Goal: Task Accomplishment & Management: Manage account settings

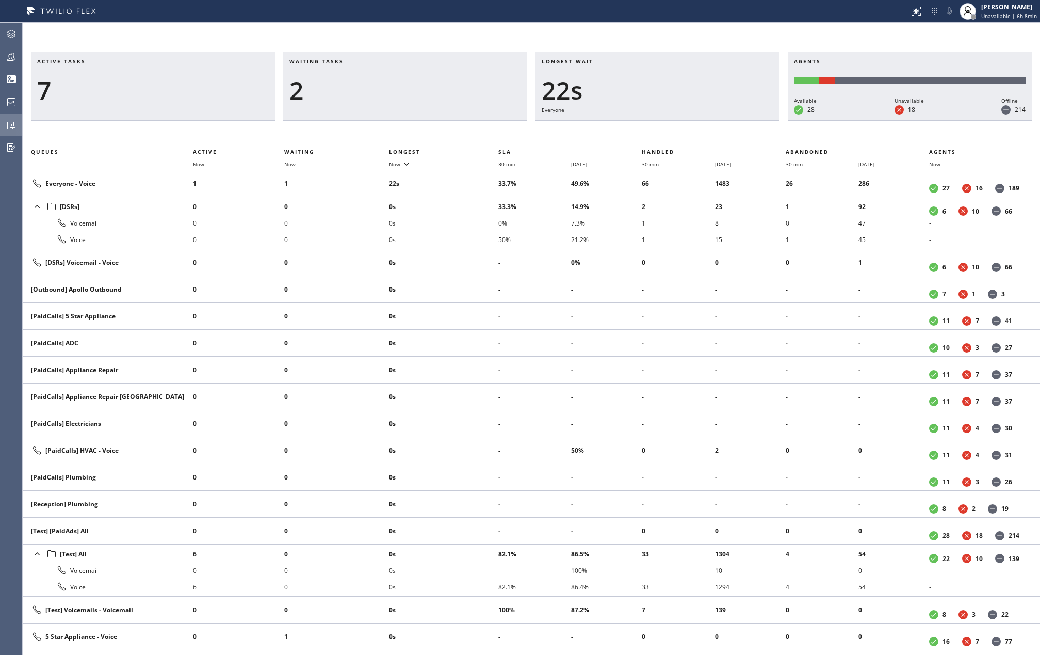
click at [9, 124] on icon at bounding box center [11, 125] width 12 height 12
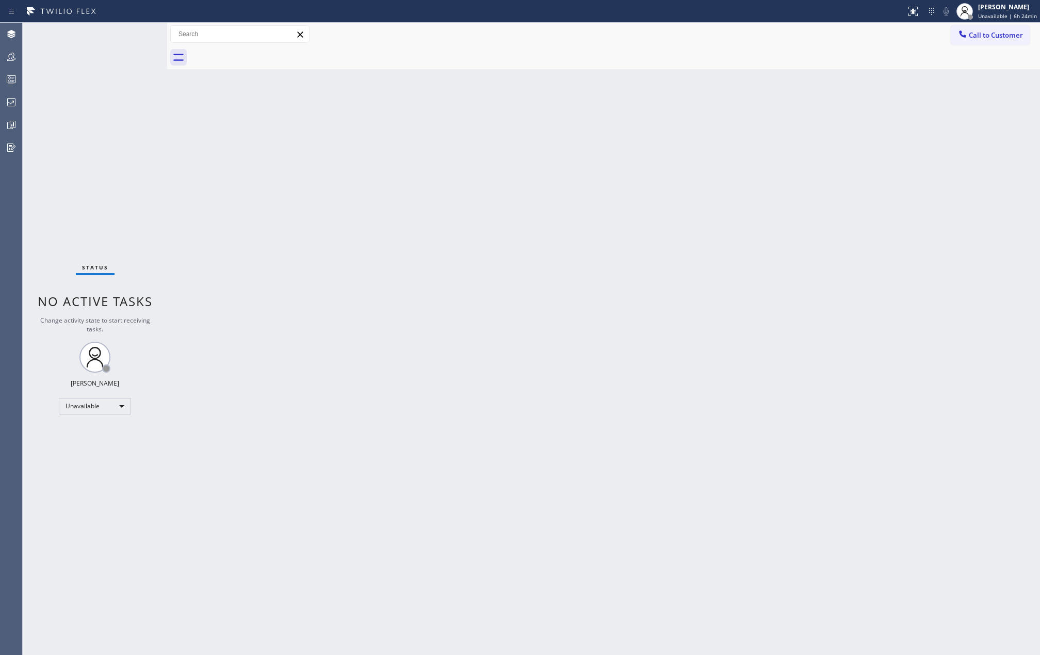
click at [260, 248] on div "Back to Dashboard Change Sender ID Customers Technicians Select a contact Outbo…" at bounding box center [603, 339] width 873 height 632
click at [10, 64] on div at bounding box center [11, 56] width 23 height 21
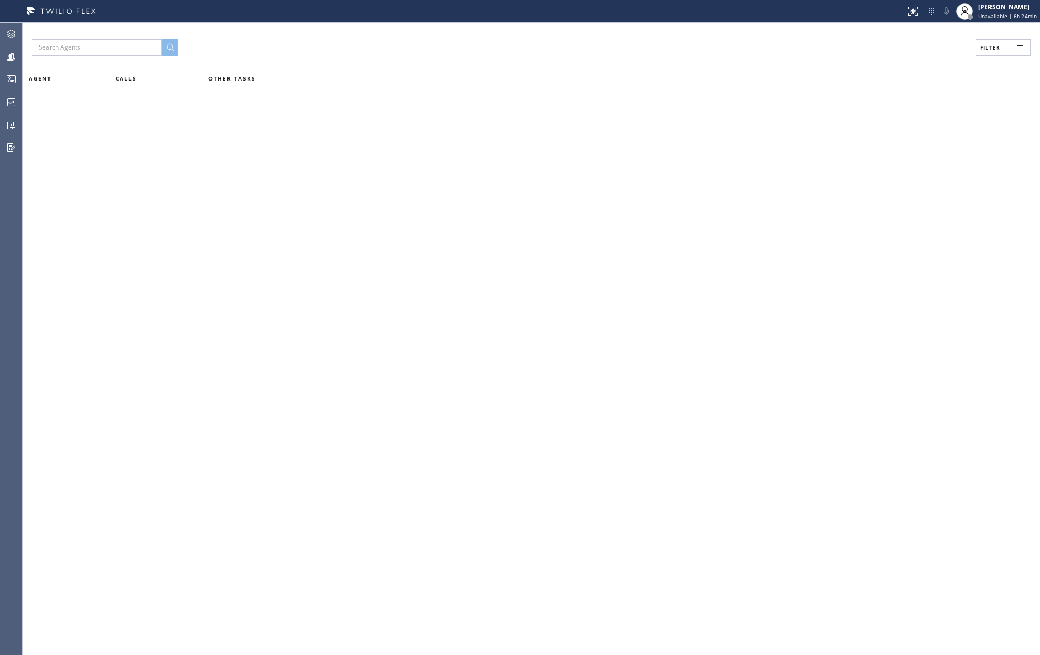
click at [1004, 48] on button "Filter" at bounding box center [1002, 47] width 55 height 17
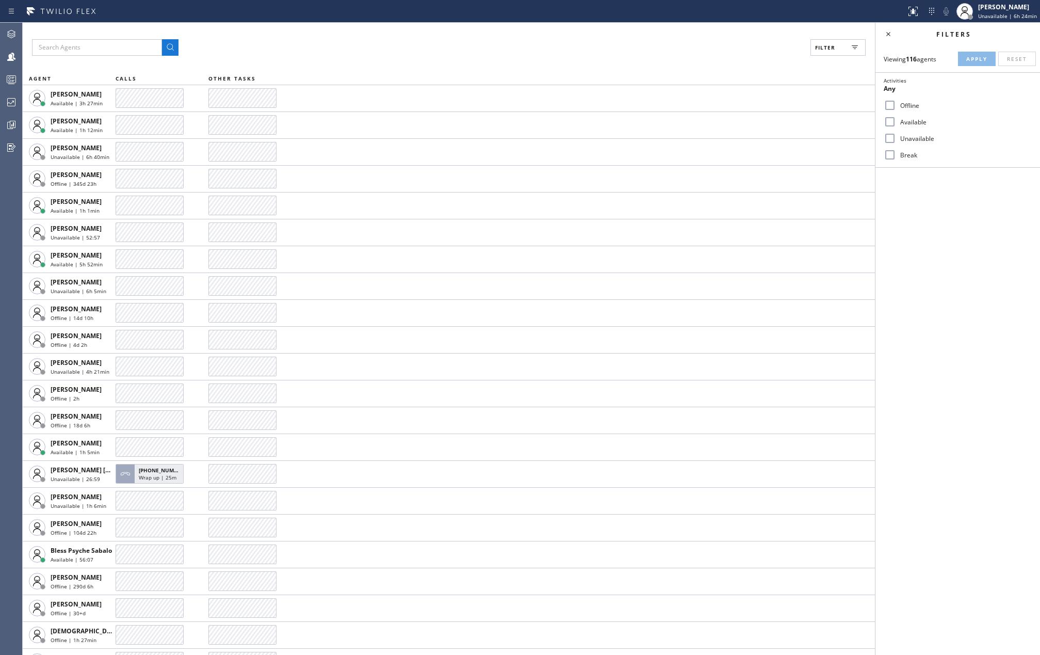
click at [890, 119] on input "Available" at bounding box center [890, 122] width 12 height 12
checkbox input "true"
click at [886, 155] on input "Break" at bounding box center [890, 155] width 12 height 12
checkbox input "true"
click at [981, 60] on span "Apply" at bounding box center [976, 58] width 21 height 7
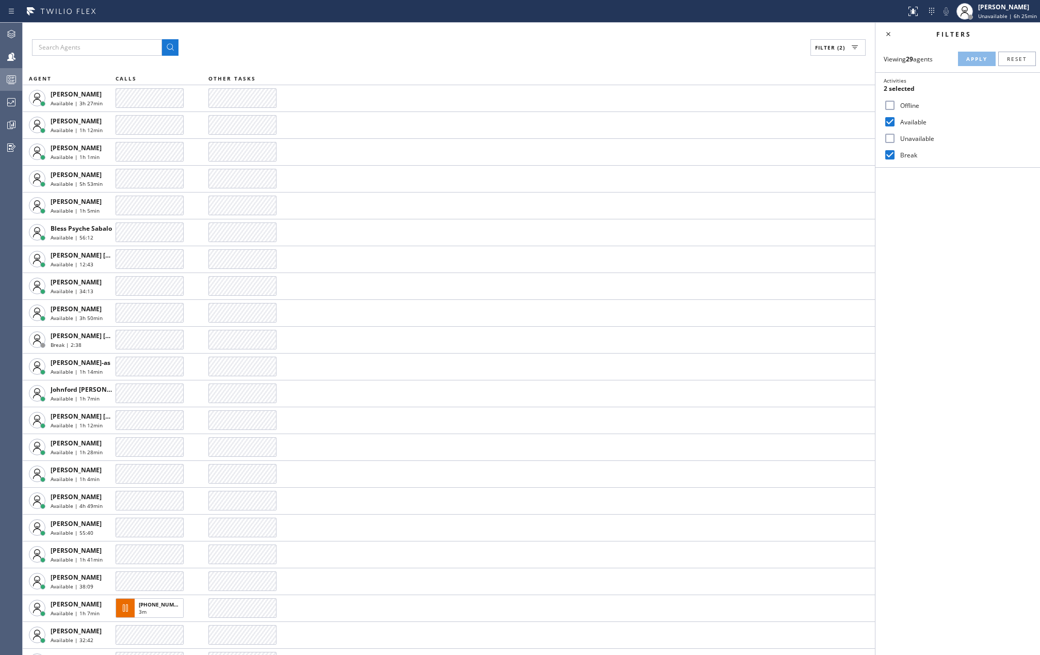
click at [9, 81] on icon at bounding box center [11, 79] width 12 height 12
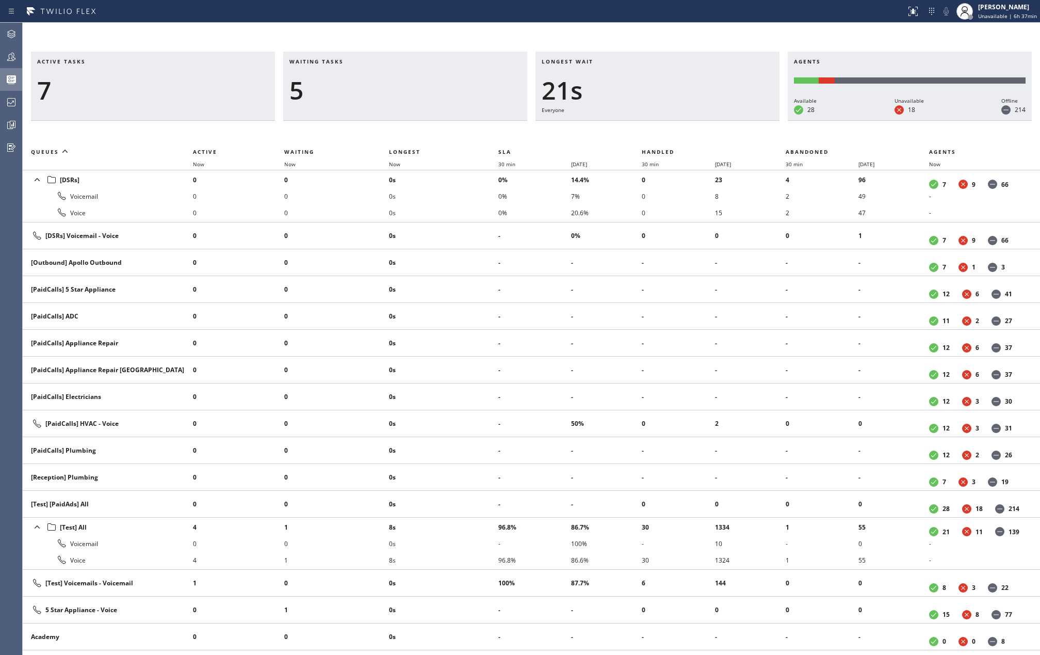
click at [368, 23] on div "Active tasks 7 Waiting tasks 5 Longest wait 21s Everyone Agents Available 28 Un…" at bounding box center [531, 339] width 1017 height 632
click at [468, 38] on div "Active tasks 8 Waiting tasks 3 Longest wait 22s Everyone Agents Available 28 Un…" at bounding box center [531, 339] width 1017 height 632
click at [15, 126] on icon at bounding box center [13, 124] width 6 height 7
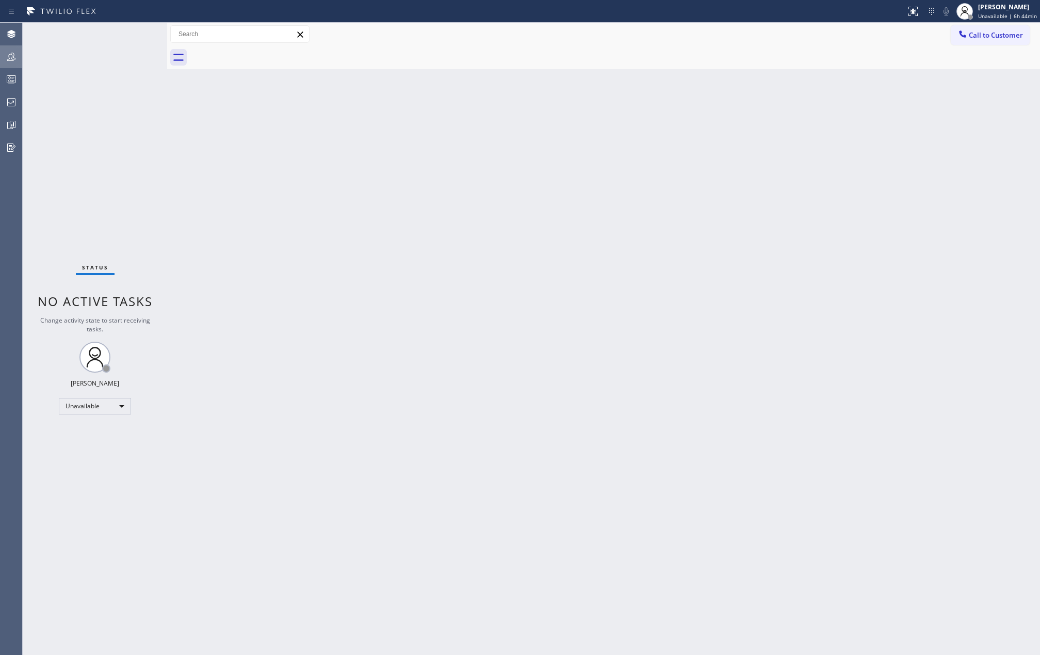
click at [18, 67] on div at bounding box center [11, 56] width 23 height 21
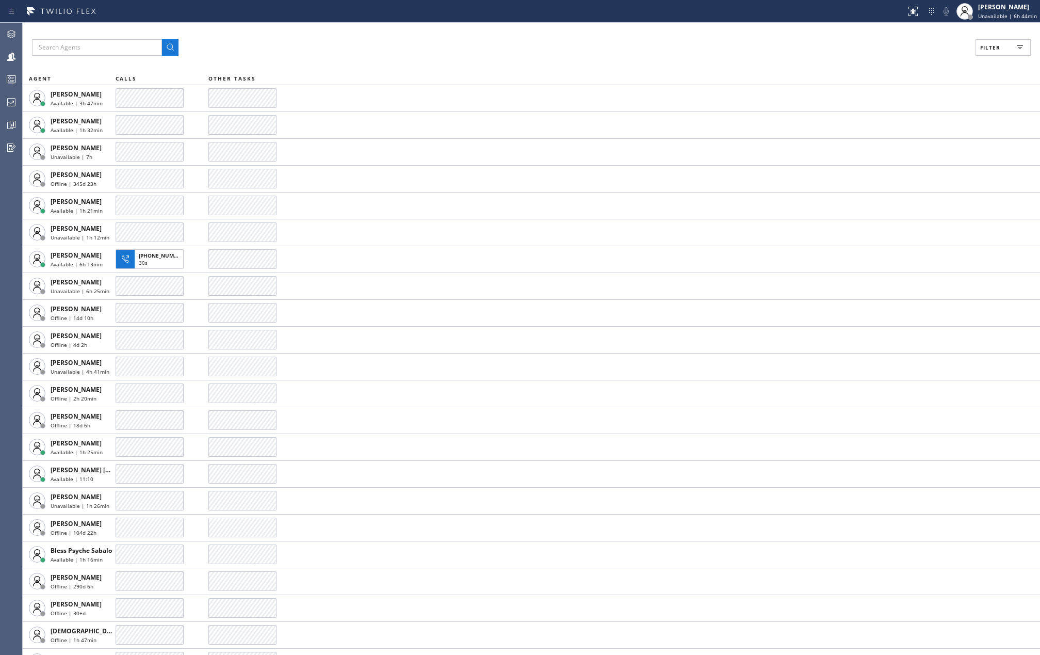
click at [987, 48] on span "Filter" at bounding box center [990, 47] width 20 height 7
click at [888, 122] on input "Available" at bounding box center [890, 122] width 12 height 12
checkbox input "true"
click at [894, 154] on input "Break" at bounding box center [890, 155] width 12 height 12
click at [983, 54] on button "Apply" at bounding box center [977, 59] width 38 height 14
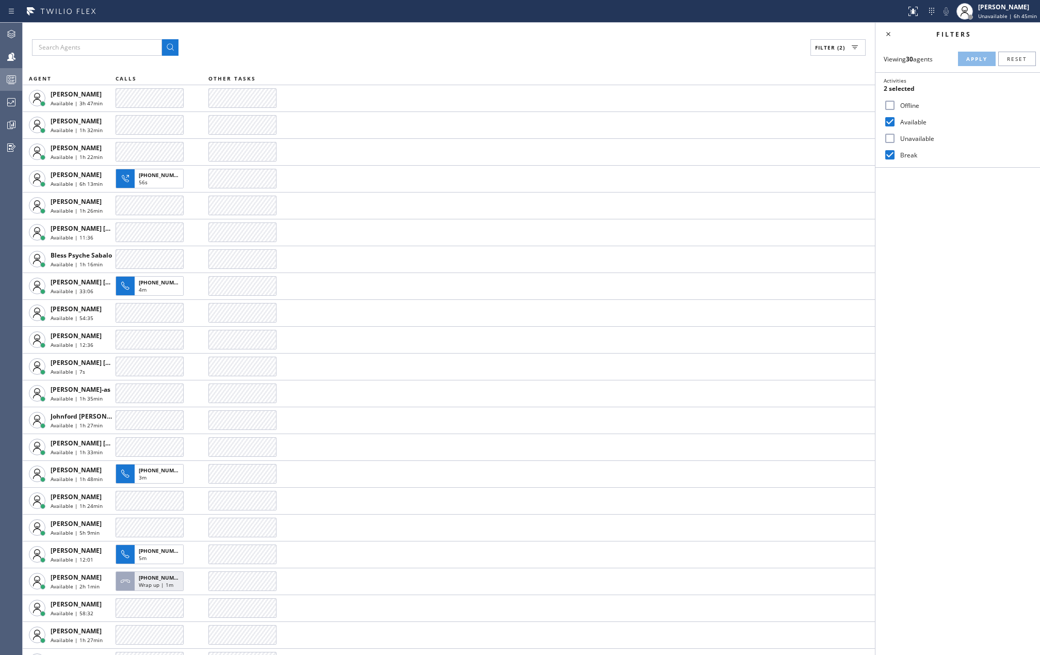
click at [15, 83] on icon at bounding box center [11, 79] width 12 height 12
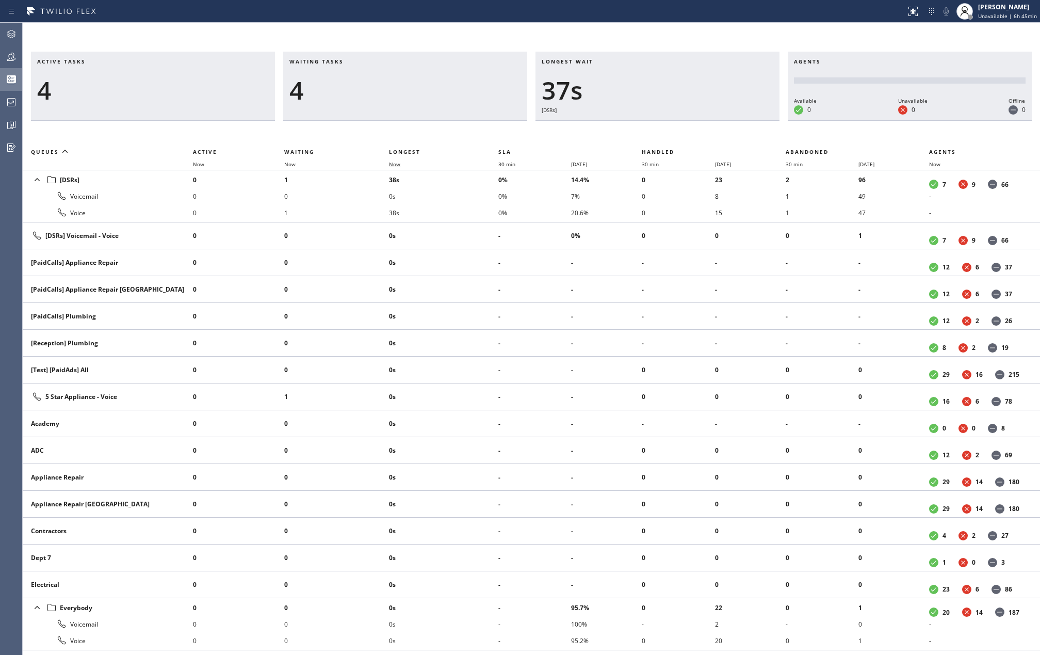
click at [400, 161] on span "Now" at bounding box center [394, 163] width 11 height 7
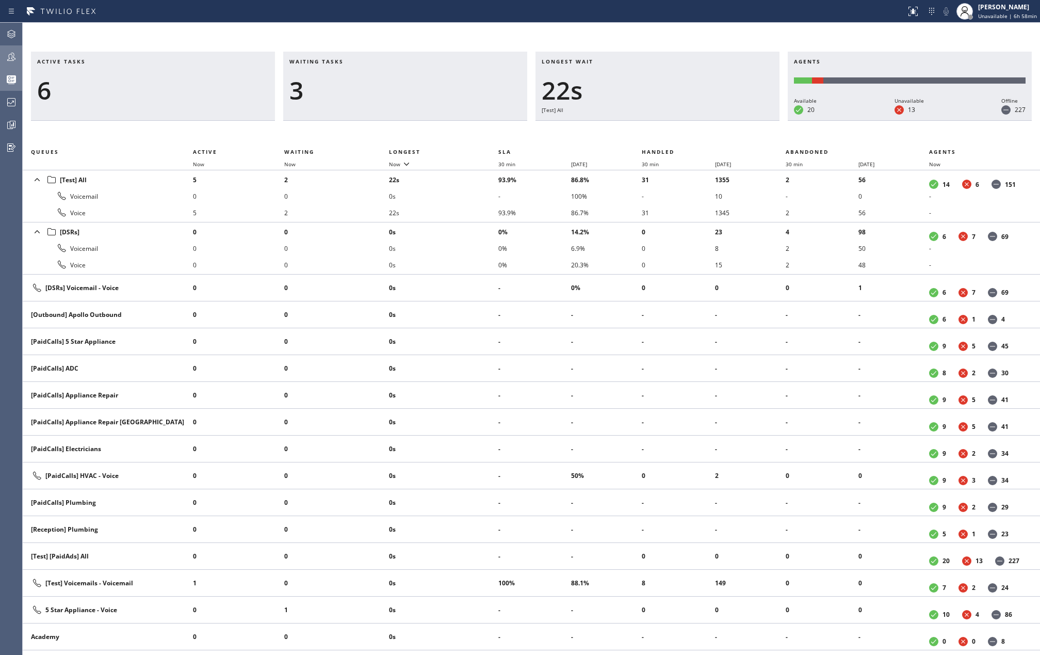
click at [13, 62] on icon at bounding box center [11, 57] width 12 height 12
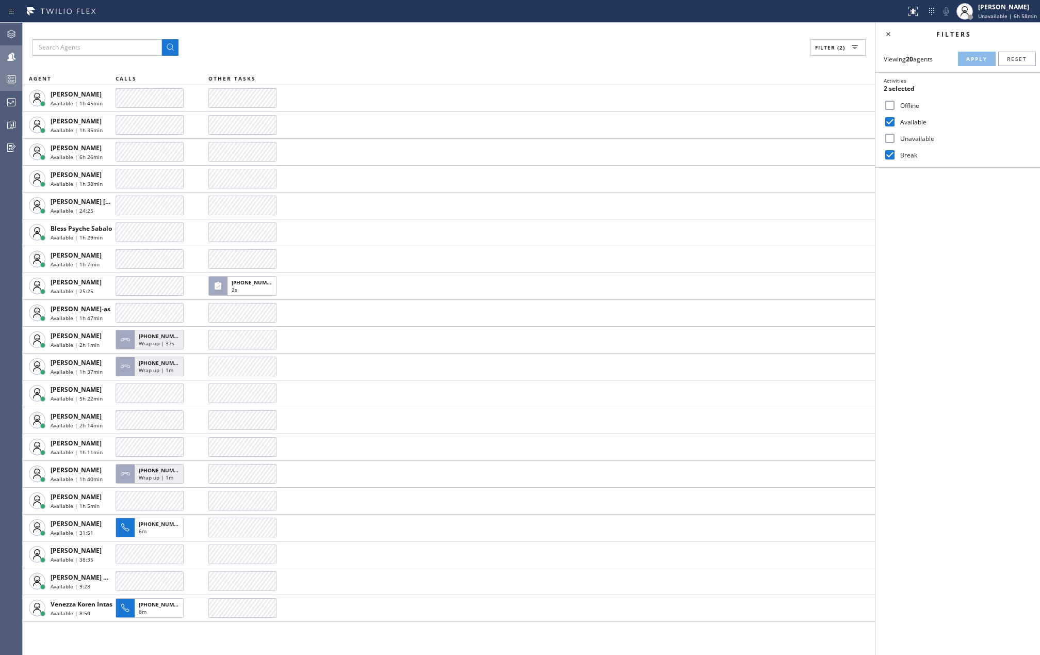
click at [892, 155] on input "Break" at bounding box center [890, 155] width 12 height 12
checkbox input "false"
click at [974, 58] on span "Apply" at bounding box center [976, 58] width 21 height 7
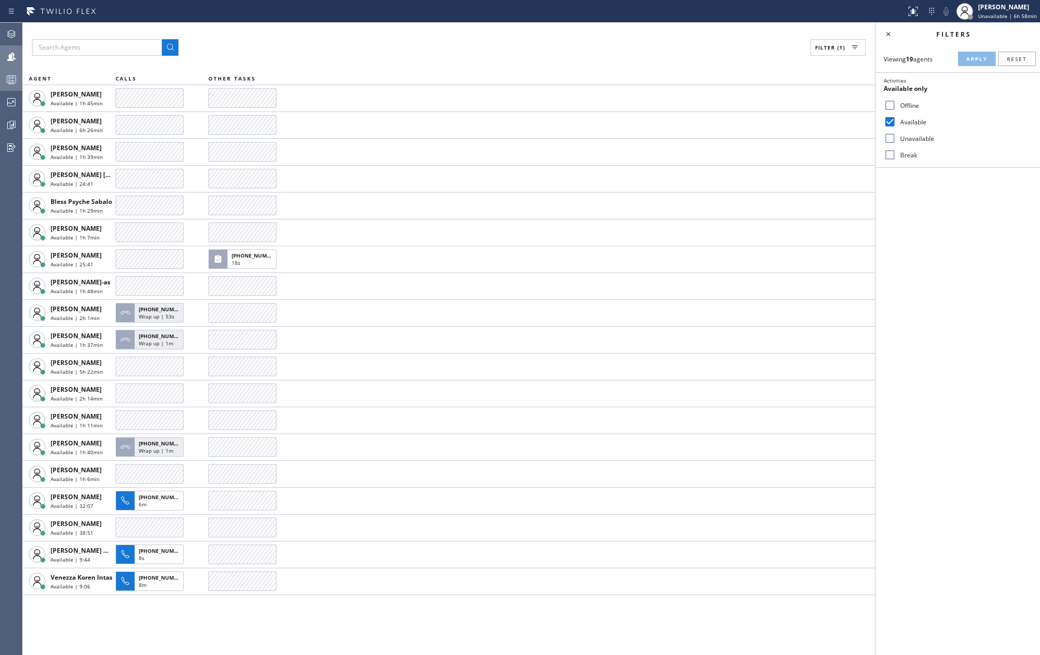
click at [8, 77] on icon at bounding box center [11, 79] width 12 height 12
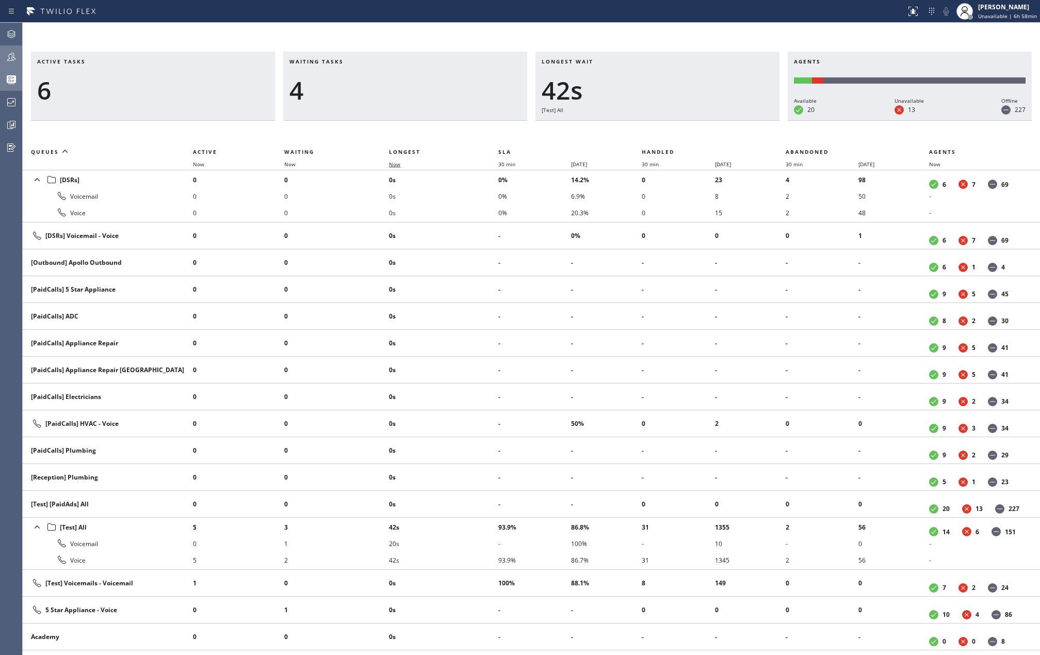
click at [400, 166] on span "Now" at bounding box center [394, 163] width 11 height 7
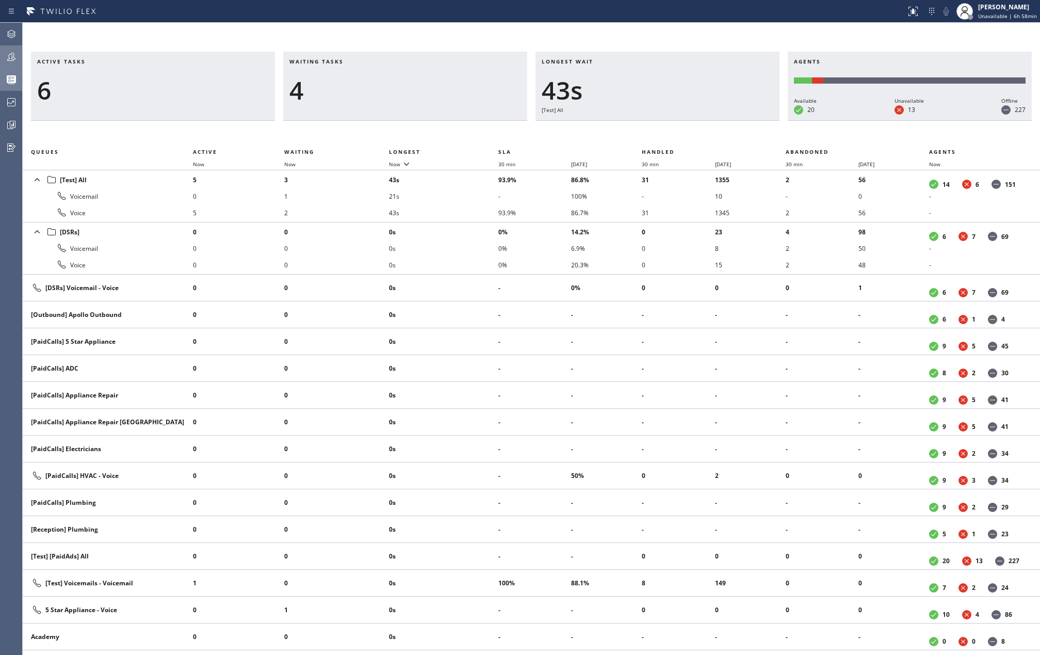
click at [986, 6] on div "[PERSON_NAME]" at bounding box center [1007, 7] width 59 height 9
click at [955, 54] on button "Available" at bounding box center [988, 54] width 103 height 13
click at [999, 14] on span "Unavailable | 6h 58min" at bounding box center [1007, 15] width 59 height 7
click at [969, 52] on button "Available" at bounding box center [988, 54] width 103 height 13
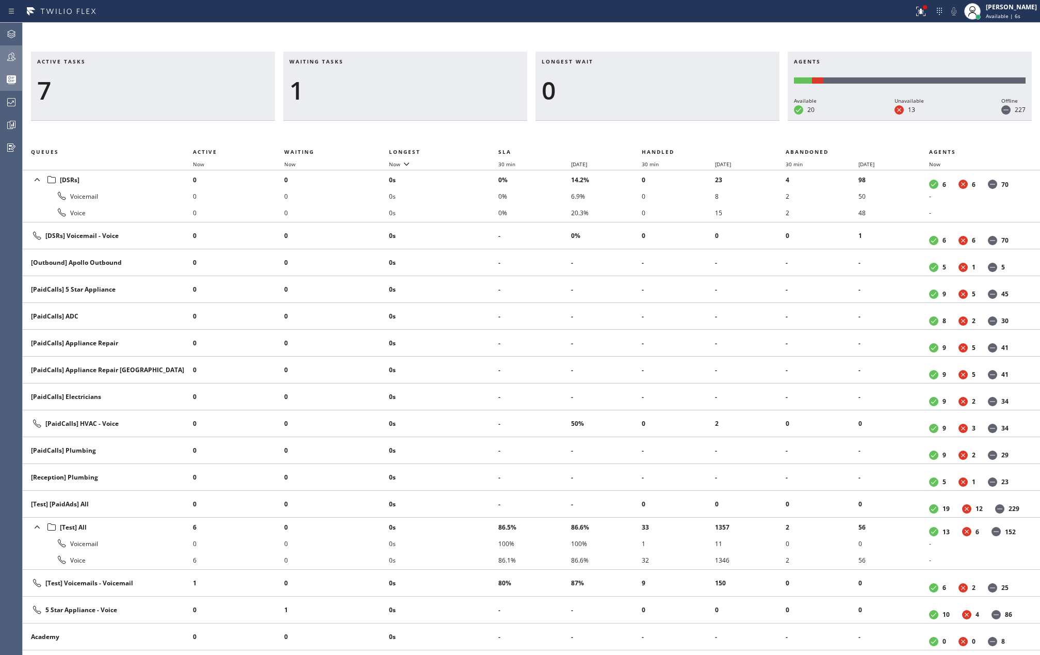
click at [397, 166] on span "Now" at bounding box center [394, 163] width 11 height 7
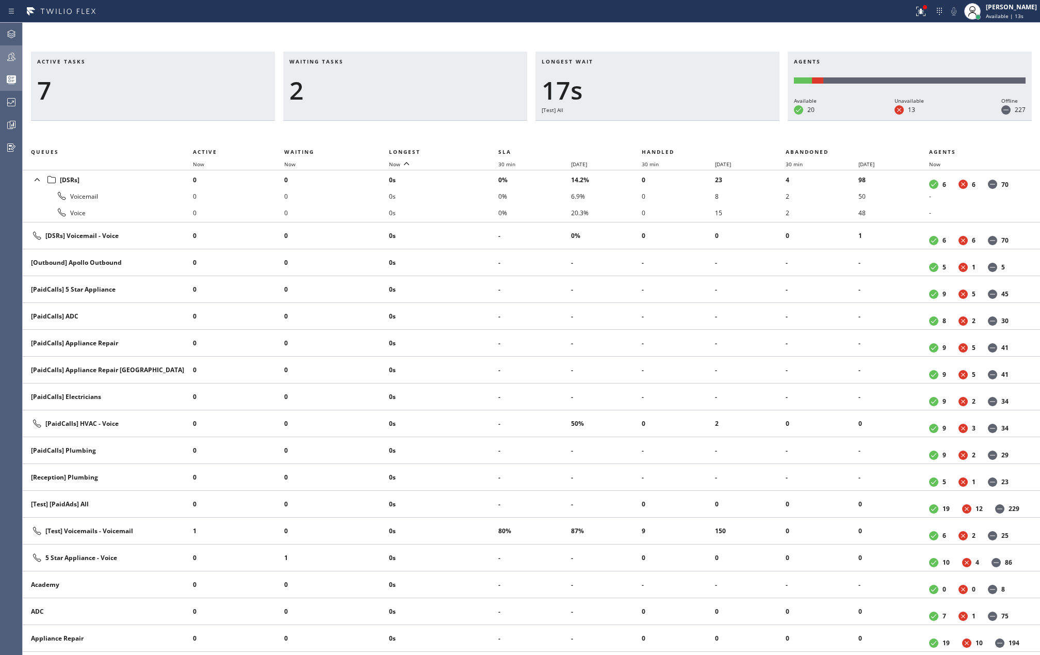
drag, startPoint x: 929, startPoint y: 12, endPoint x: 925, endPoint y: 30, distance: 18.0
click at [927, 12] on icon at bounding box center [921, 11] width 12 height 12
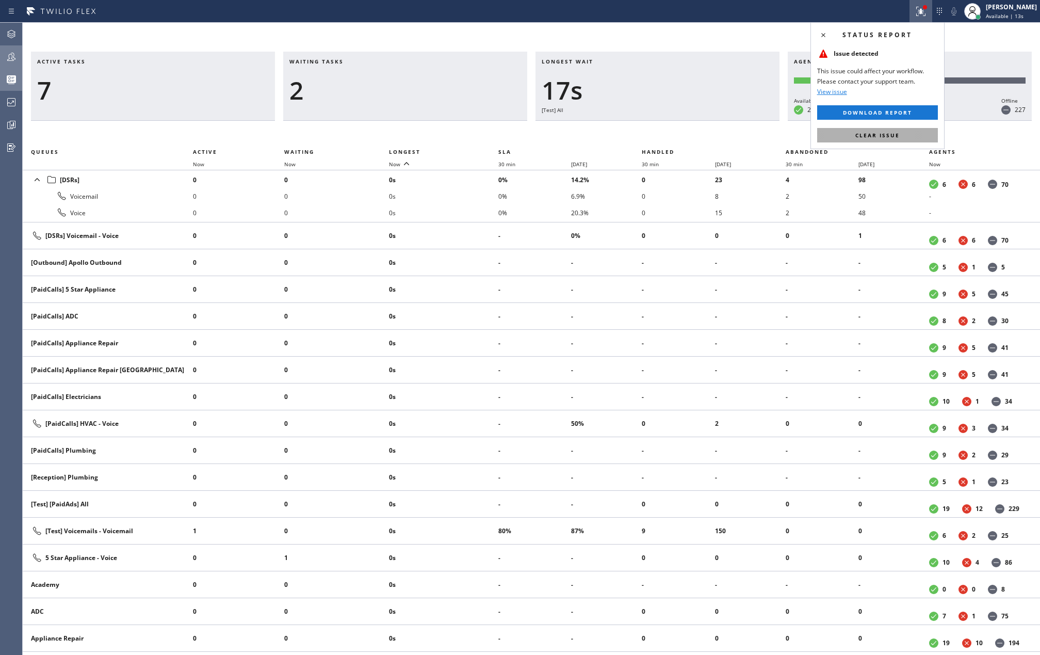
click at [877, 139] on button "Clear issue" at bounding box center [877, 135] width 121 height 14
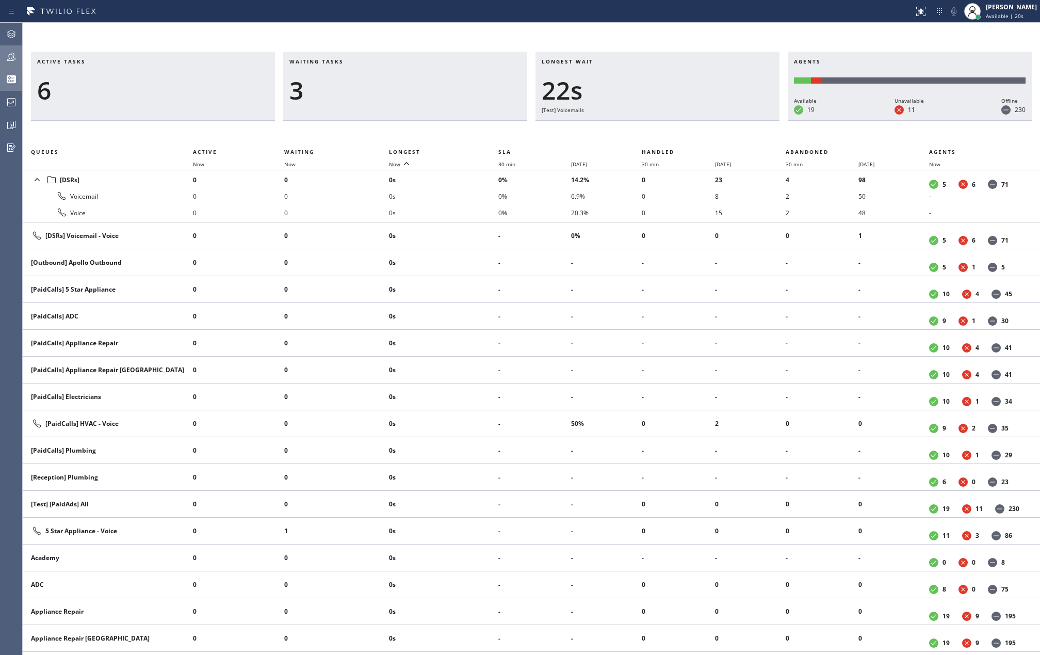
click at [398, 166] on span "Now" at bounding box center [394, 163] width 11 height 7
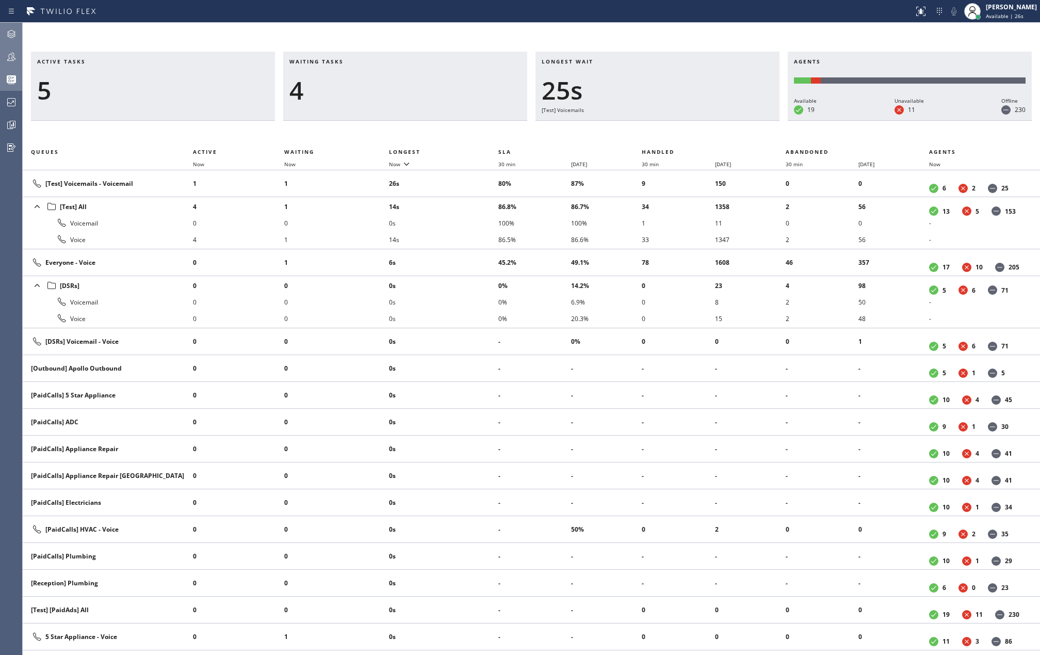
click at [17, 34] on icon at bounding box center [11, 34] width 12 height 12
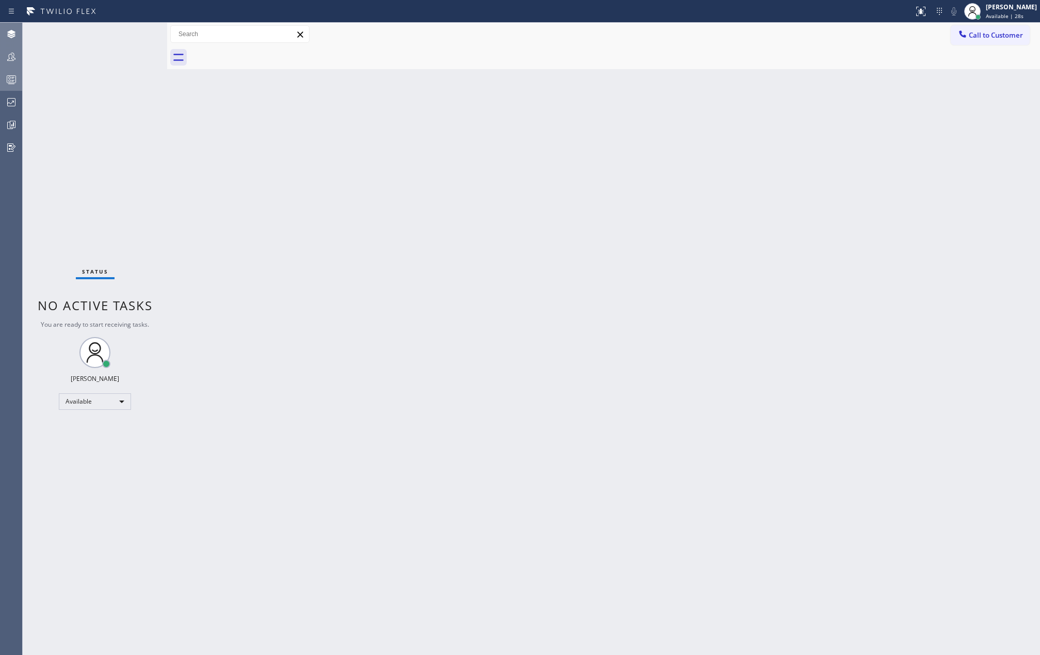
click at [10, 81] on circle at bounding box center [10, 81] width 2 height 2
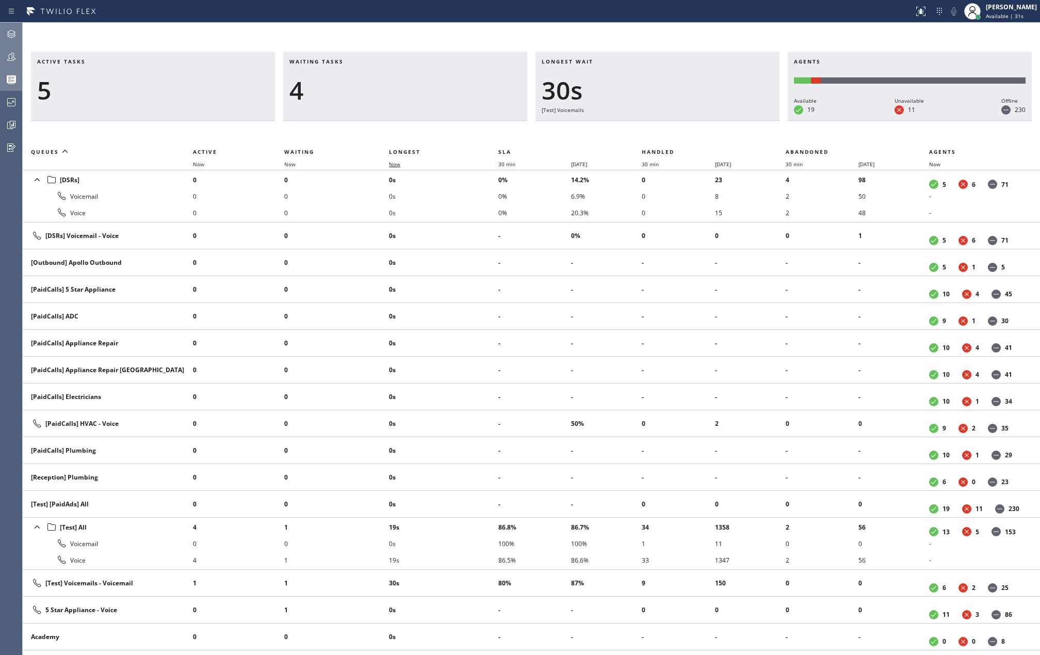
click at [395, 166] on span "Now" at bounding box center [394, 163] width 11 height 7
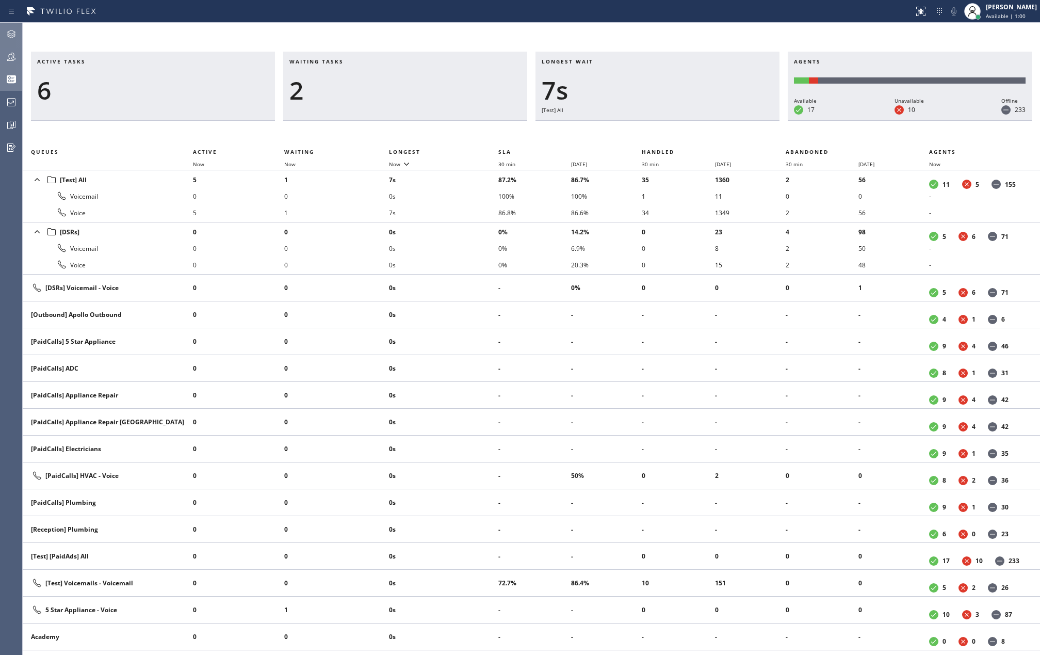
click at [532, 36] on div "Active tasks 6 Waiting tasks 2 Longest wait 7s [Test] All Agents Available 17 U…" at bounding box center [531, 339] width 1017 height 632
click at [962, 28] on span "accept" at bounding box center [970, 31] width 24 height 9
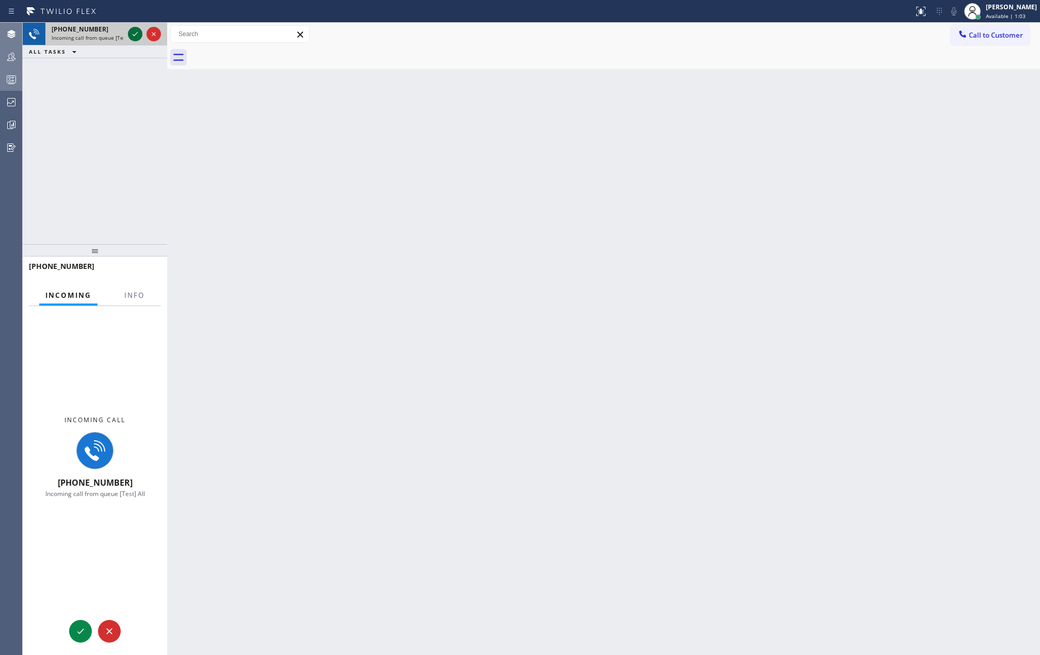
click at [136, 31] on icon at bounding box center [135, 34] width 12 height 12
click at [131, 300] on button "Info" at bounding box center [134, 295] width 32 height 20
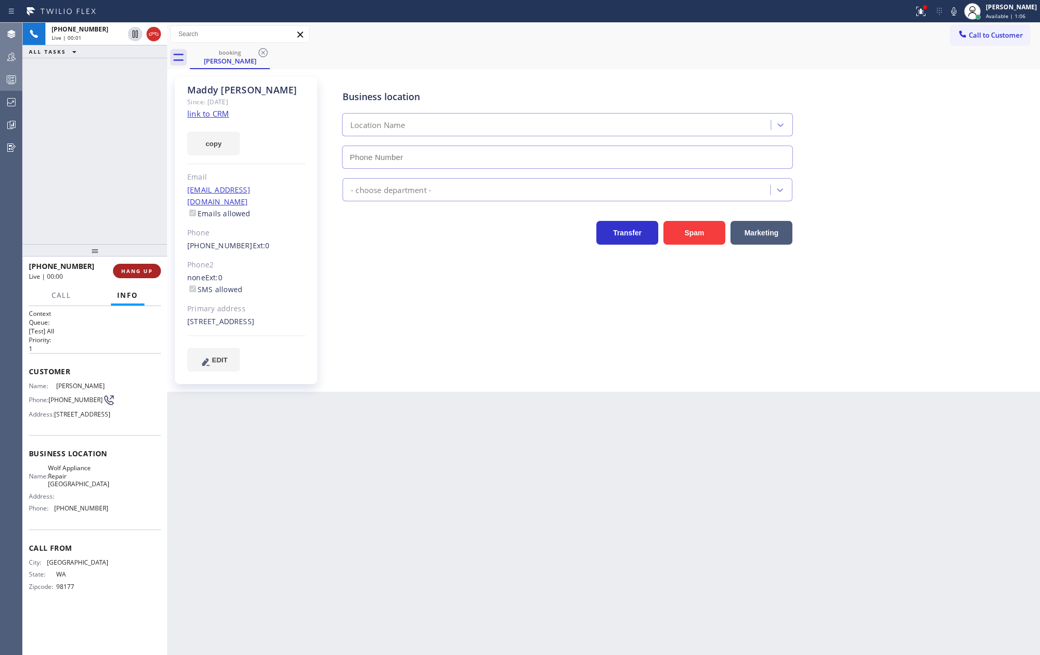
type input "(425) 517-3988"
click at [211, 111] on link "link to CRM" at bounding box center [208, 113] width 42 height 10
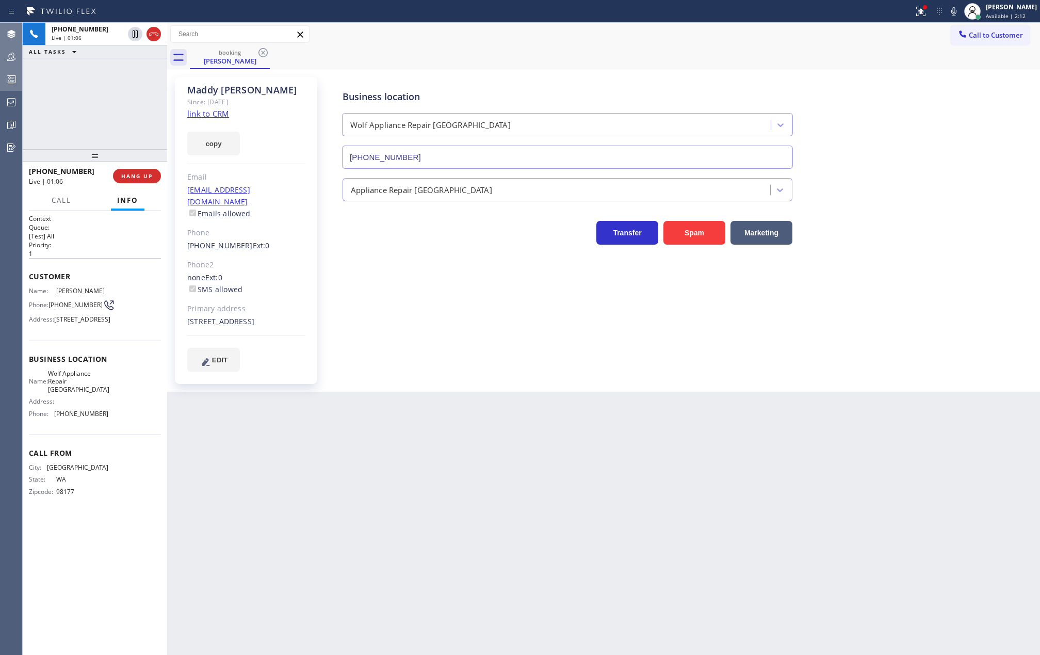
drag, startPoint x: 97, startPoint y: 252, endPoint x: 104, endPoint y: 95, distance: 157.0
click at [104, 95] on div "+12066053315 Live | 01:06 ALL TASKS ALL TASKS ACTIVE TASKS TASKS IN WRAP UP +12…" at bounding box center [95, 339] width 144 height 632
drag, startPoint x: 143, startPoint y: 174, endPoint x: 965, endPoint y: 429, distance: 860.3
click at [748, 368] on div "ALL TASKS ALL TASKS ACTIVE TASKS TASKS IN WRAP UP +12066053315 Wrap up | 00:00 …" at bounding box center [531, 339] width 1017 height 632
click at [1001, 11] on div "[PERSON_NAME]" at bounding box center [1011, 7] width 51 height 9
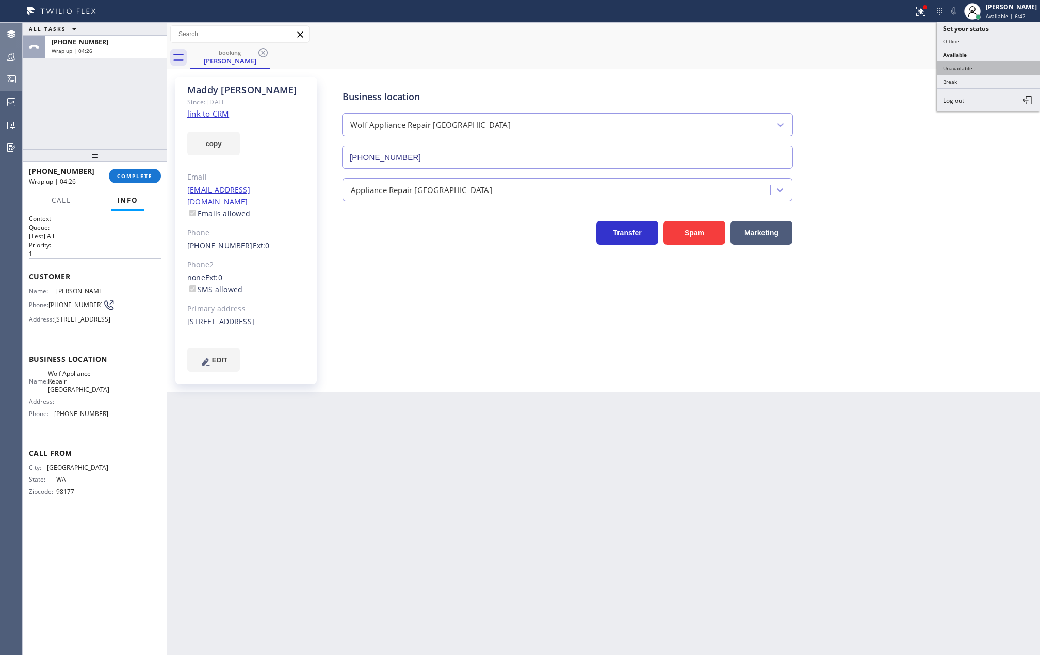
click at [970, 69] on button "Unavailable" at bounding box center [988, 67] width 103 height 13
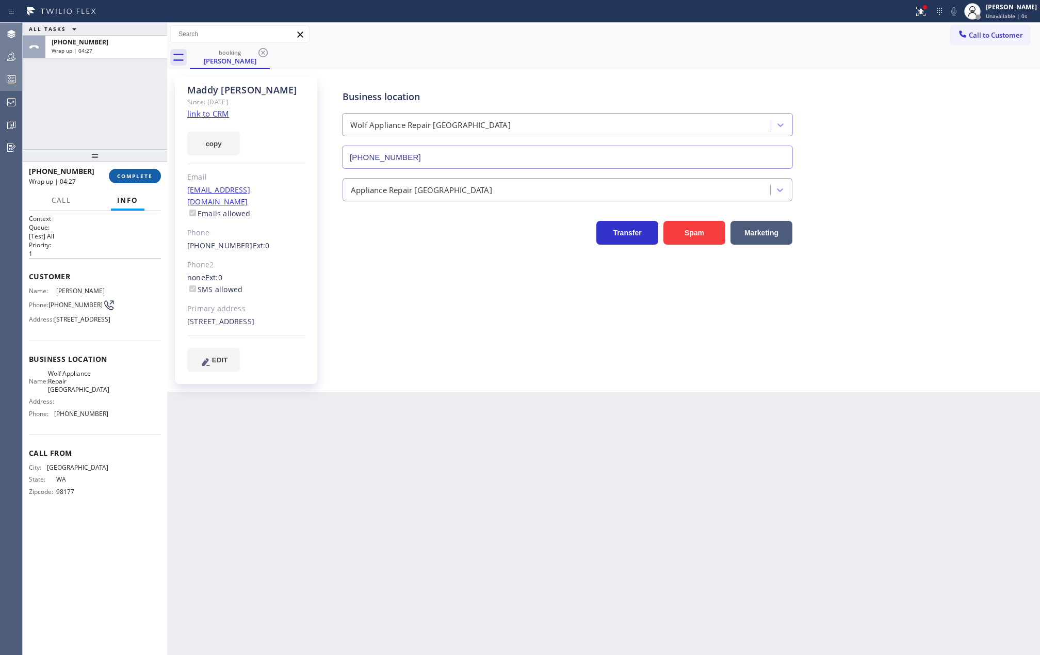
click at [131, 175] on span "COMPLETE" at bounding box center [135, 175] width 36 height 7
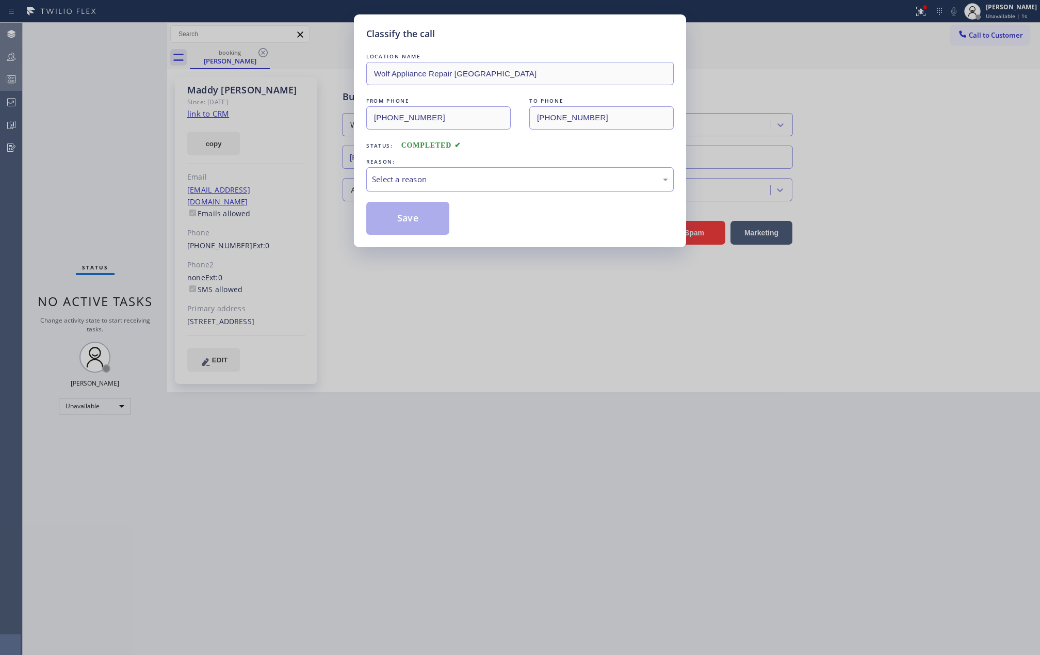
click at [434, 180] on div "Select a reason" at bounding box center [520, 179] width 296 height 12
click at [436, 221] on button "Save" at bounding box center [407, 218] width 83 height 33
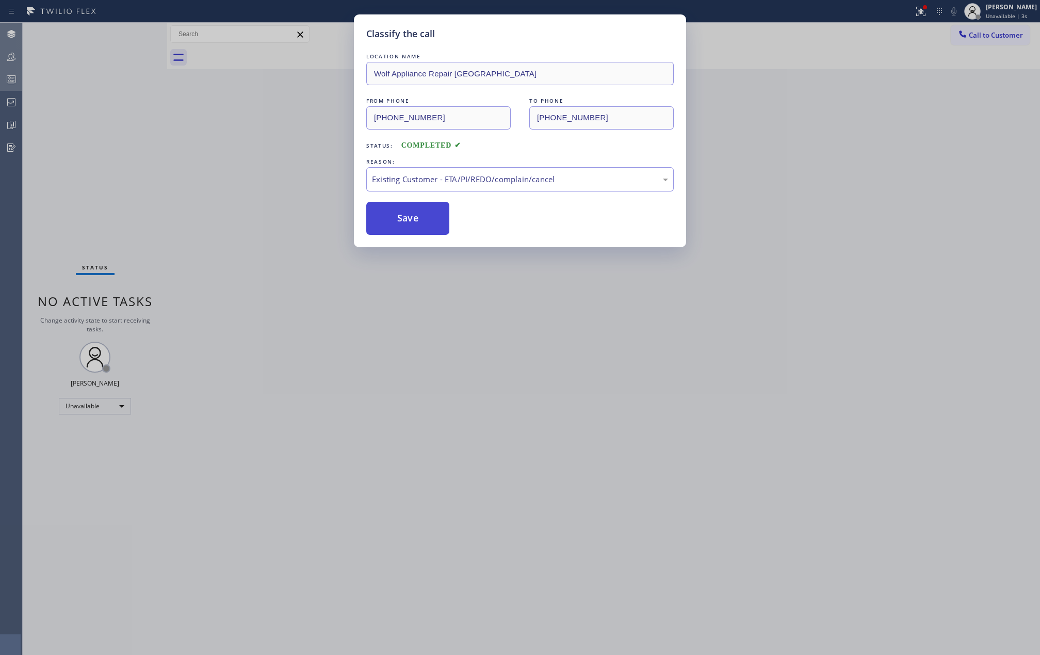
click at [436, 221] on button "Save" at bounding box center [407, 218] width 83 height 33
click at [287, 201] on div "Classify the call LOCATION NAME Wolf Appliance Repair Phoenix FROM PHONE (206) …" at bounding box center [520, 327] width 1040 height 655
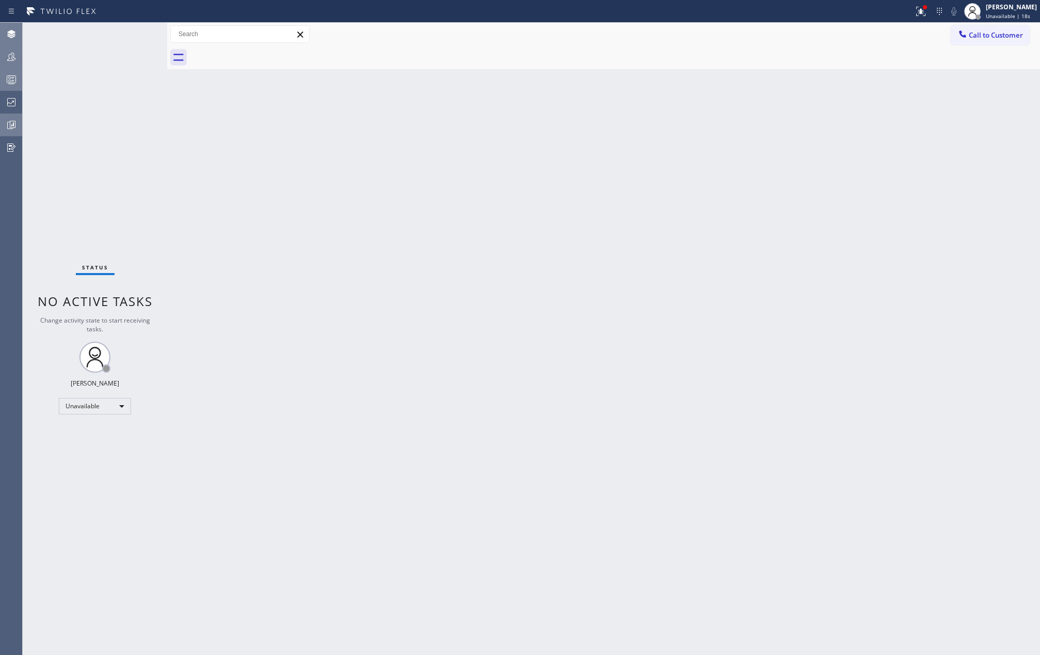
click at [8, 131] on icon at bounding box center [11, 125] width 12 height 12
click at [339, 182] on div "Back to Dashboard Change Sender ID Customers Technicians Select a contact Outbo…" at bounding box center [603, 339] width 873 height 632
click at [8, 58] on icon at bounding box center [11, 57] width 12 height 12
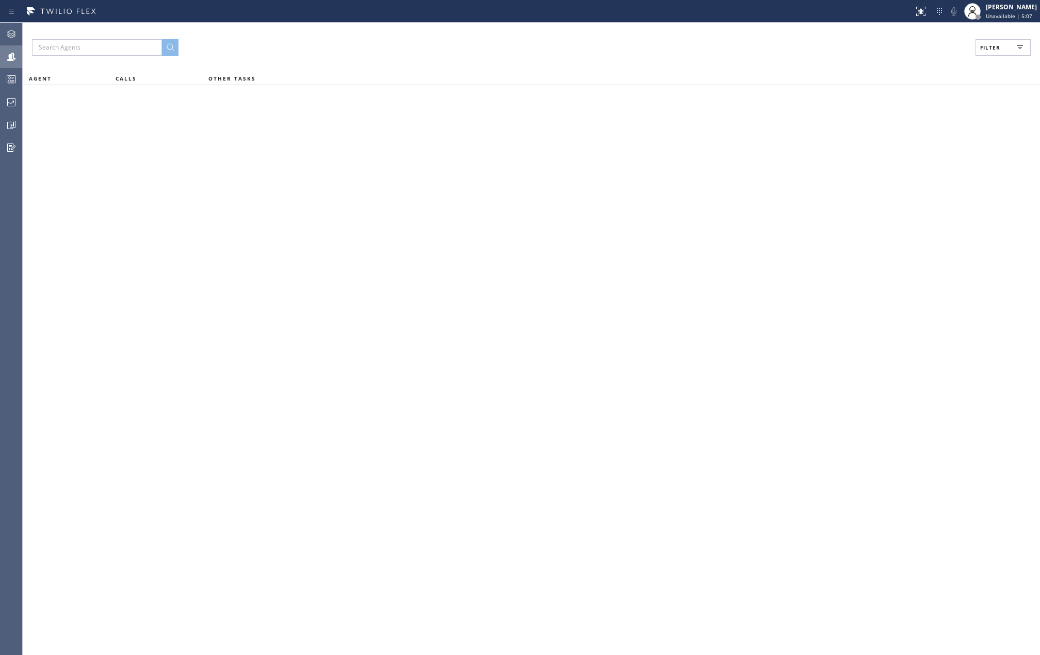
click at [979, 50] on button "Filter" at bounding box center [1002, 47] width 55 height 17
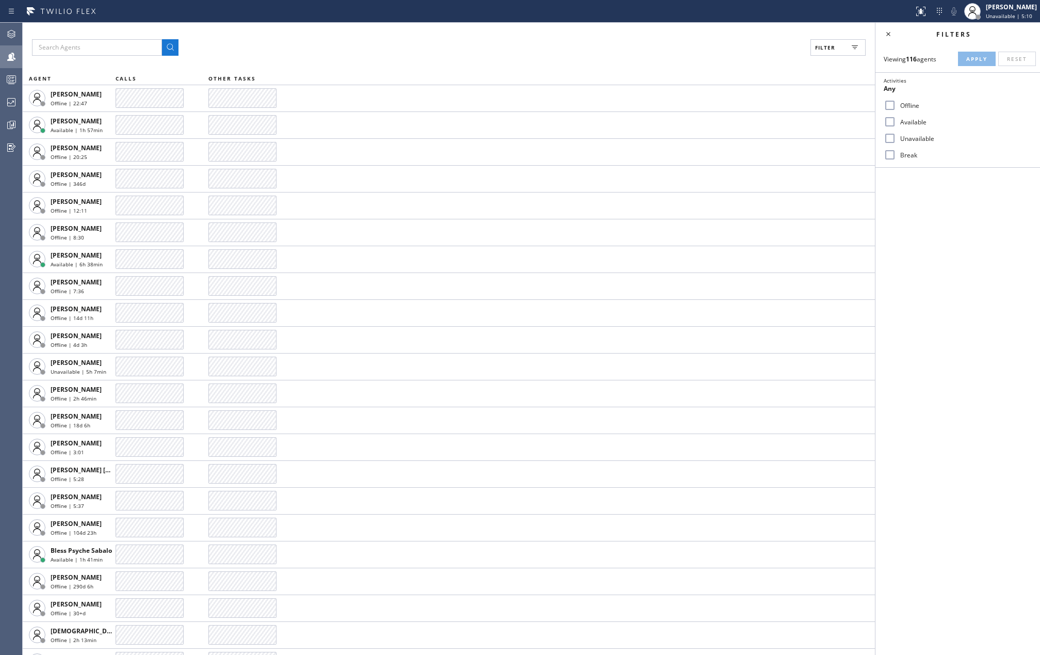
click at [891, 122] on input "Available" at bounding box center [890, 122] width 12 height 12
checkbox input "true"
click at [888, 155] on input "Break" at bounding box center [890, 155] width 12 height 12
checkbox input "true"
click at [971, 60] on span "Apply" at bounding box center [976, 58] width 21 height 7
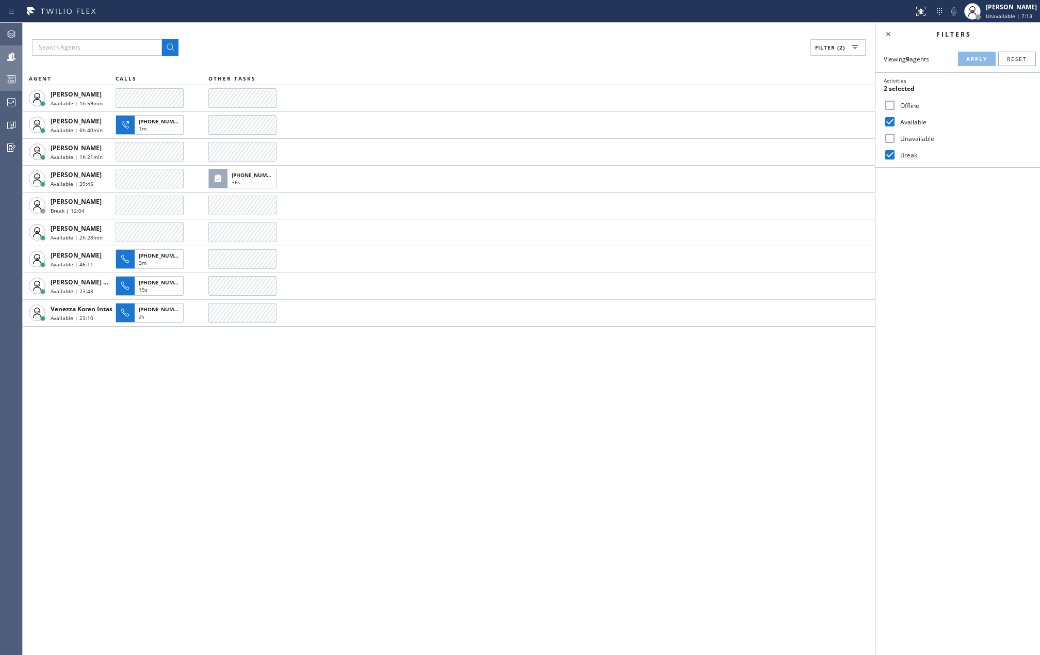
click at [13, 79] on icon at bounding box center [11, 79] width 12 height 12
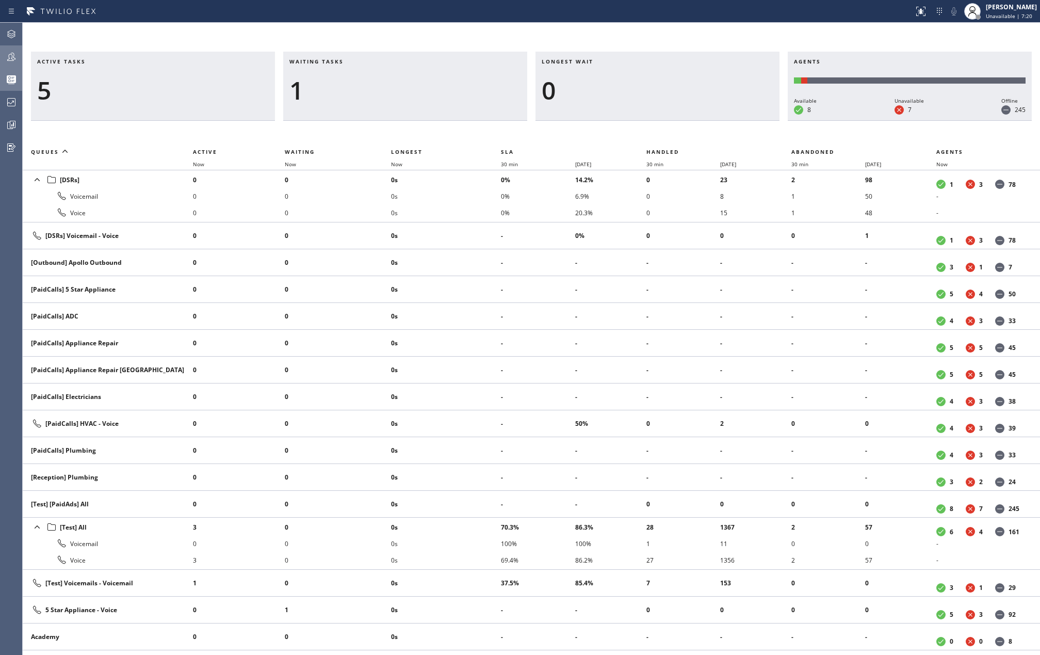
click at [12, 59] on icon at bounding box center [11, 57] width 8 height 8
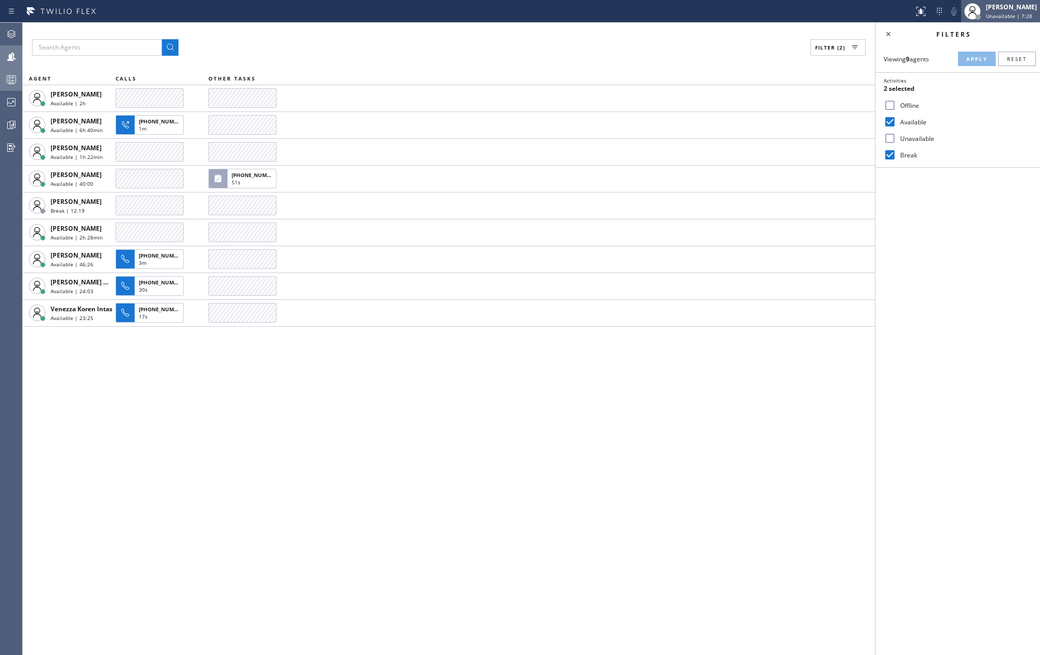
click at [1007, 15] on span "Unavailable | 7:28" at bounding box center [1009, 15] width 46 height 7
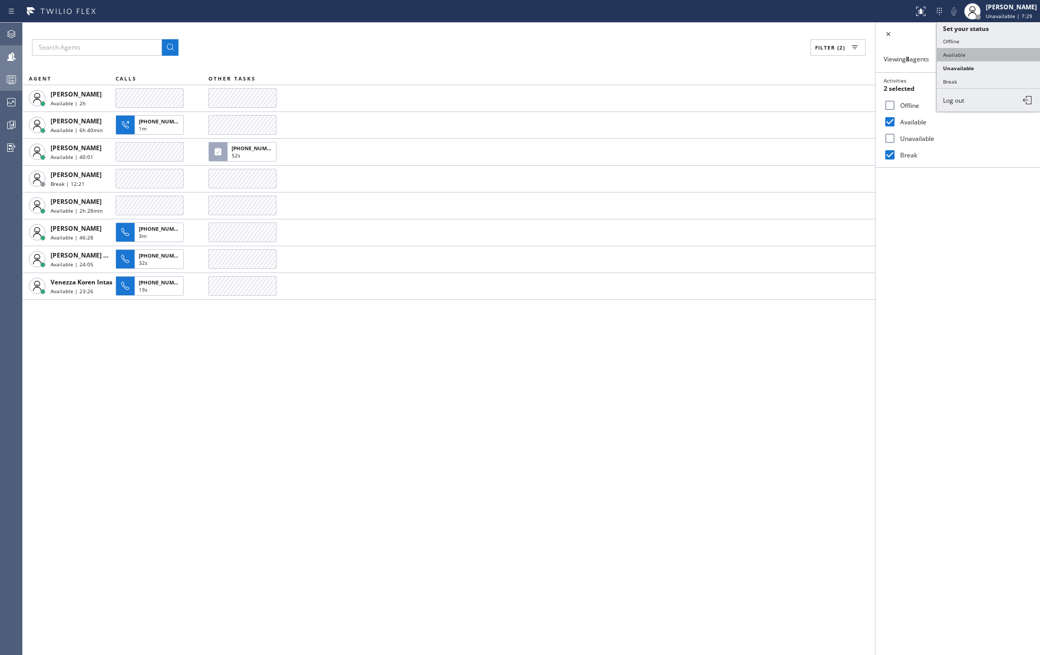
click at [987, 52] on button "Available" at bounding box center [988, 54] width 103 height 13
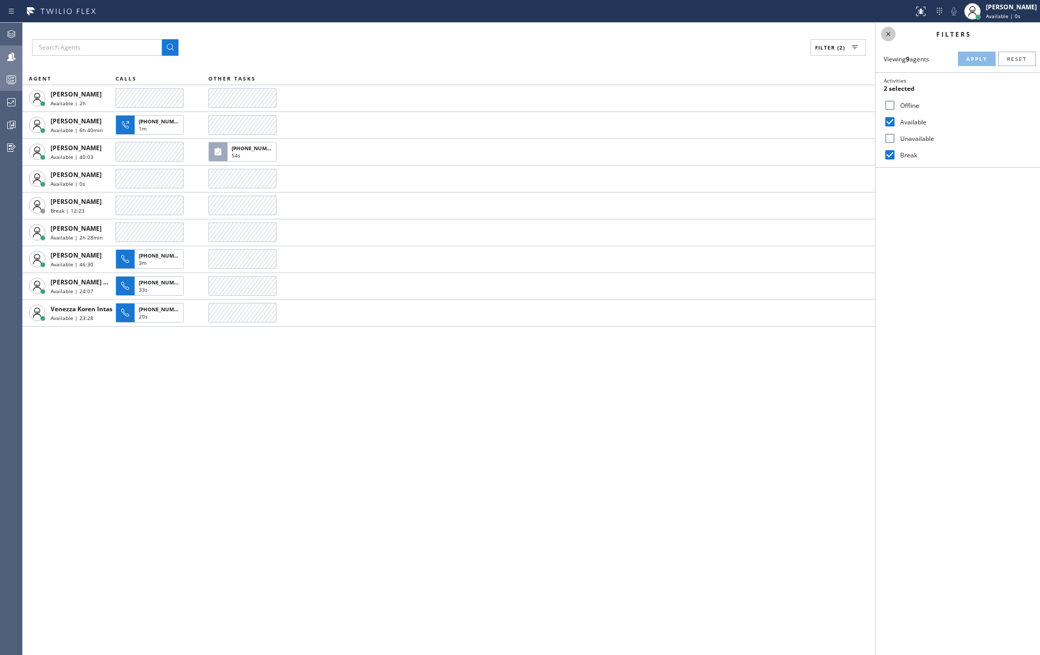
click at [888, 37] on icon at bounding box center [888, 34] width 12 height 12
click at [13, 82] on icon at bounding box center [11, 79] width 12 height 12
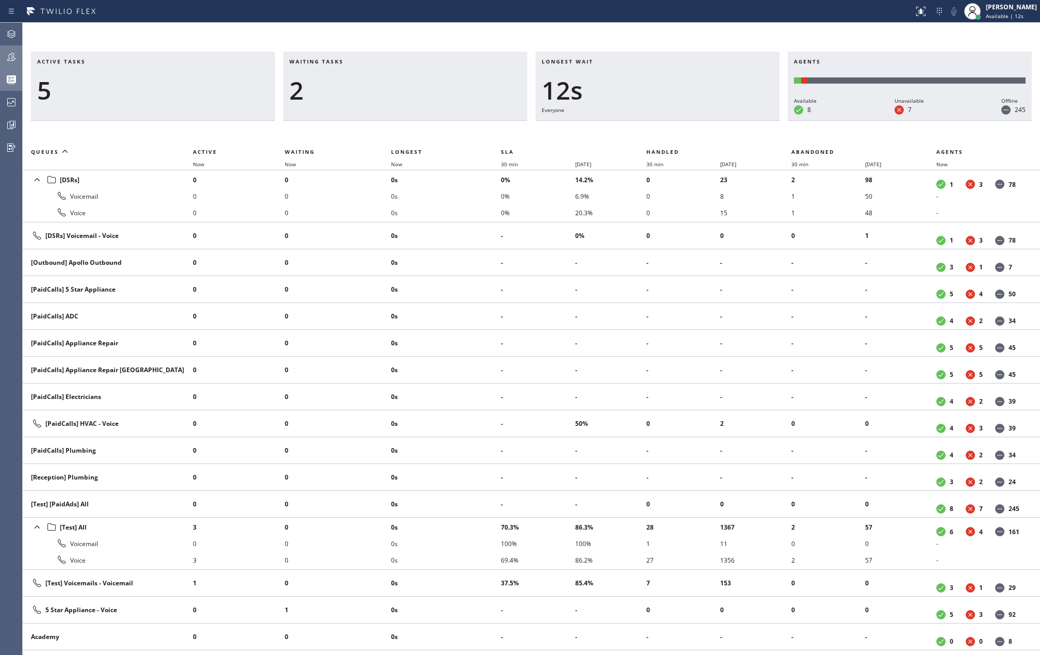
click at [9, 59] on icon at bounding box center [11, 57] width 8 height 8
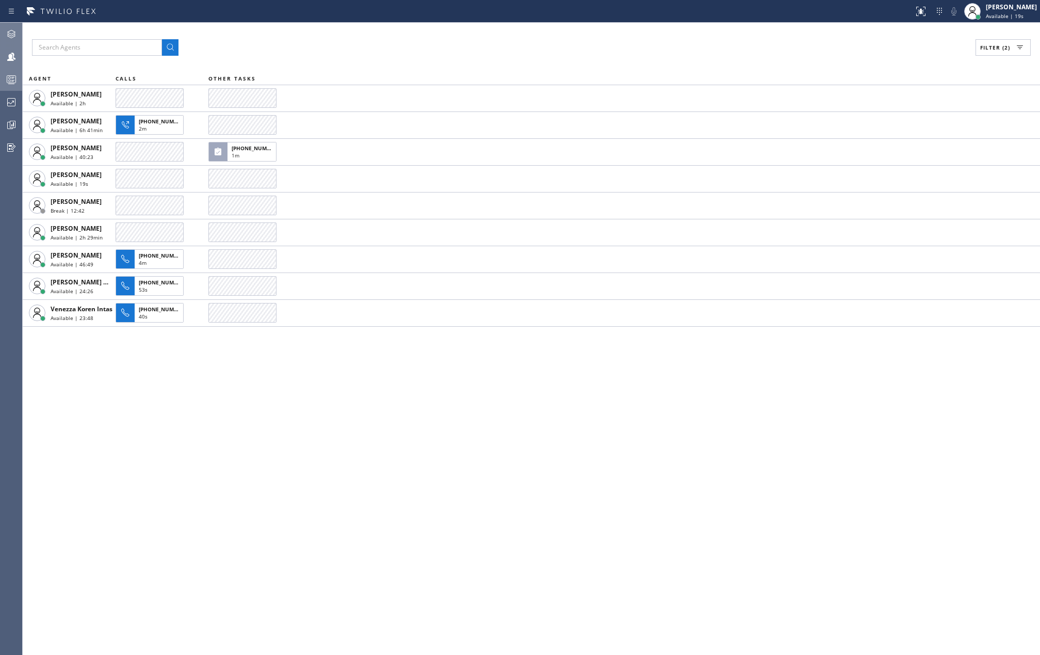
click at [11, 36] on icon at bounding box center [11, 34] width 8 height 8
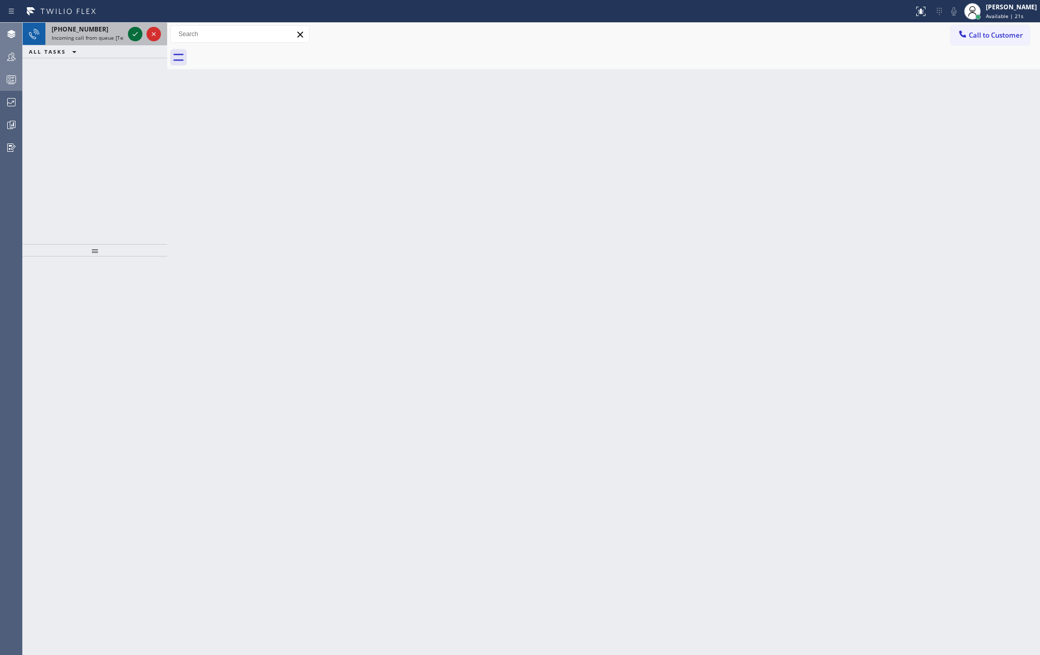
click at [134, 34] on icon at bounding box center [135, 34] width 12 height 12
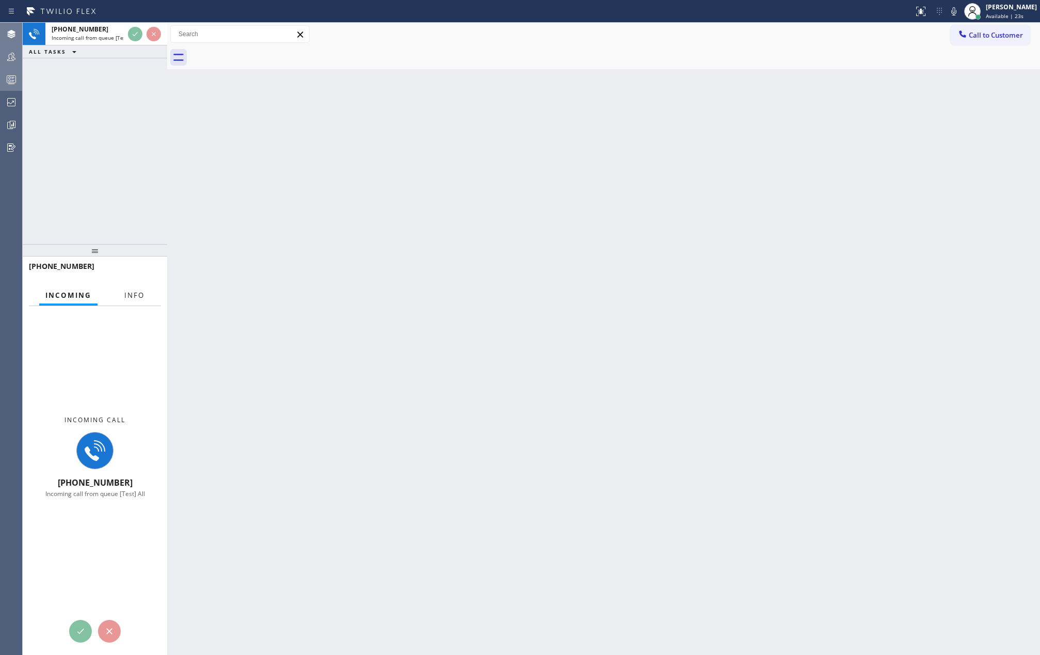
click at [133, 34] on icon at bounding box center [135, 34] width 12 height 12
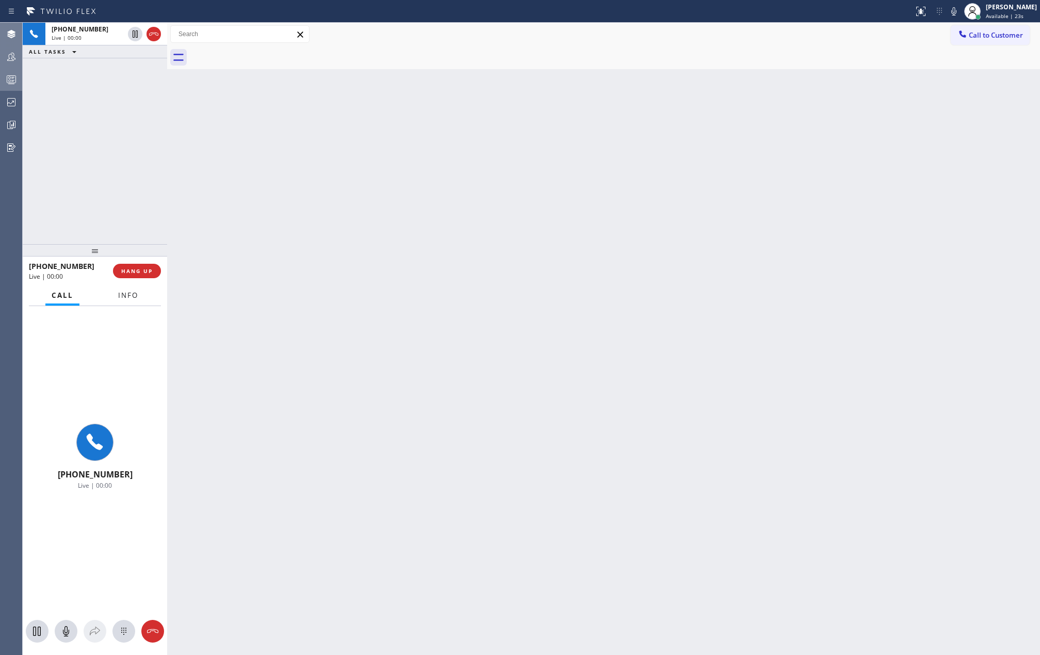
click at [126, 295] on span "Info" at bounding box center [128, 294] width 20 height 9
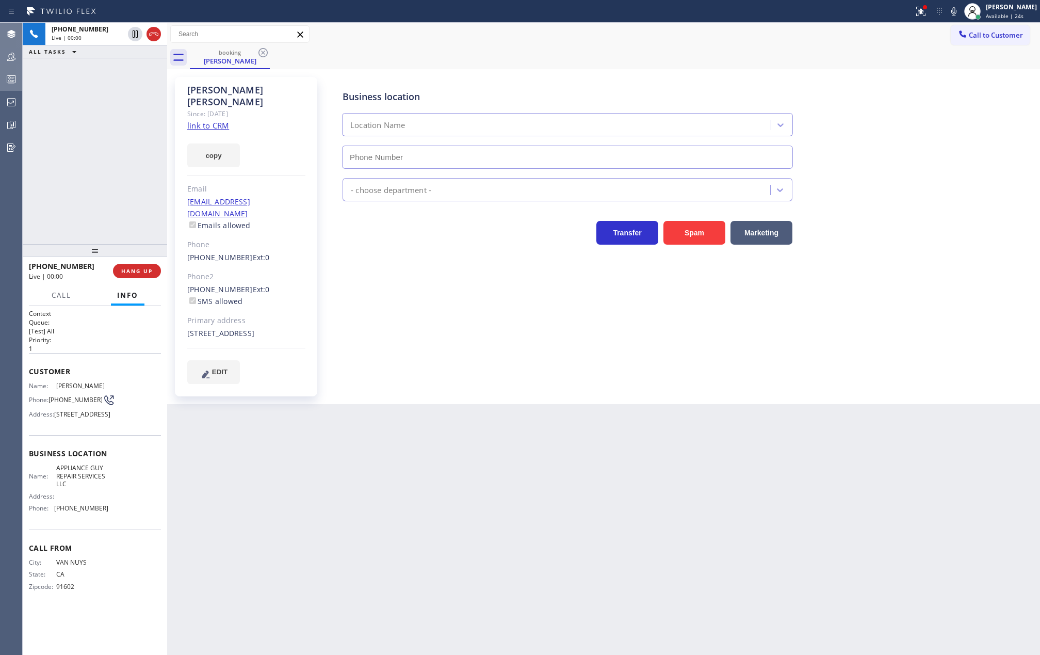
type input "(818) 869-2697"
click at [215, 120] on link "link to CRM" at bounding box center [208, 125] width 42 height 10
click at [133, 71] on icon at bounding box center [135, 69] width 12 height 12
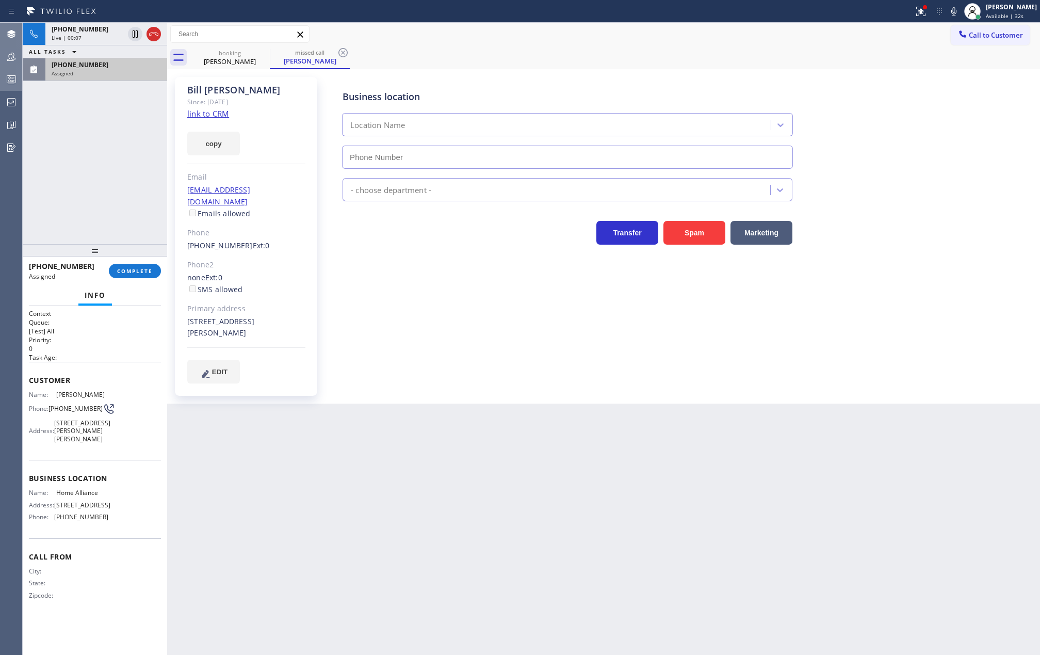
type input "(877) 777-0796"
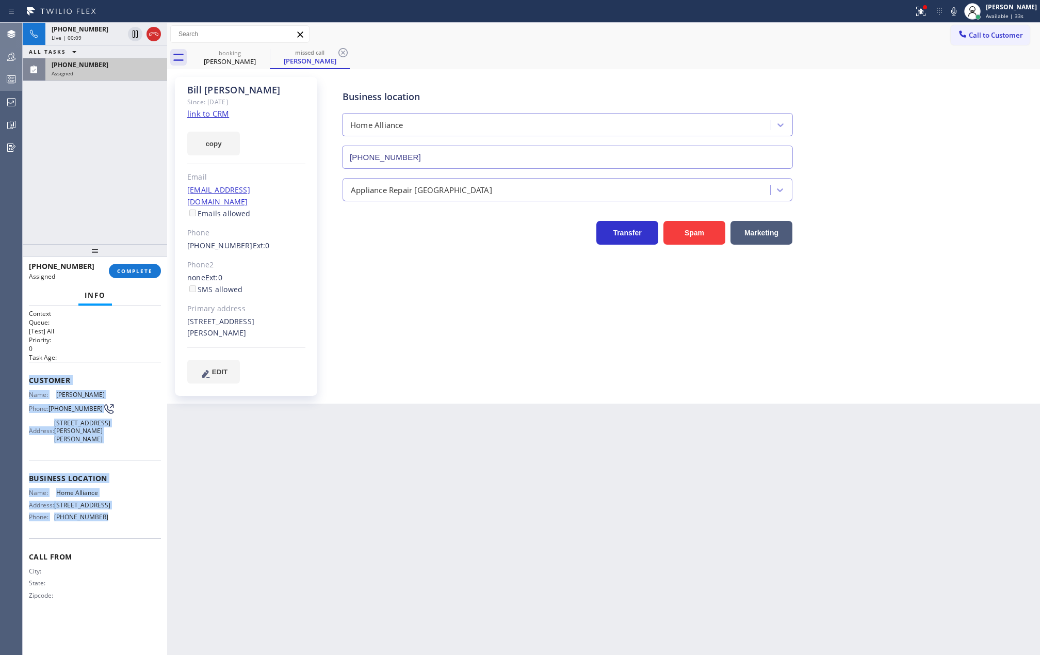
drag, startPoint x: 29, startPoint y: 380, endPoint x: 122, endPoint y: 532, distance: 178.3
click at [122, 532] on div "Context Queue: [Test] All Priority: 0 Task Age: Customer Name: Bill Hornstein P…" at bounding box center [95, 462] width 132 height 307
copy div "Customer Name: Bill Hornstein Phone: (310) 283-5059 Address: 26070 Potter Pl, S…"
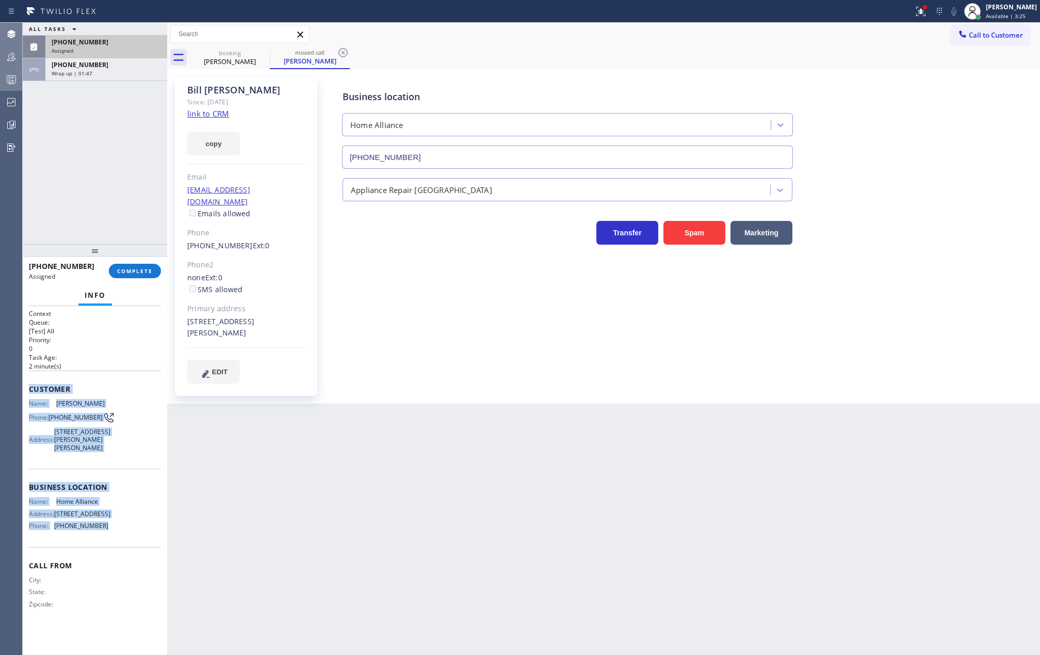
click at [115, 45] on div "(310) 283-5059" at bounding box center [106, 42] width 109 height 9
copy div "Customer Name: Bill Hornstein Phone: (310) 283-5059 Address: 26070 Potter Pl, S…"
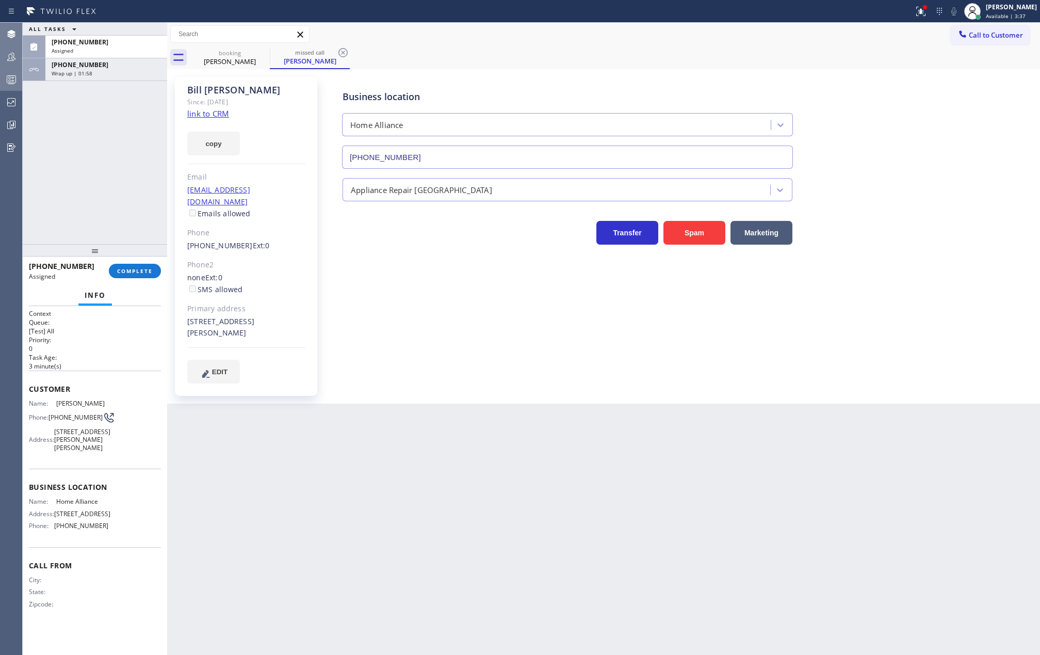
click at [122, 182] on div "ALL TASKS ALL TASKS ACTIVE TASKS TASKS IN WRAP UP (310) 283-5059 Assigned +1818…" at bounding box center [95, 133] width 144 height 221
click at [136, 269] on span "COMPLETE" at bounding box center [135, 270] width 36 height 7
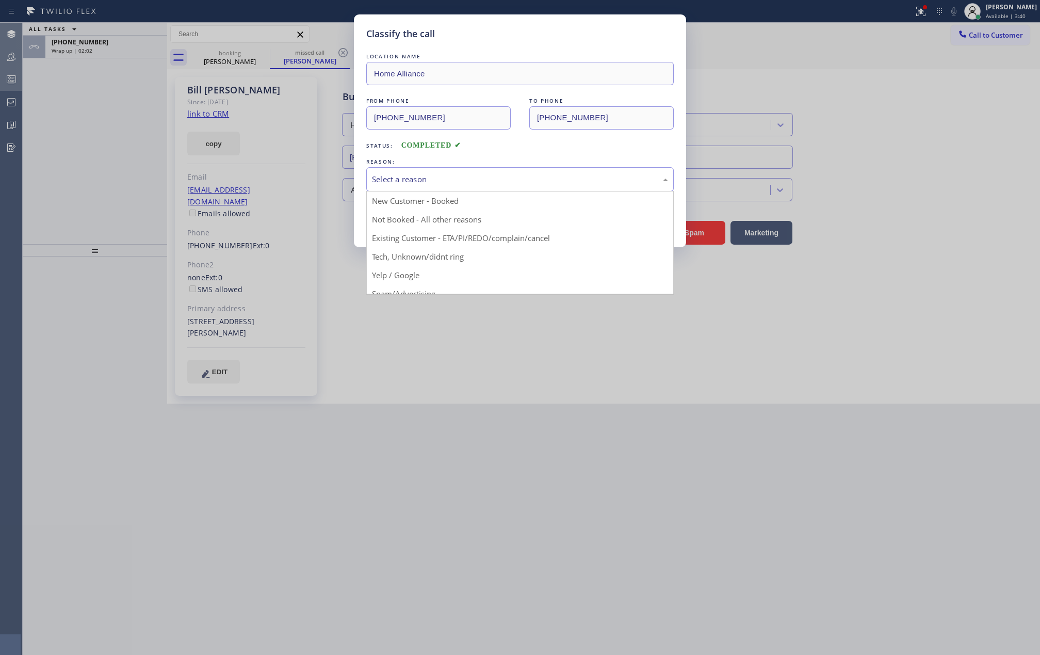
click at [417, 186] on div "Select a reason" at bounding box center [519, 179] width 307 height 24
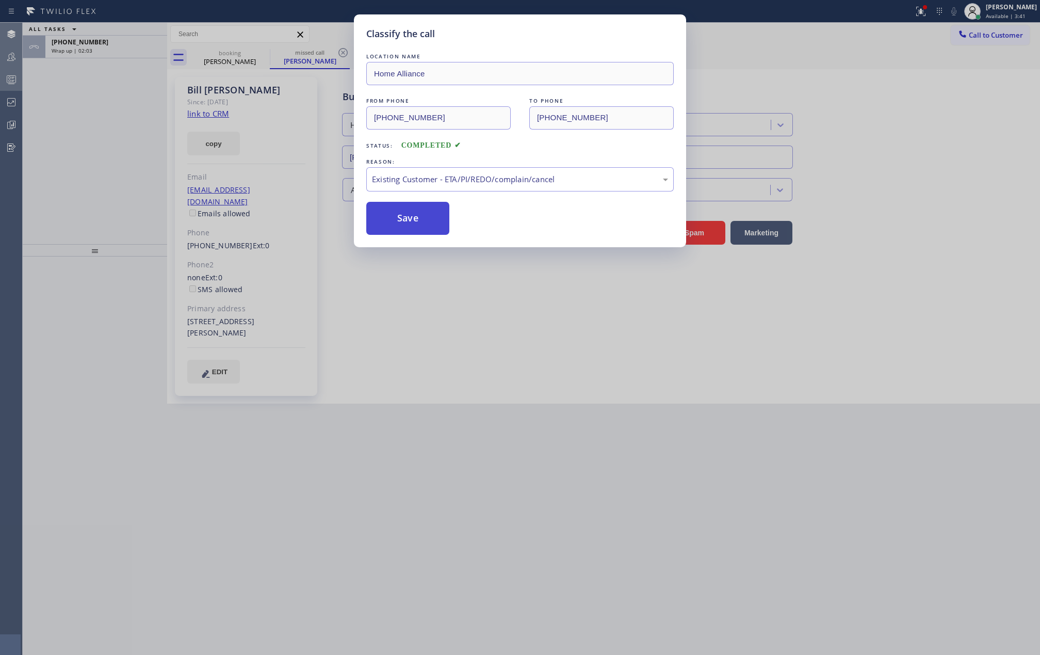
click at [430, 225] on button "Save" at bounding box center [407, 218] width 83 height 33
type input "(818) 869-2697"
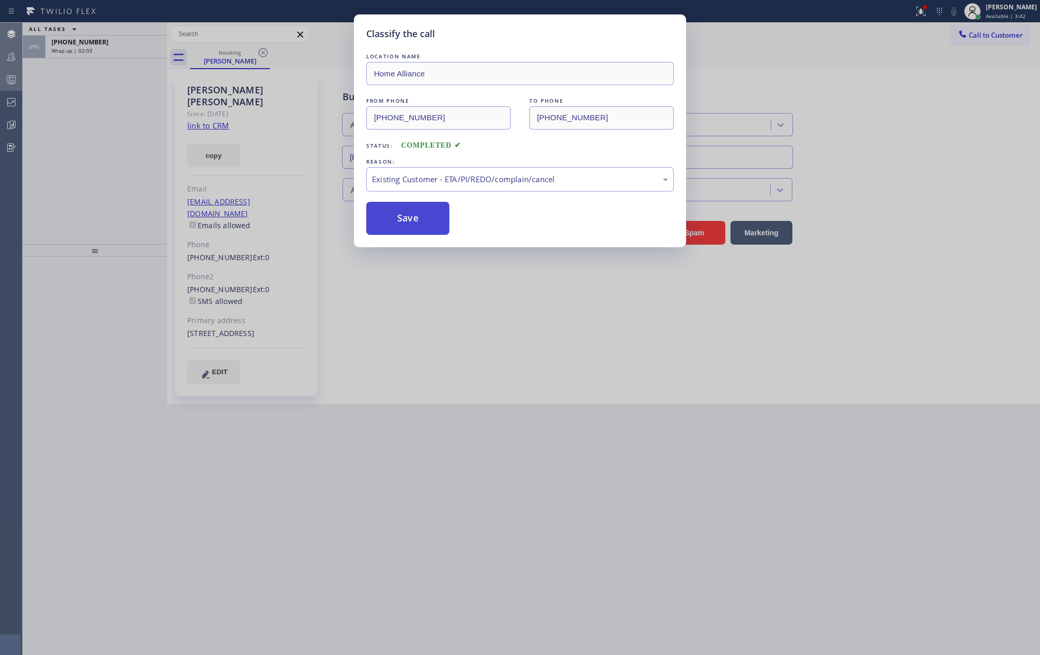
click at [430, 224] on button "Save" at bounding box center [407, 218] width 83 height 33
click at [430, 223] on button "Save" at bounding box center [407, 218] width 83 height 33
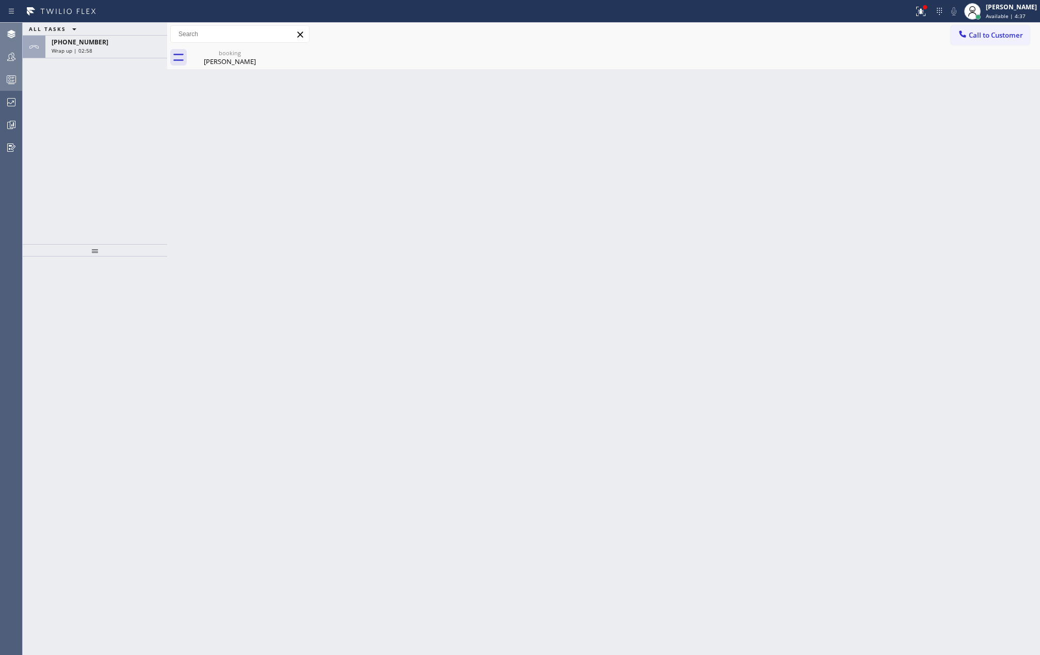
click at [17, 80] on icon at bounding box center [11, 79] width 12 height 12
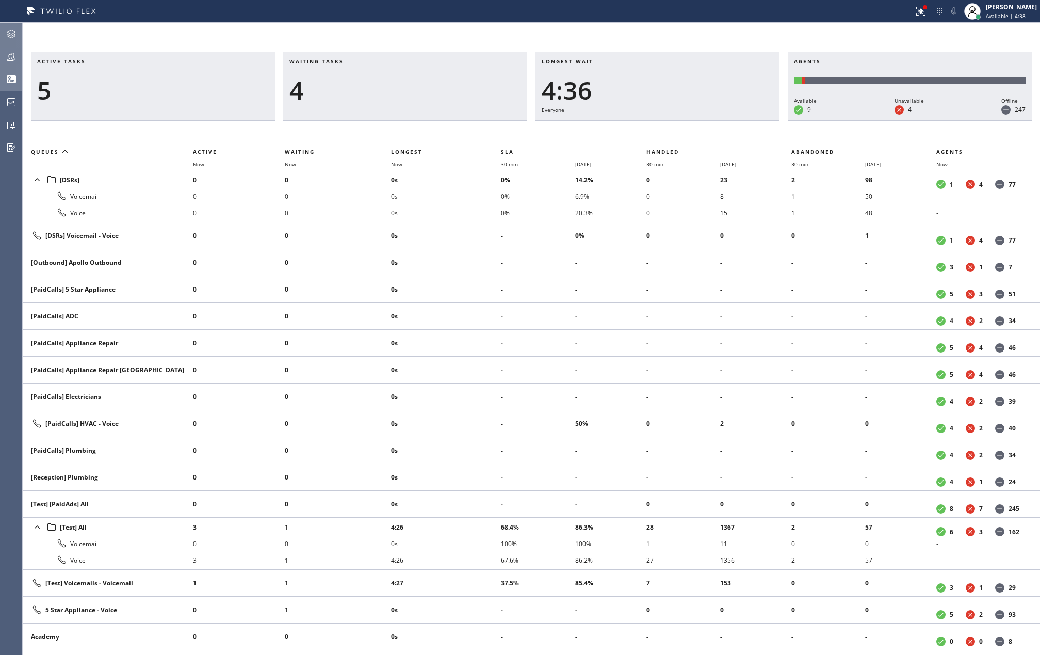
click at [8, 60] on icon at bounding box center [11, 57] width 12 height 12
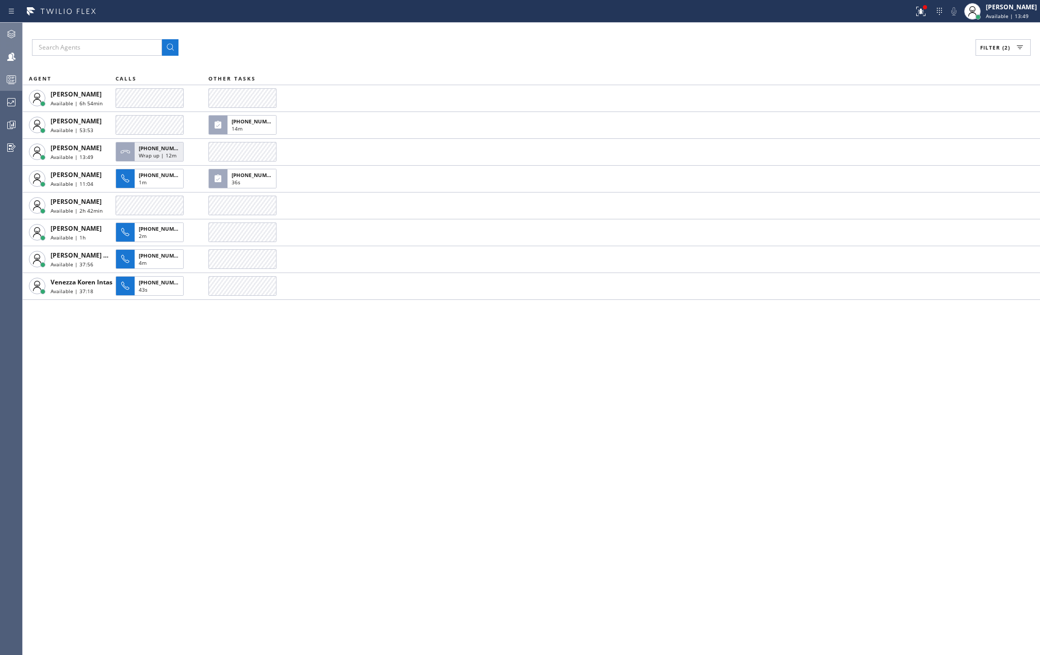
click at [13, 79] on icon at bounding box center [11, 79] width 12 height 12
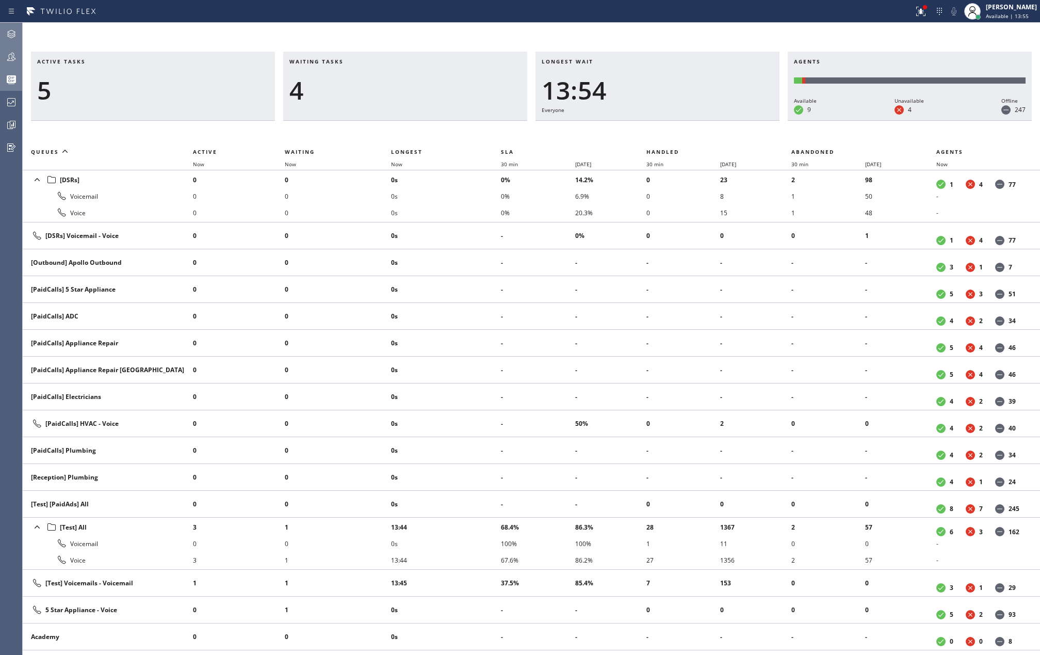
click at [18, 55] on div at bounding box center [11, 57] width 23 height 12
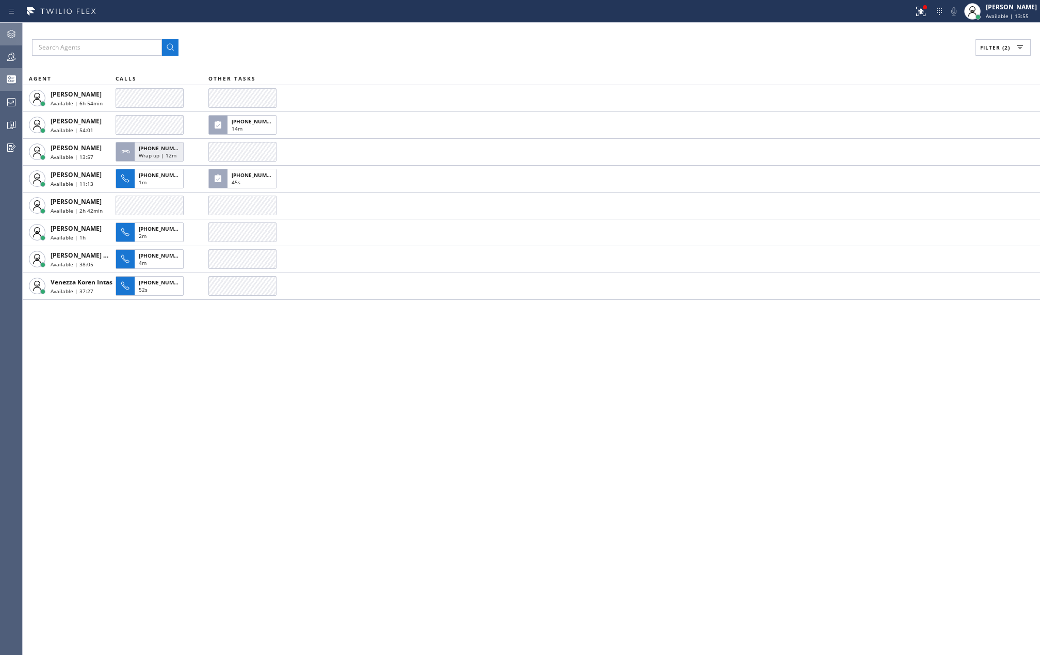
click at [17, 33] on icon at bounding box center [11, 34] width 12 height 12
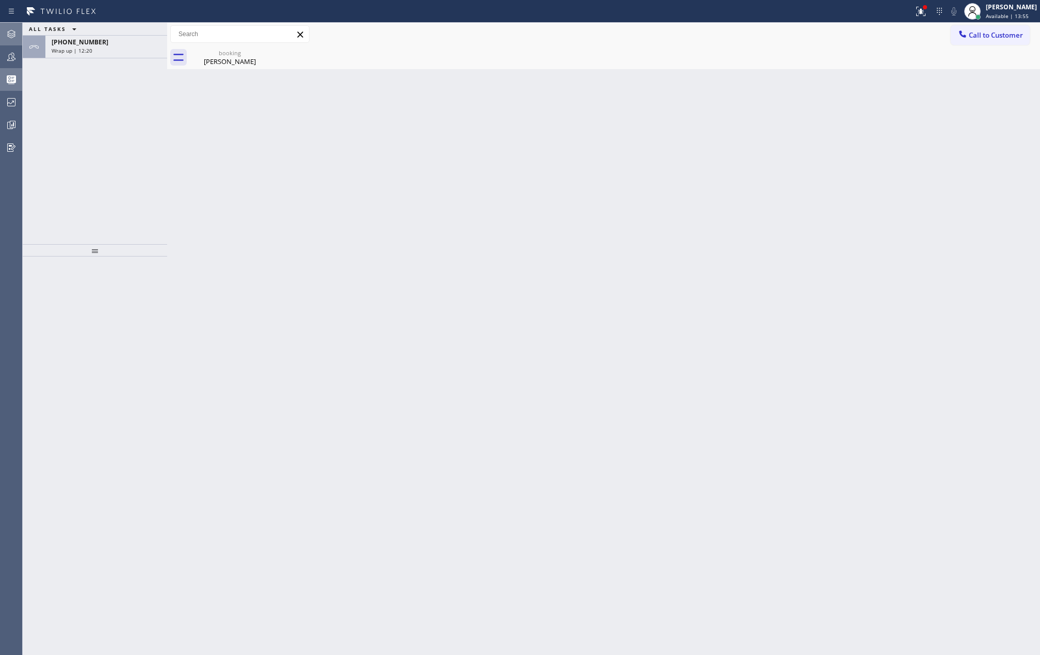
click at [108, 50] on div "Wrap up | 12:20" at bounding box center [106, 50] width 109 height 7
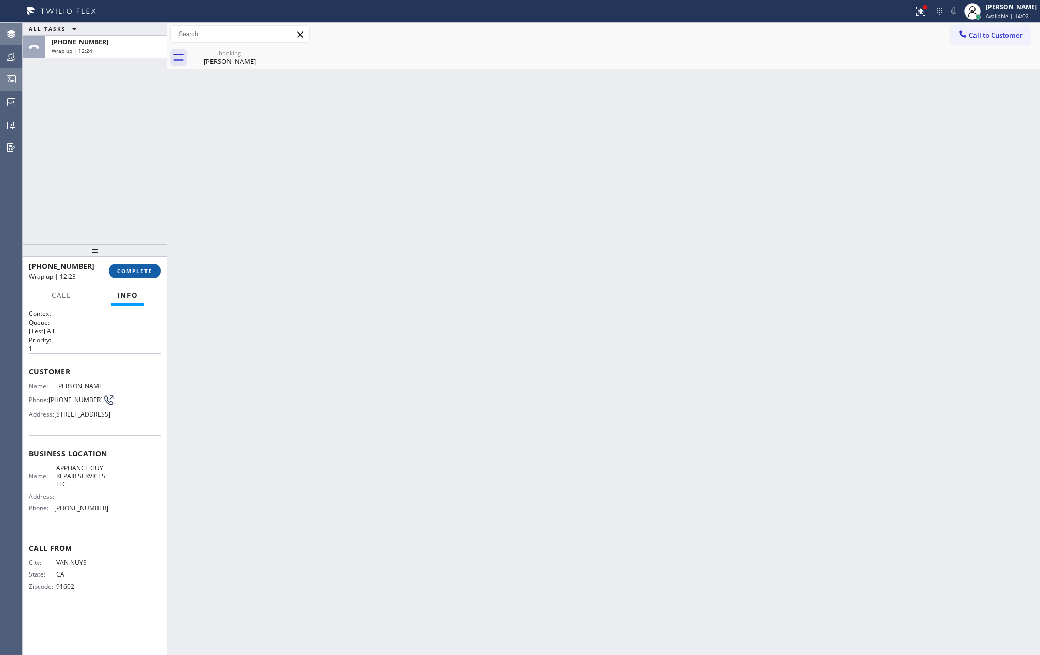
click at [133, 275] on button "COMPLETE" at bounding box center [135, 271] width 52 height 14
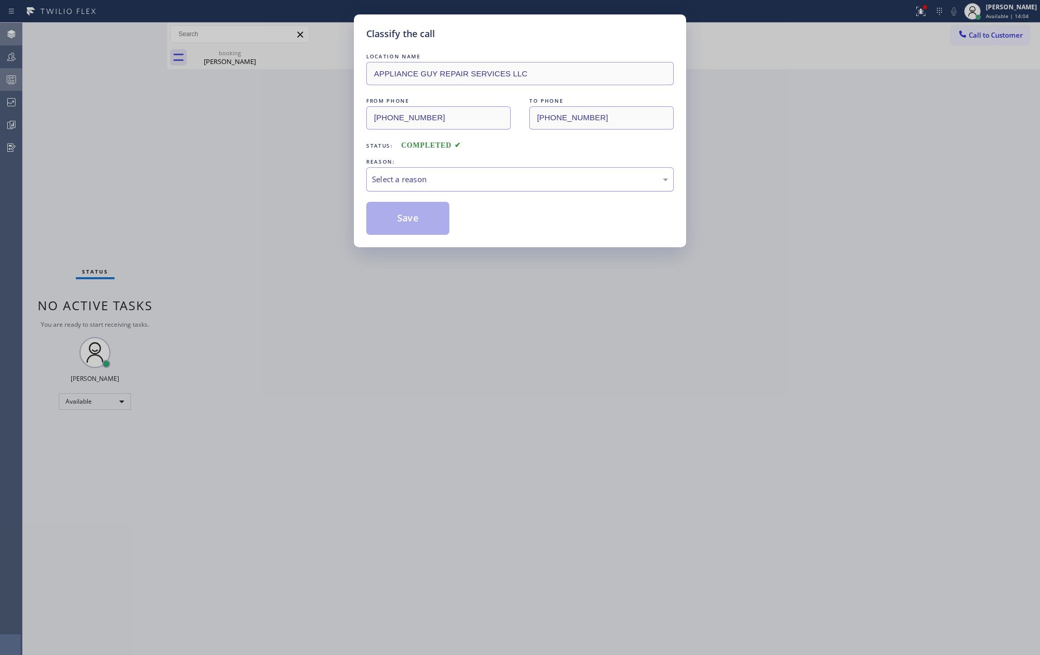
click at [399, 178] on div "Select a reason" at bounding box center [520, 179] width 296 height 12
click at [407, 222] on button "Save" at bounding box center [407, 218] width 83 height 33
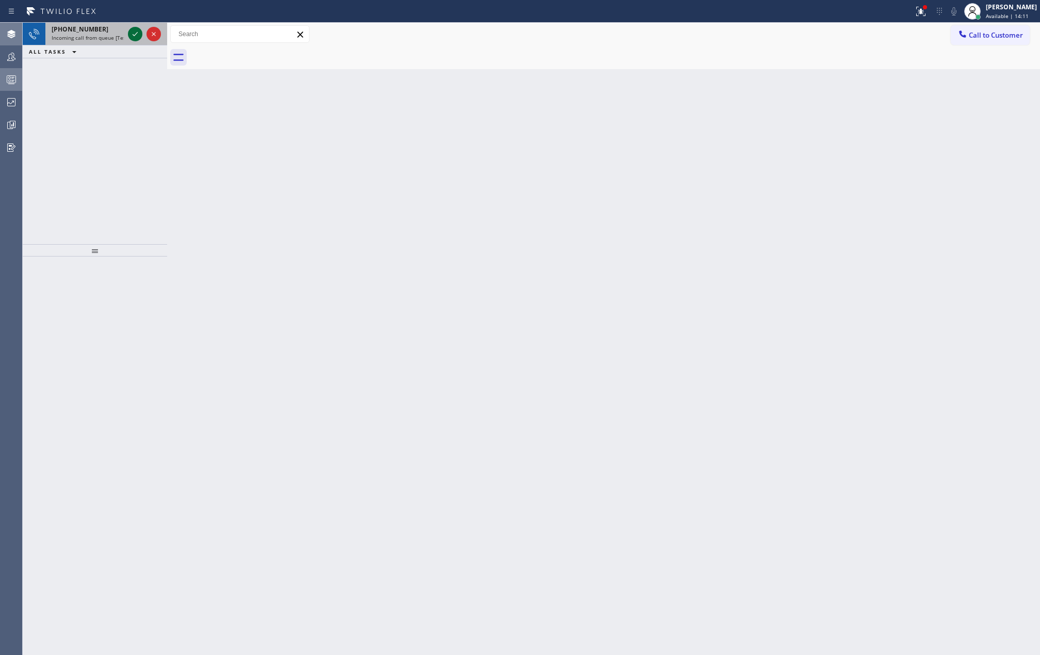
click at [133, 35] on icon at bounding box center [135, 34] width 5 height 4
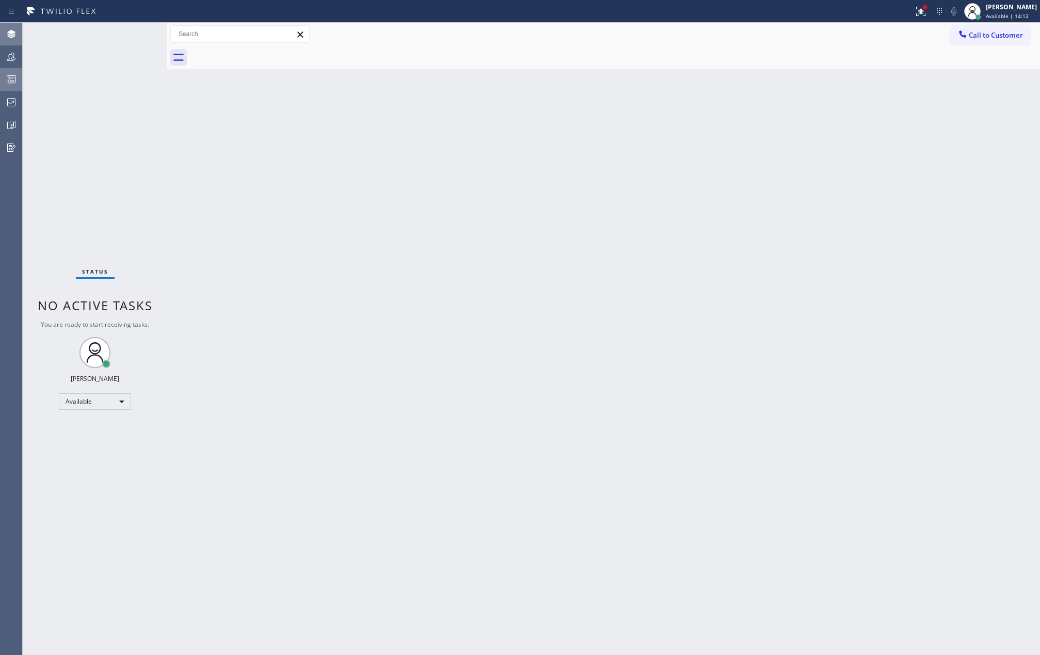
click at [133, 35] on div "Status No active tasks You are ready to start receiving tasks. Jovelle Tadle Av…" at bounding box center [95, 339] width 144 height 632
click at [925, 14] on icon at bounding box center [920, 11] width 9 height 9
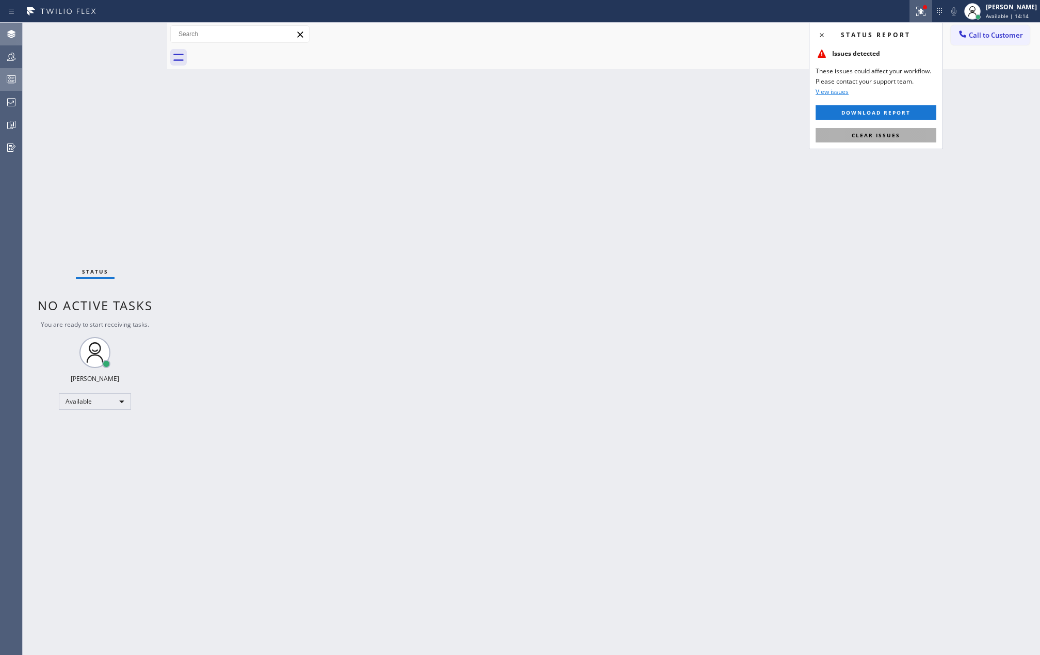
click at [880, 137] on span "Clear issues" at bounding box center [876, 135] width 48 height 7
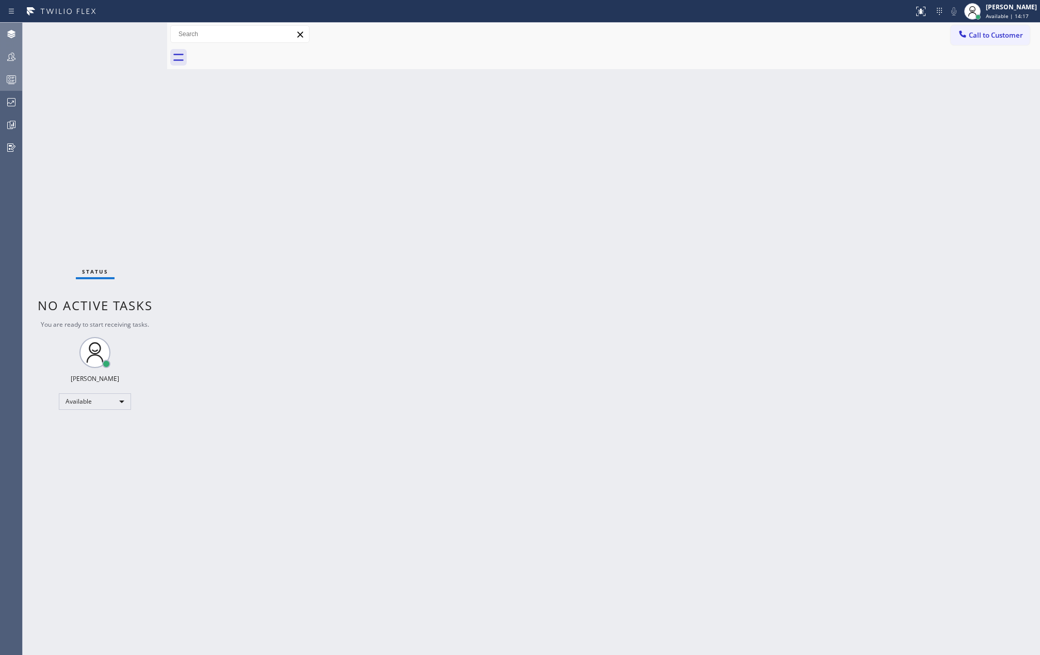
click at [11, 56] on icon at bounding box center [11, 57] width 12 height 12
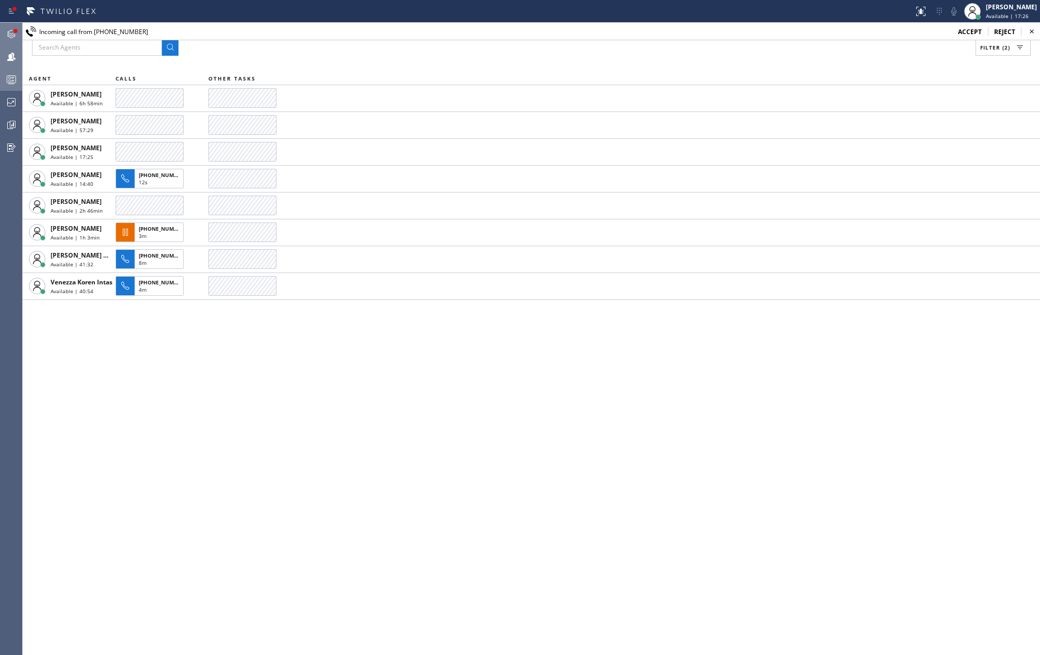
click at [13, 33] on div at bounding box center [15, 31] width 4 height 4
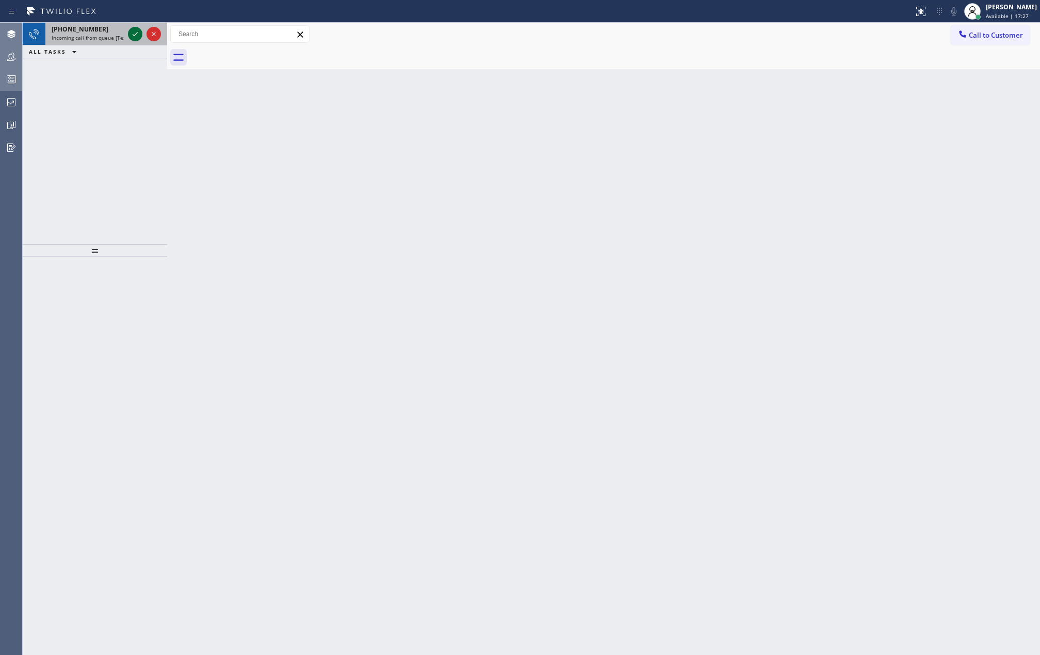
click at [133, 33] on icon at bounding box center [135, 34] width 12 height 12
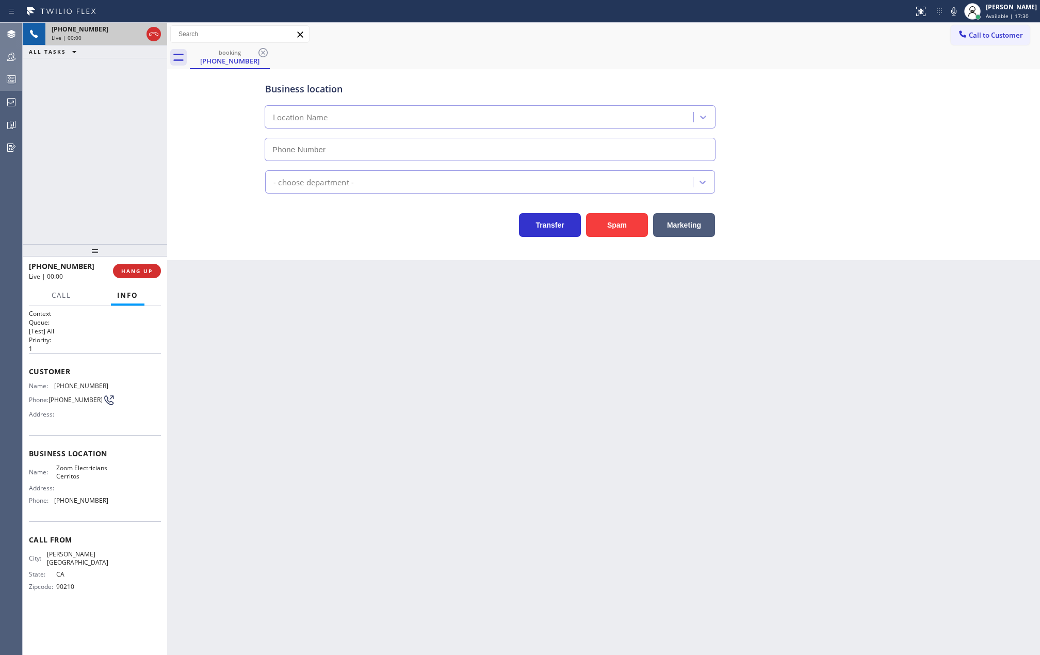
type input "(562) 379-6611"
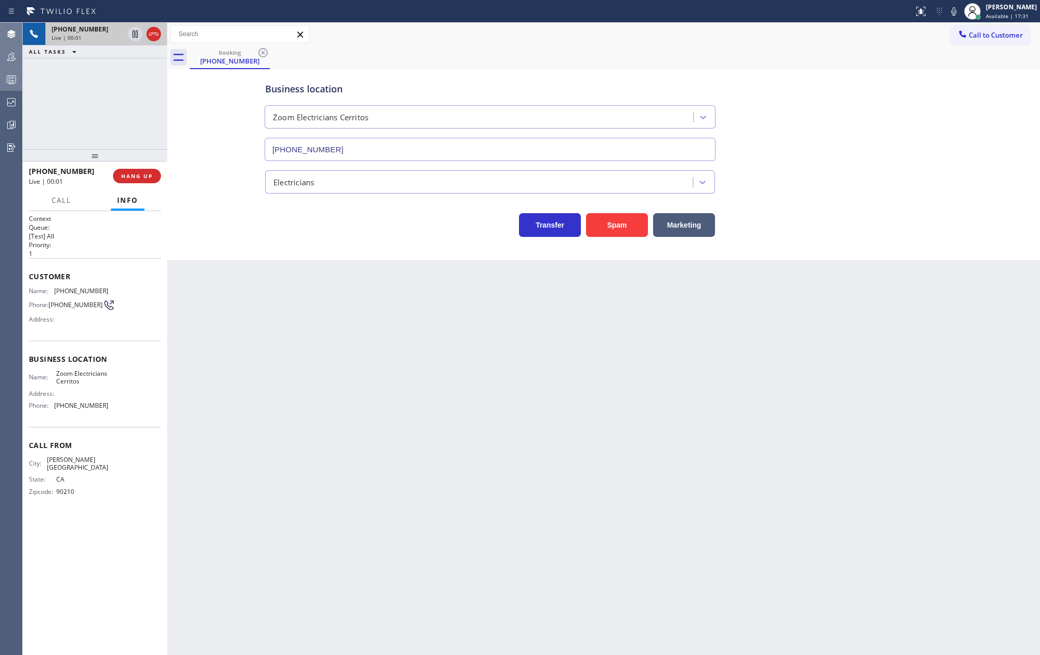
drag, startPoint x: 91, startPoint y: 248, endPoint x: 105, endPoint y: 79, distance: 168.8
click at [106, 81] on div "+13109255746 Live | 00:01 ALL TASKS ALL TASKS ACTIVE TASKS TASKS IN WRAP UP +13…" at bounding box center [95, 339] width 144 height 632
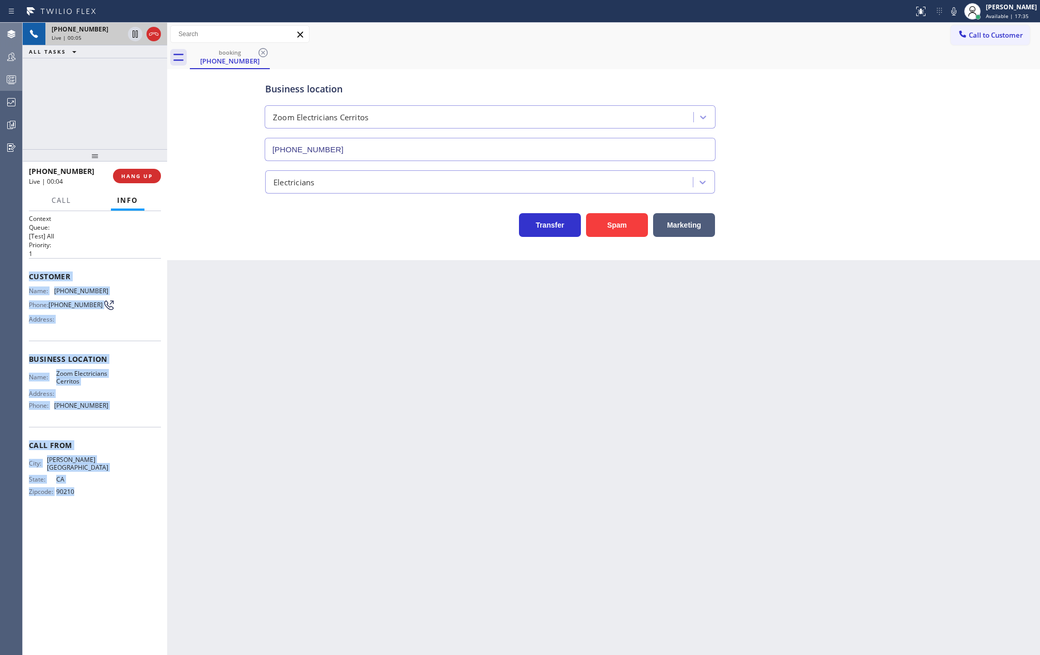
drag, startPoint x: 28, startPoint y: 281, endPoint x: 138, endPoint y: 500, distance: 245.4
click at [138, 500] on div "Context Queue: [Test] All Priority: 1 Customer Name: (310) 925-5746 Phone: (310…" at bounding box center [95, 433] width 144 height 444
copy div "Customer Name: (310) 925-5746 Phone: (310) 925-5746 Address: Business location …"
click at [133, 40] on icon at bounding box center [135, 34] width 12 height 12
click at [133, 35] on icon at bounding box center [135, 34] width 12 height 12
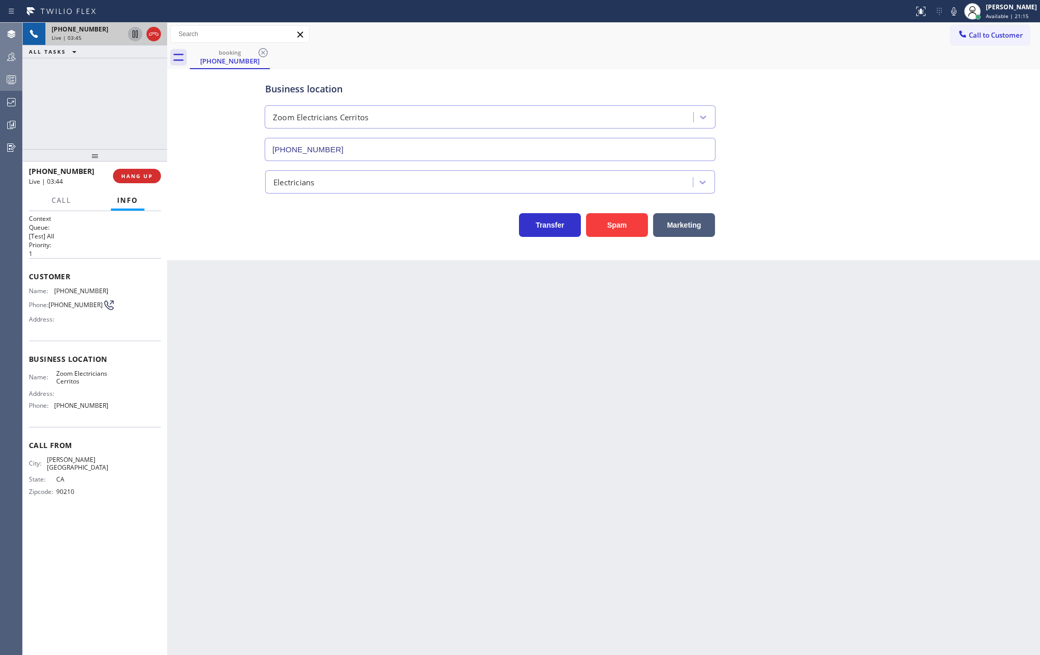
drag, startPoint x: 98, startPoint y: 156, endPoint x: 97, endPoint y: 120, distance: 35.6
click at [97, 120] on div "+13109255746 Live | 03:45 ALL TASKS ALL TASKS ACTIVE TASKS TASKS IN WRAP UP +13…" at bounding box center [95, 339] width 144 height 632
click at [211, 156] on div "Business location Zoom Electricians Cerritos (562) 379-6611 Electricians Transf…" at bounding box center [604, 154] width 868 height 165
click at [1020, 10] on div "[PERSON_NAME]" at bounding box center [1011, 7] width 51 height 9
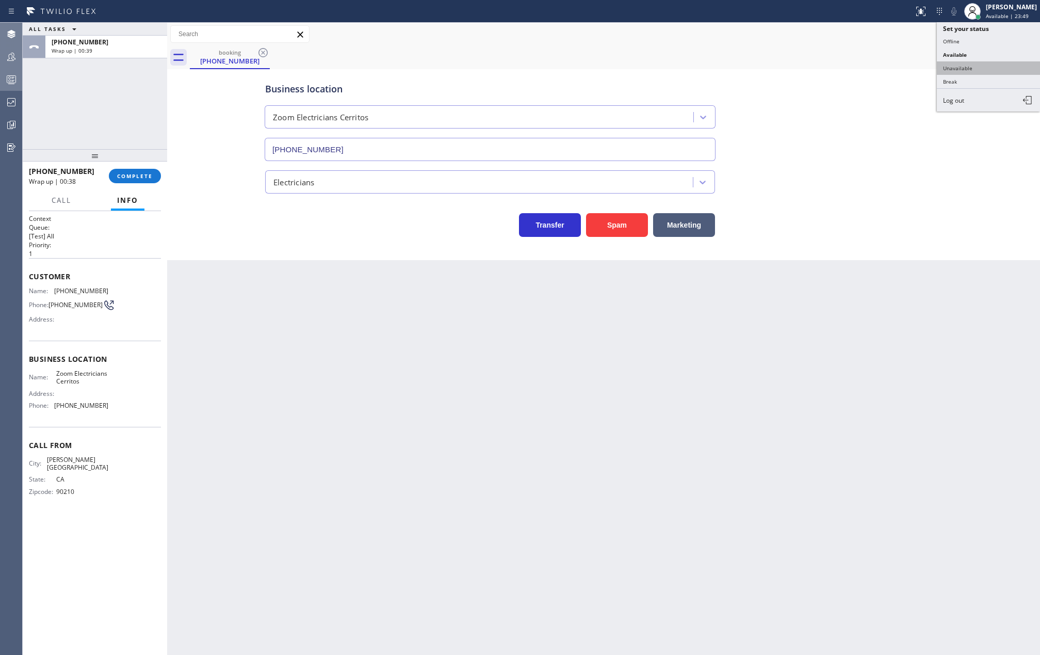
click at [979, 69] on button "Unavailable" at bounding box center [988, 67] width 103 height 13
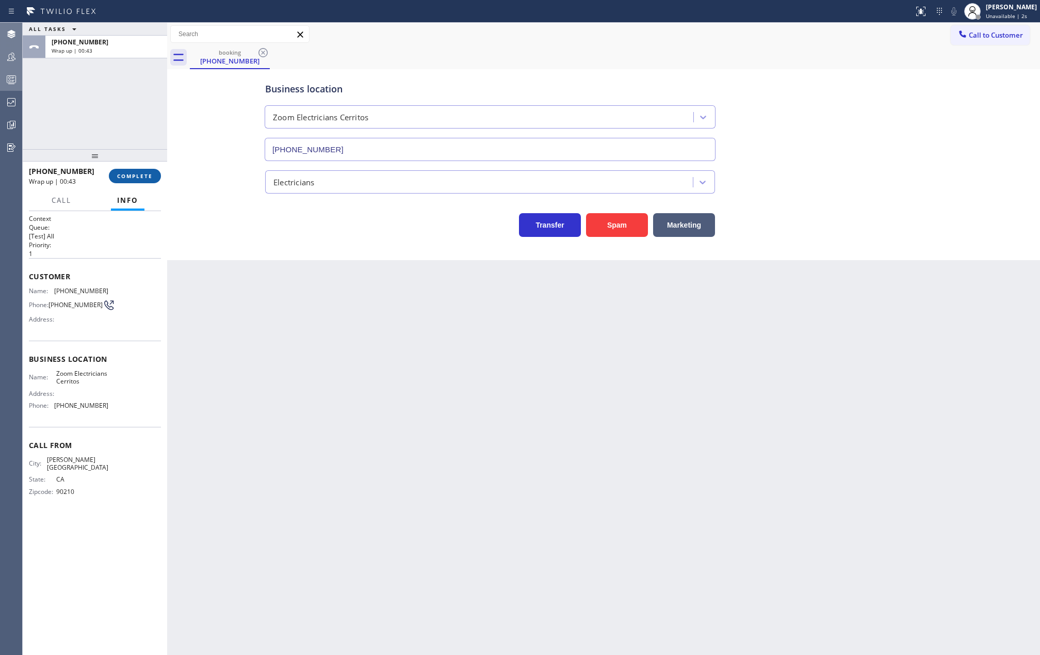
click at [133, 176] on span "COMPLETE" at bounding box center [135, 175] width 36 height 7
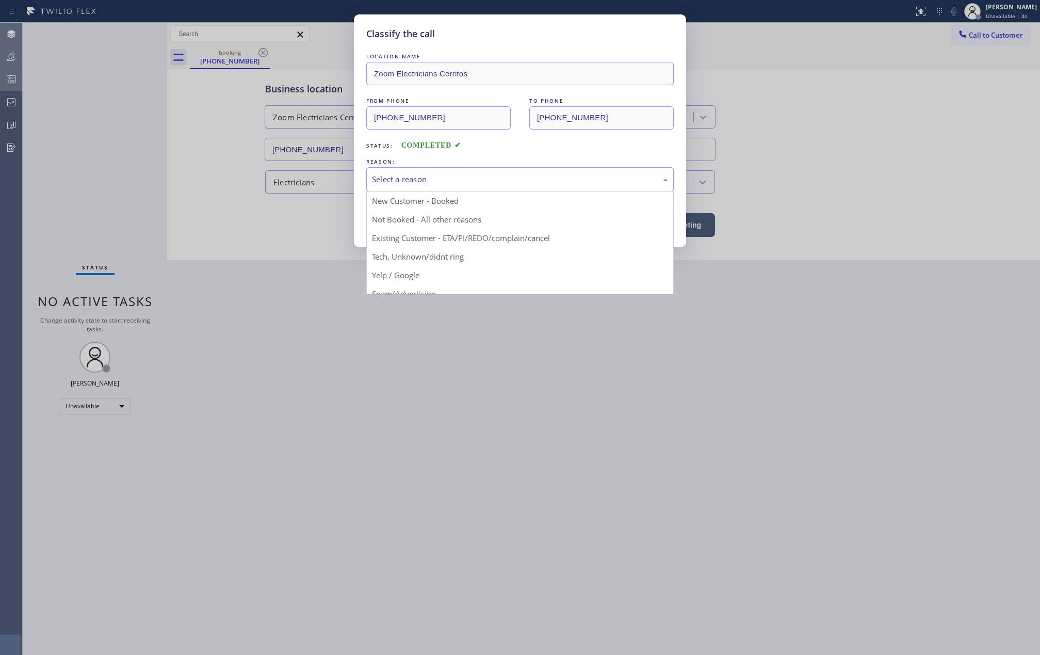
click at [423, 180] on div "Select a reason" at bounding box center [520, 179] width 296 height 12
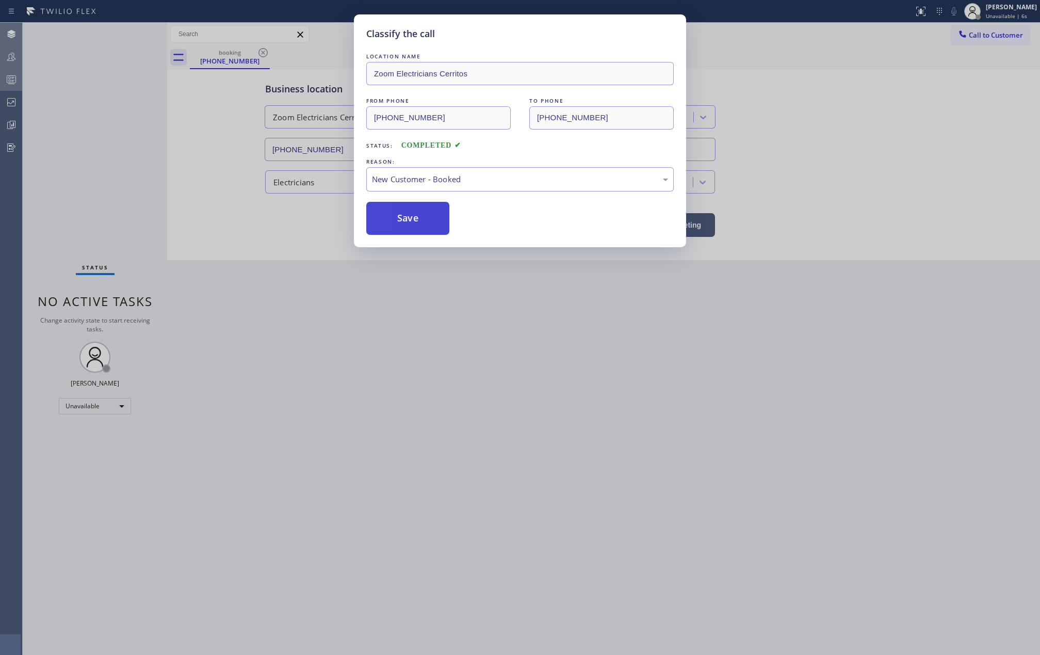
click at [415, 223] on button "Save" at bounding box center [407, 218] width 83 height 33
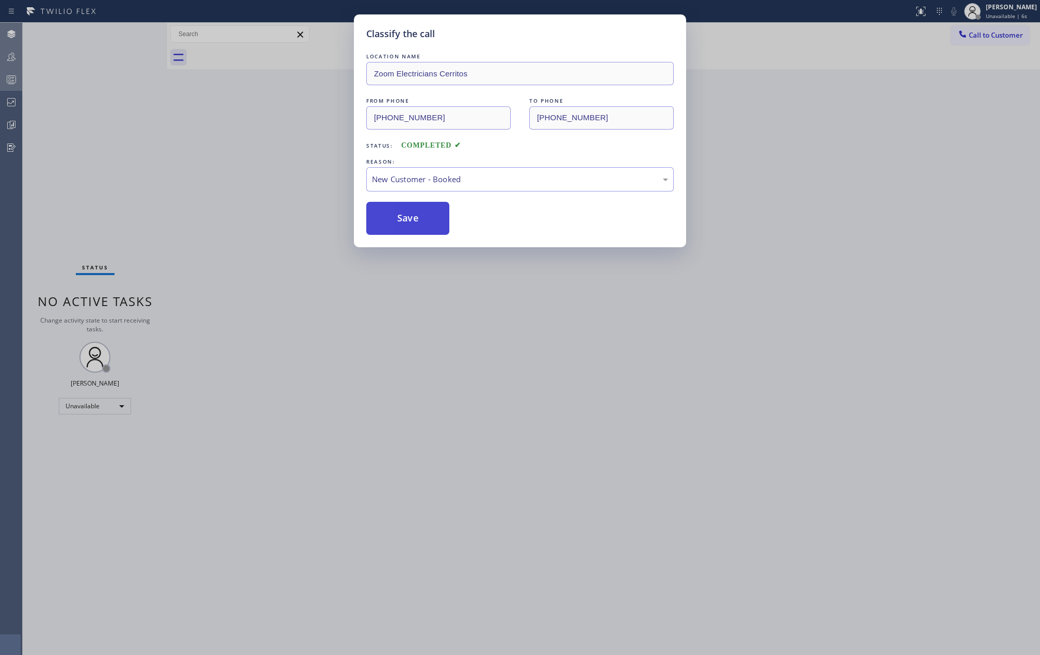
click at [415, 223] on button "Save" at bounding box center [407, 218] width 83 height 33
click at [162, 114] on div "Classify the call LOCATION NAME Zoom Electricians Cerritos FROM PHONE (310) 925…" at bounding box center [520, 327] width 1040 height 655
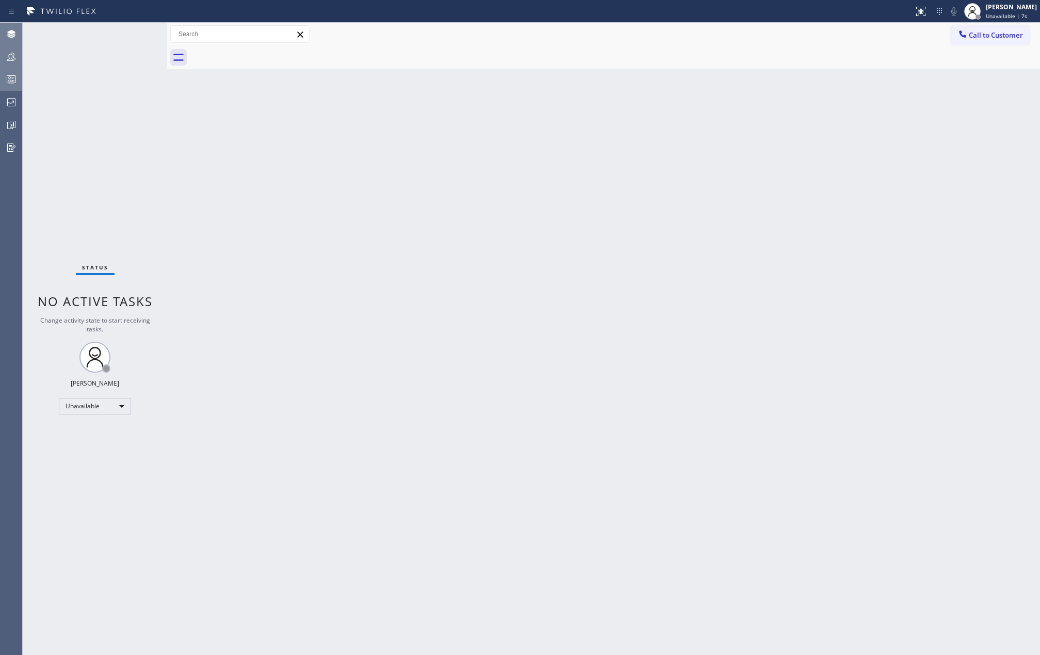
click at [14, 83] on rect at bounding box center [11, 79] width 9 height 7
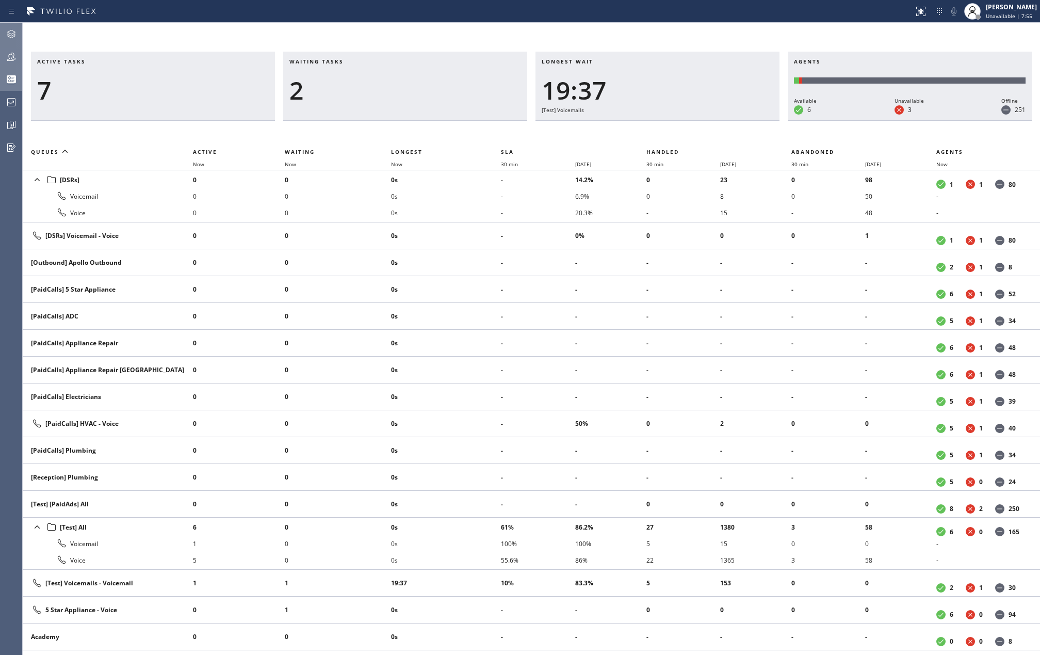
click at [11, 58] on icon at bounding box center [11, 57] width 8 height 8
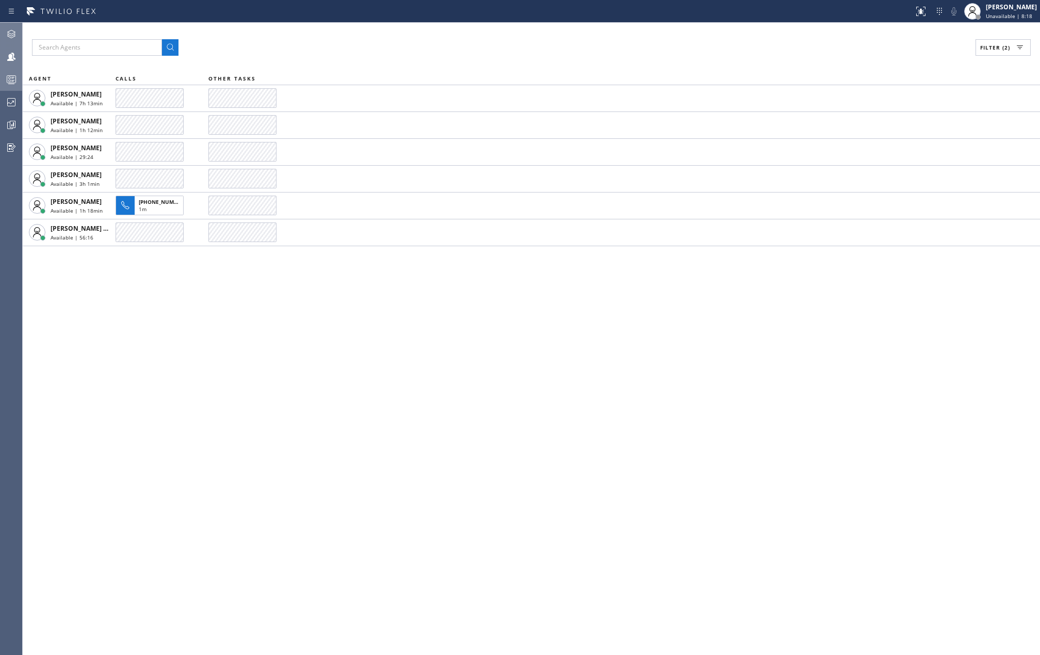
click at [8, 77] on icon at bounding box center [11, 79] width 12 height 12
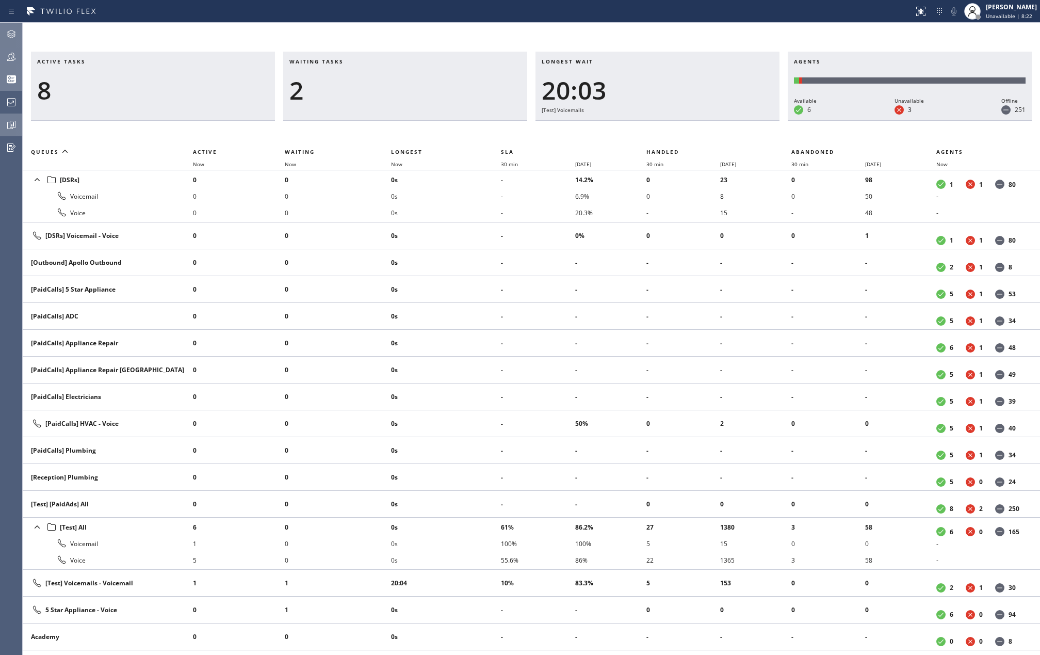
click at [13, 127] on icon at bounding box center [11, 125] width 12 height 12
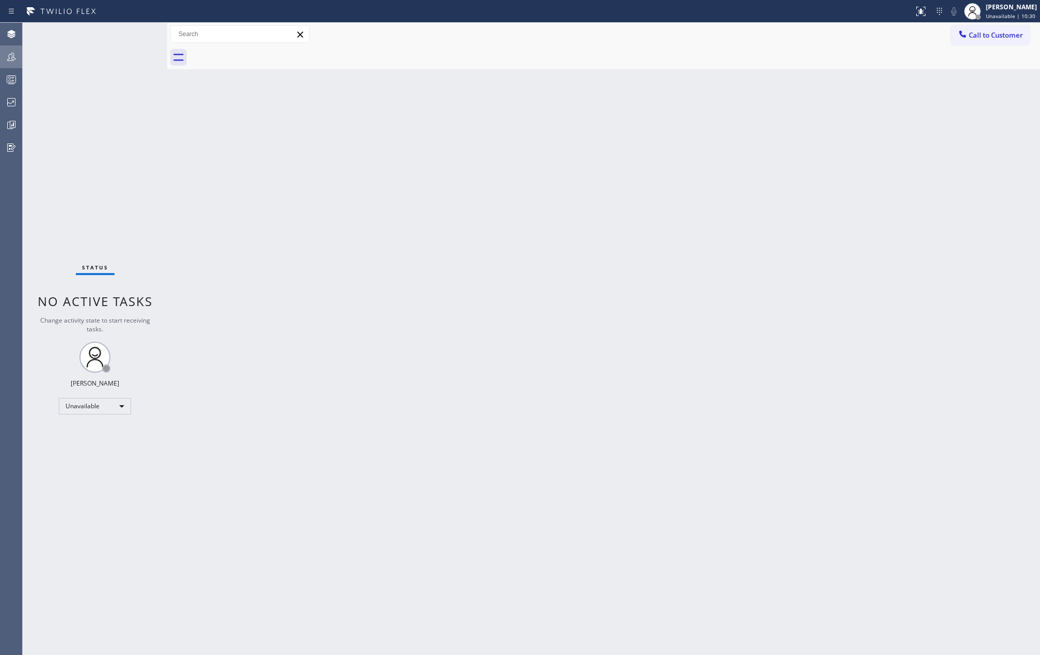
click at [14, 54] on icon at bounding box center [11, 57] width 12 height 12
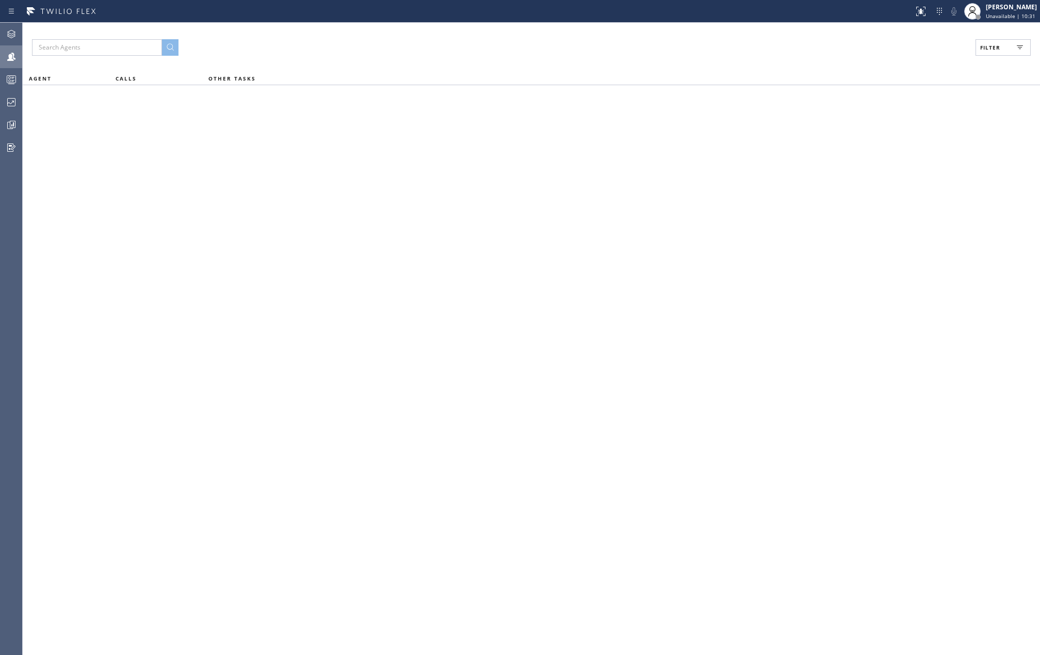
click at [982, 53] on button "Filter" at bounding box center [1002, 47] width 55 height 17
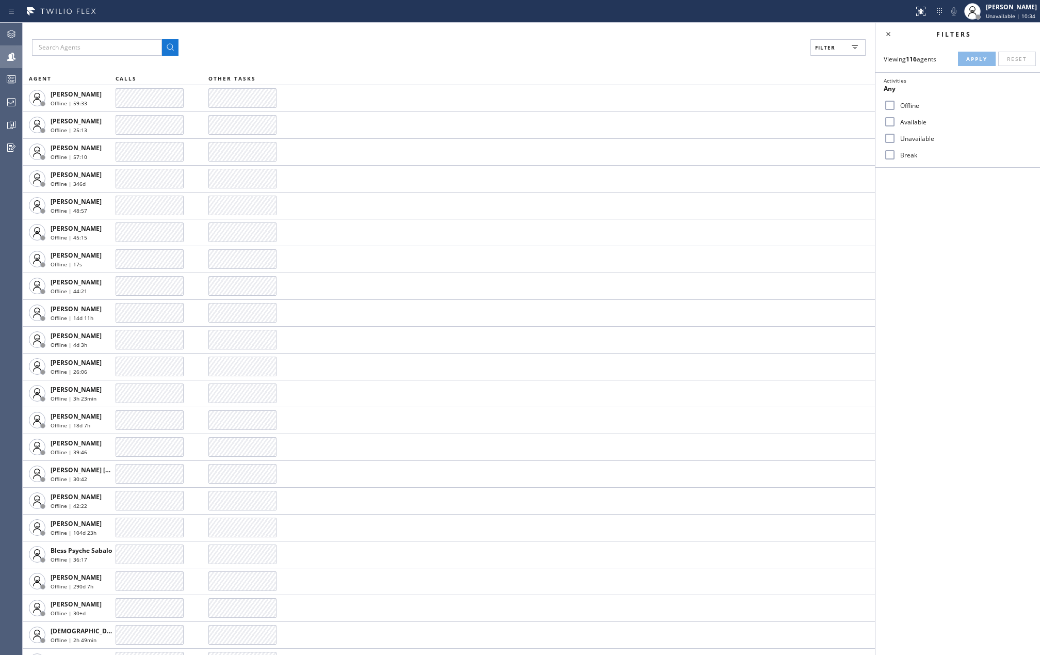
click at [892, 124] on input "Available" at bounding box center [890, 122] width 12 height 12
checkbox input "true"
click at [889, 154] on input "Break" at bounding box center [890, 155] width 12 height 12
checkbox input "true"
click at [973, 59] on span "Apply" at bounding box center [976, 58] width 21 height 7
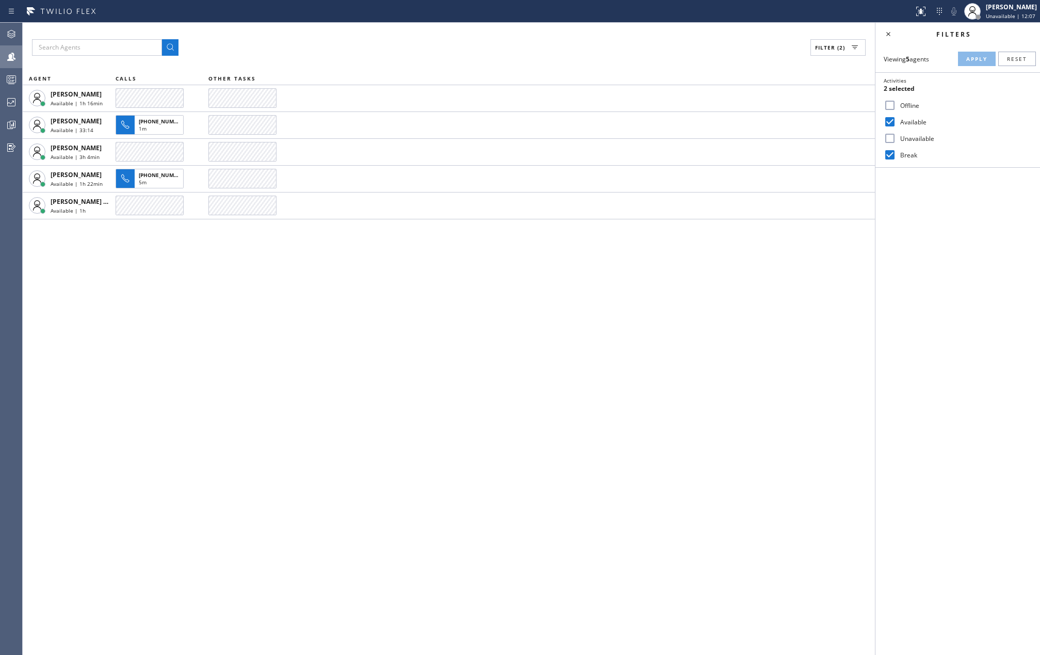
click at [892, 138] on input "Unavailable" at bounding box center [890, 138] width 12 height 12
checkbox input "true"
click at [972, 58] on span "Apply" at bounding box center [976, 58] width 21 height 7
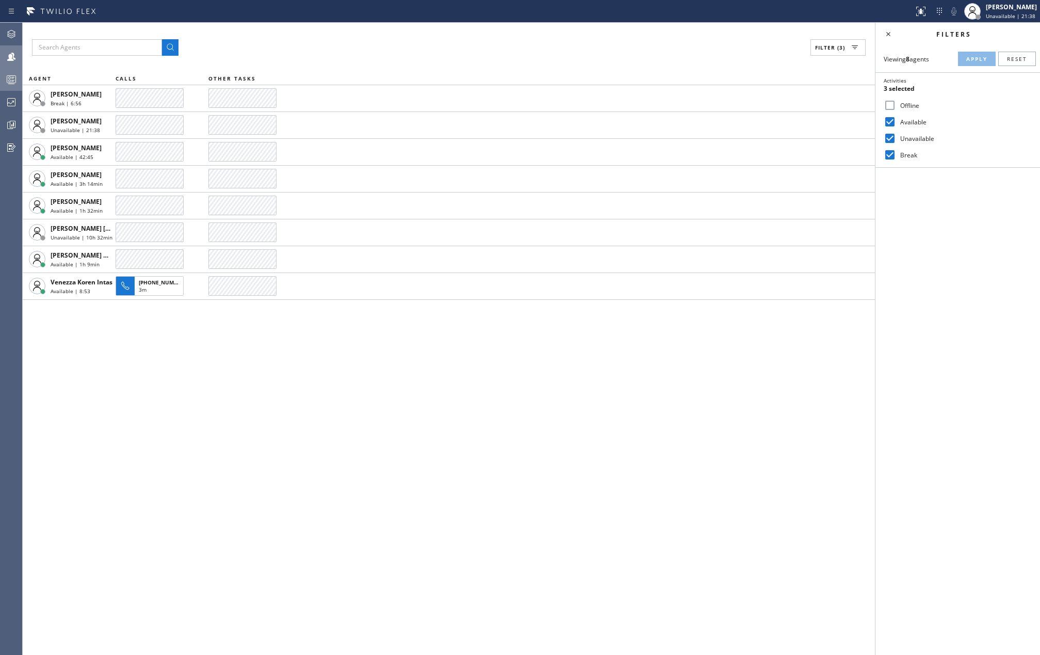
click at [9, 76] on rect at bounding box center [11, 79] width 9 height 7
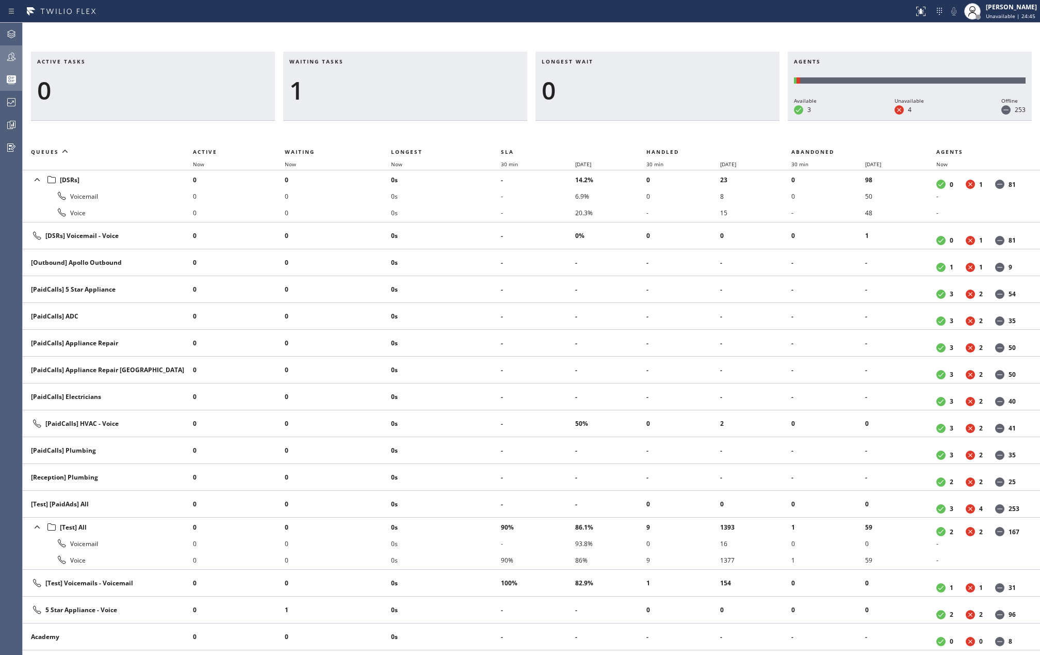
click at [389, 73] on div "Waiting tasks 1" at bounding box center [405, 86] width 244 height 69
click at [9, 57] on icon at bounding box center [11, 57] width 8 height 8
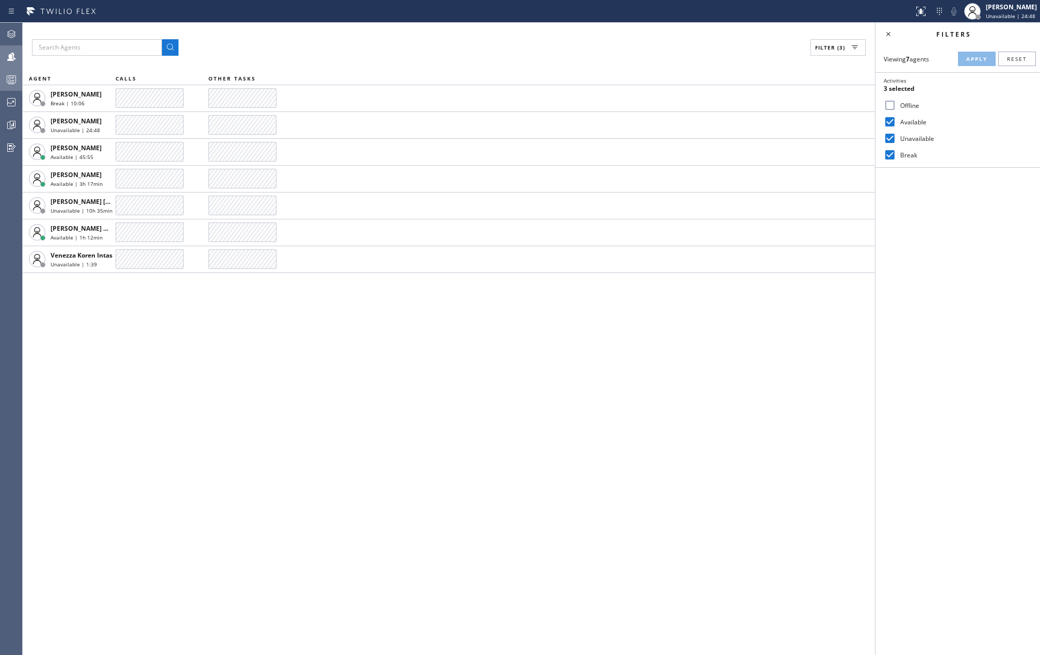
click at [11, 85] on icon at bounding box center [11, 79] width 12 height 12
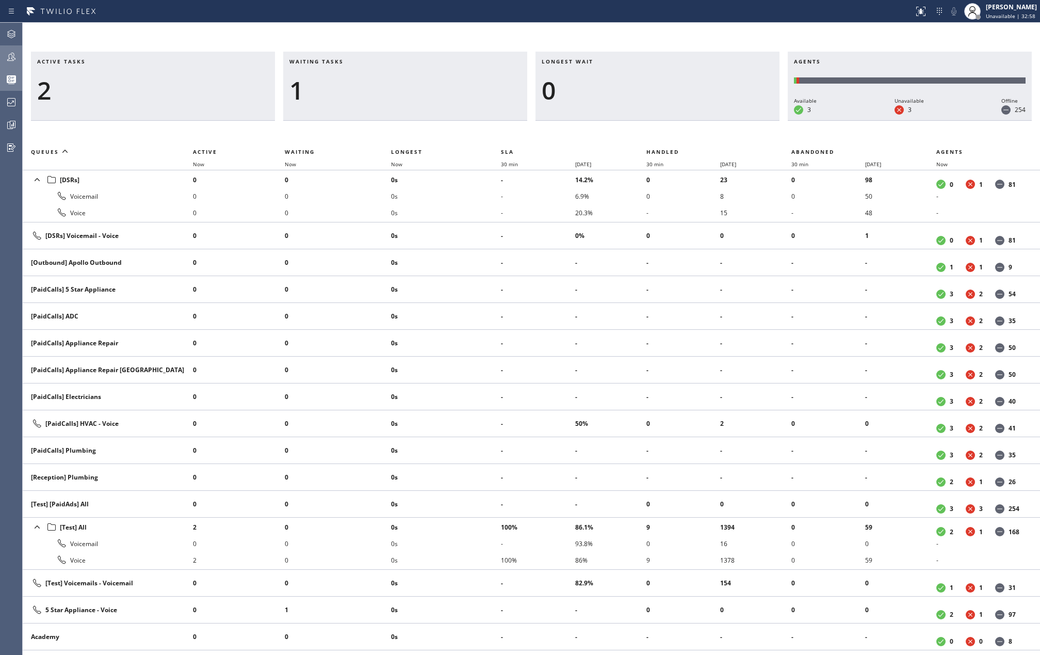
click at [17, 62] on icon at bounding box center [11, 57] width 12 height 12
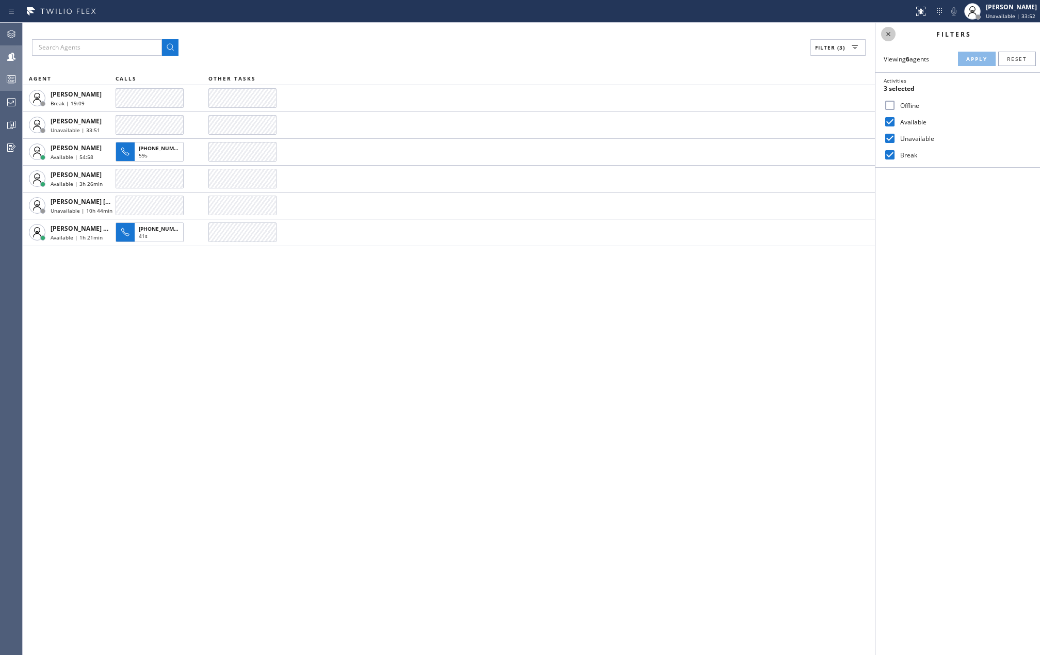
click at [886, 35] on icon at bounding box center [888, 34] width 12 height 12
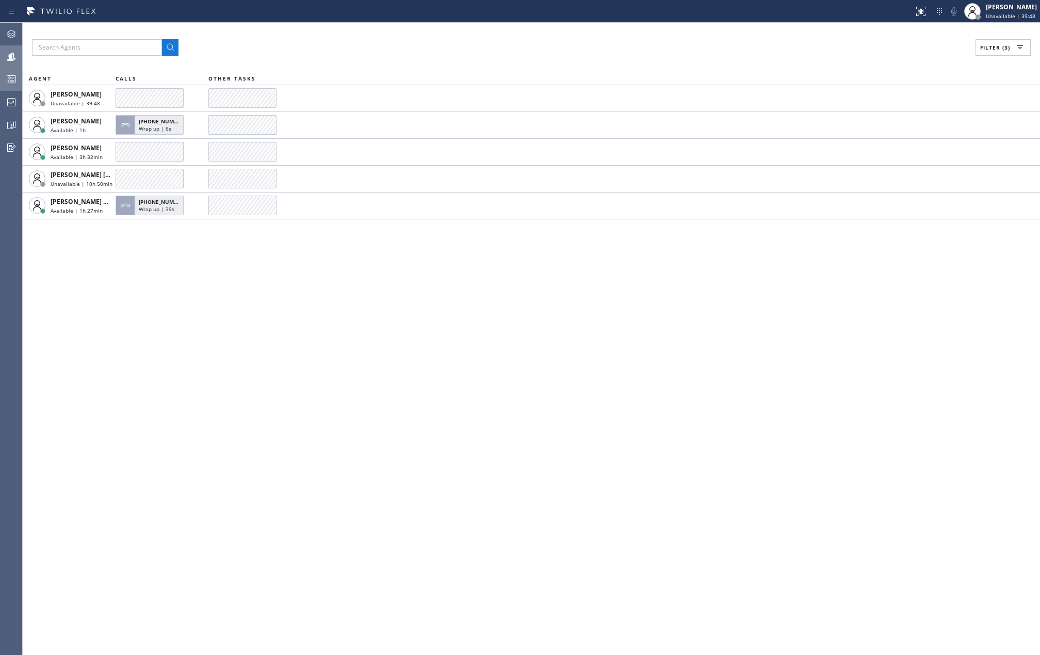
click at [14, 83] on icon at bounding box center [11, 79] width 12 height 12
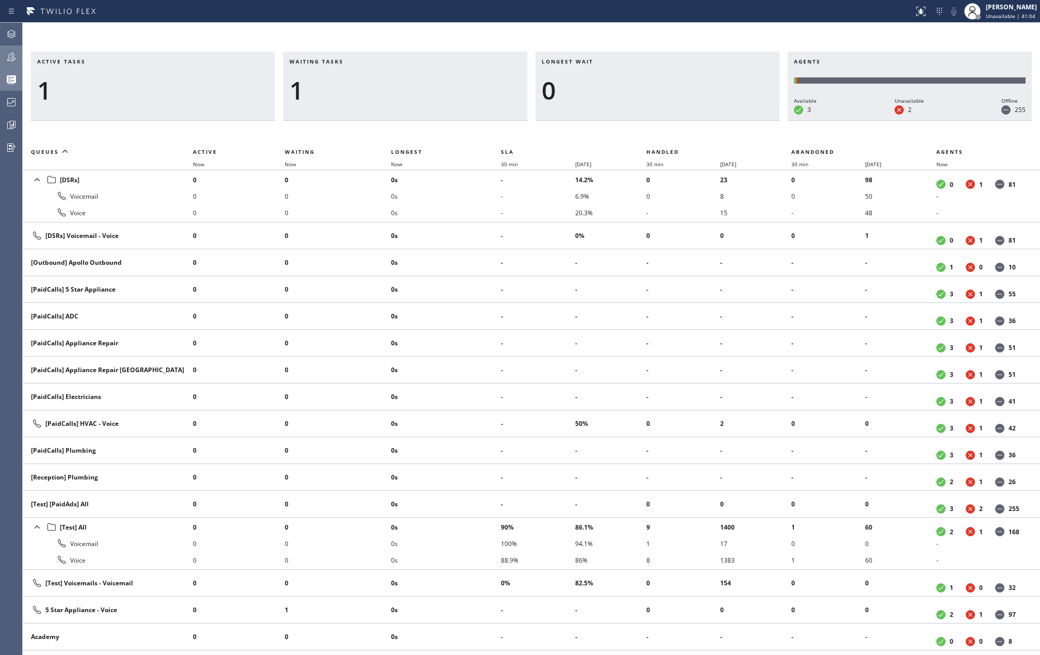
click at [11, 52] on icon at bounding box center [11, 57] width 12 height 12
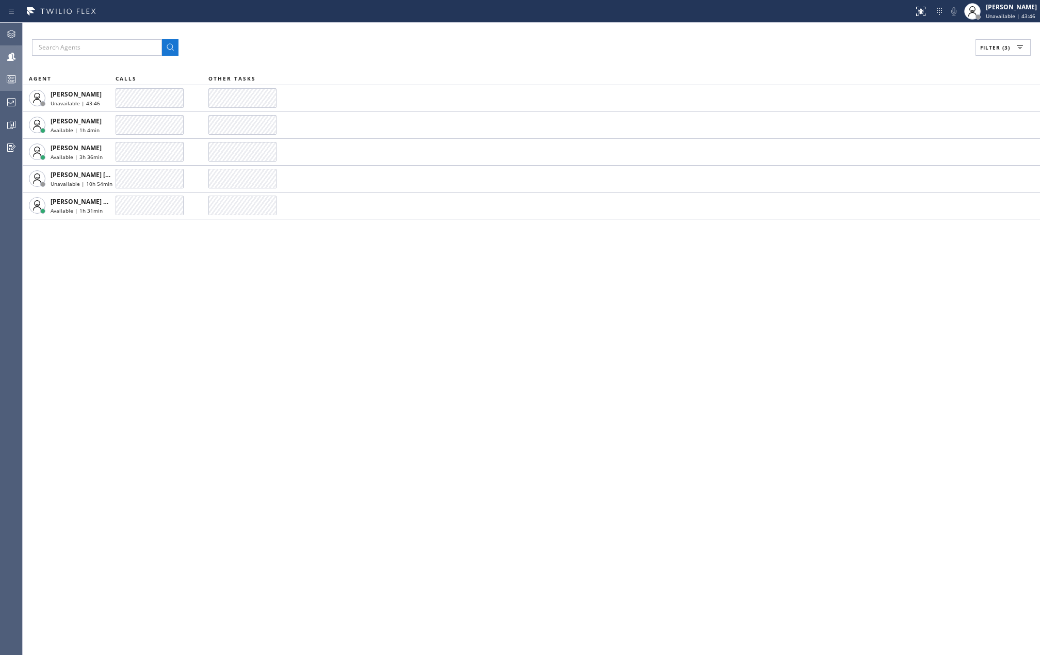
click at [436, 347] on div "Filter (3) AGENT CALLS OTHER TASKS Jovelle Tadle Unavailable | 43:46 Judy Mae S…" at bounding box center [531, 339] width 1017 height 632
click at [8, 76] on icon at bounding box center [11, 79] width 12 height 12
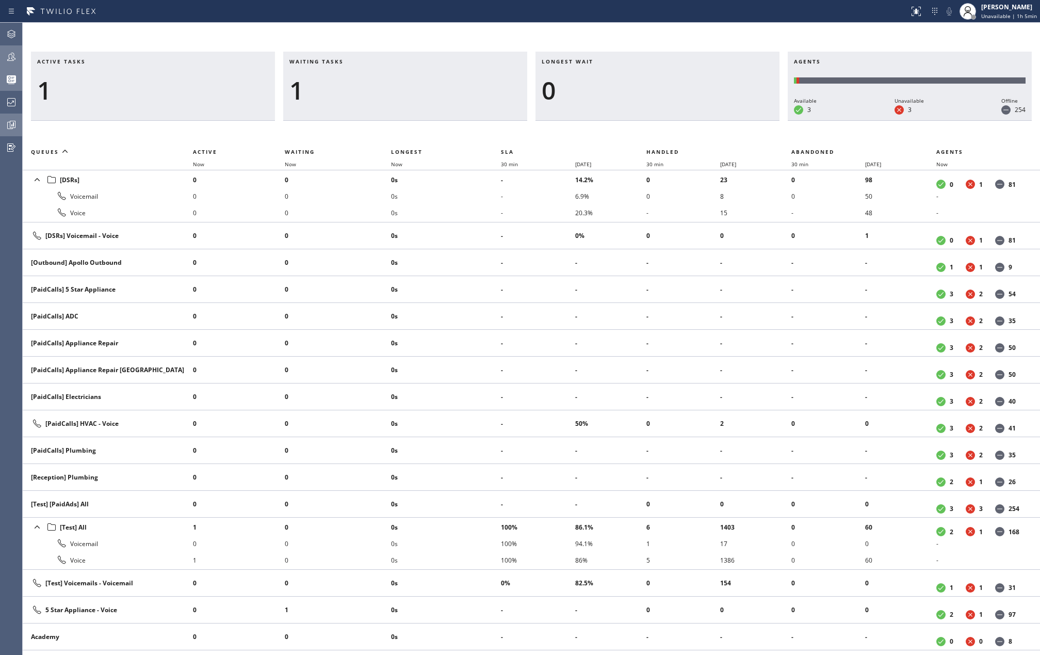
click at [13, 122] on icon at bounding box center [11, 125] width 12 height 12
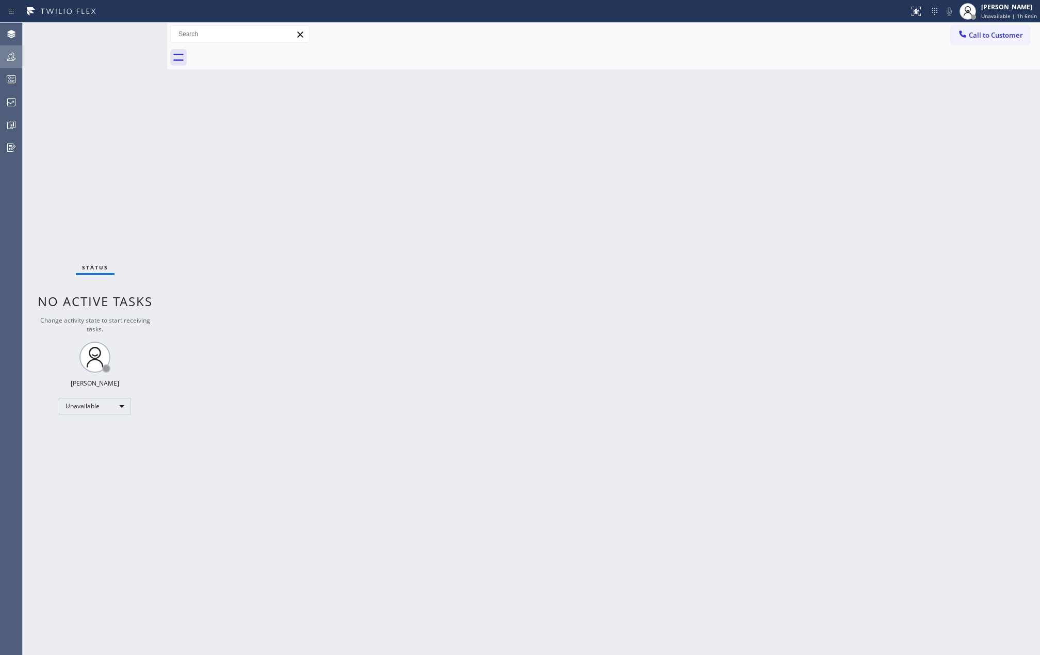
click at [13, 55] on icon at bounding box center [11, 57] width 8 height 8
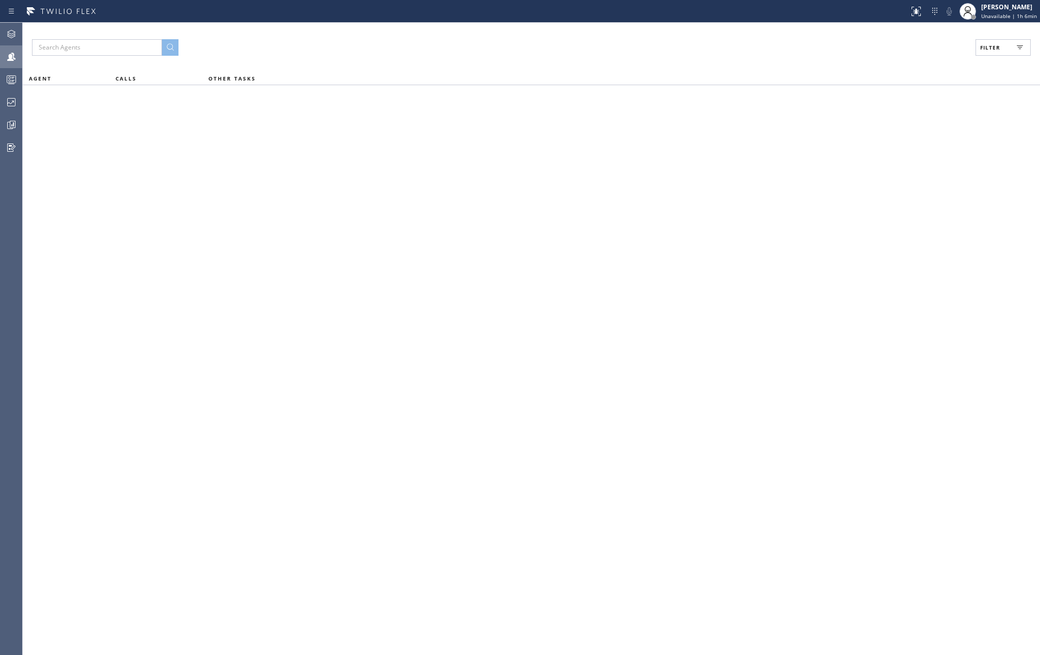
click at [1002, 48] on button "Filter" at bounding box center [1002, 47] width 55 height 17
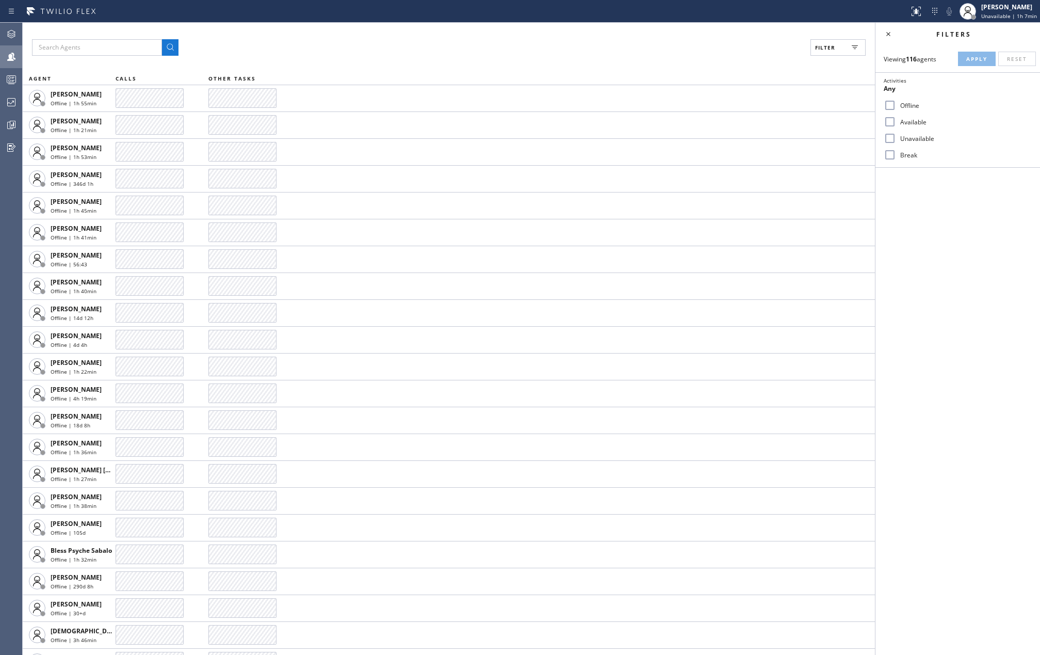
click at [908, 120] on label "Available" at bounding box center [964, 122] width 136 height 9
click at [896, 120] on input "Available" at bounding box center [890, 122] width 12 height 12
checkbox input "true"
click at [904, 158] on label "Break" at bounding box center [964, 155] width 136 height 9
click at [896, 158] on input "Break" at bounding box center [890, 155] width 12 height 12
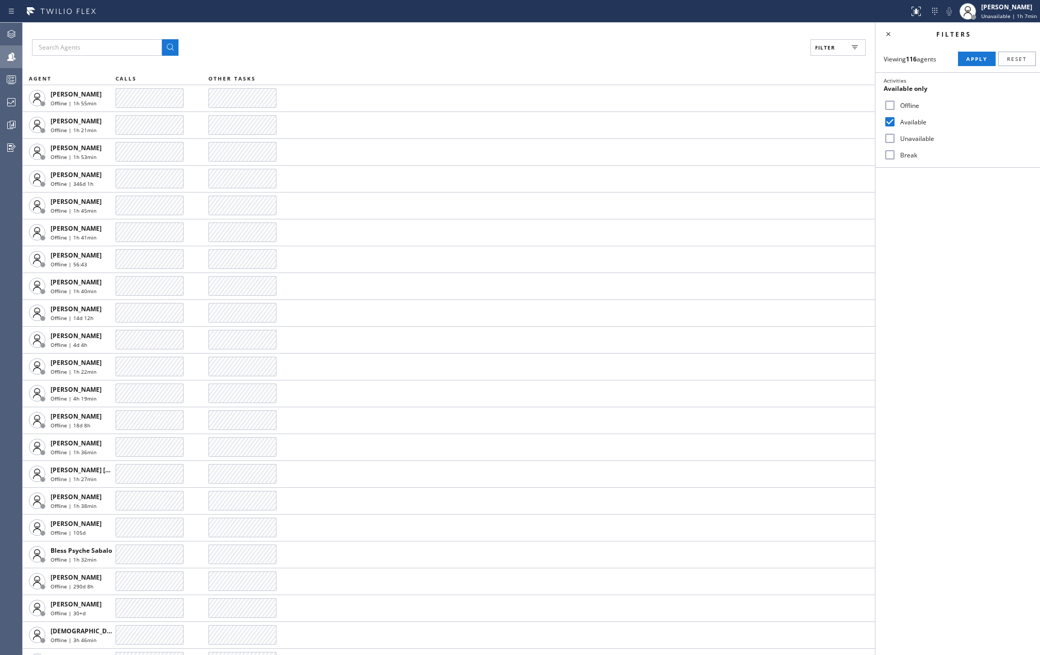
checkbox input "true"
click at [981, 57] on span "Apply" at bounding box center [976, 58] width 21 height 7
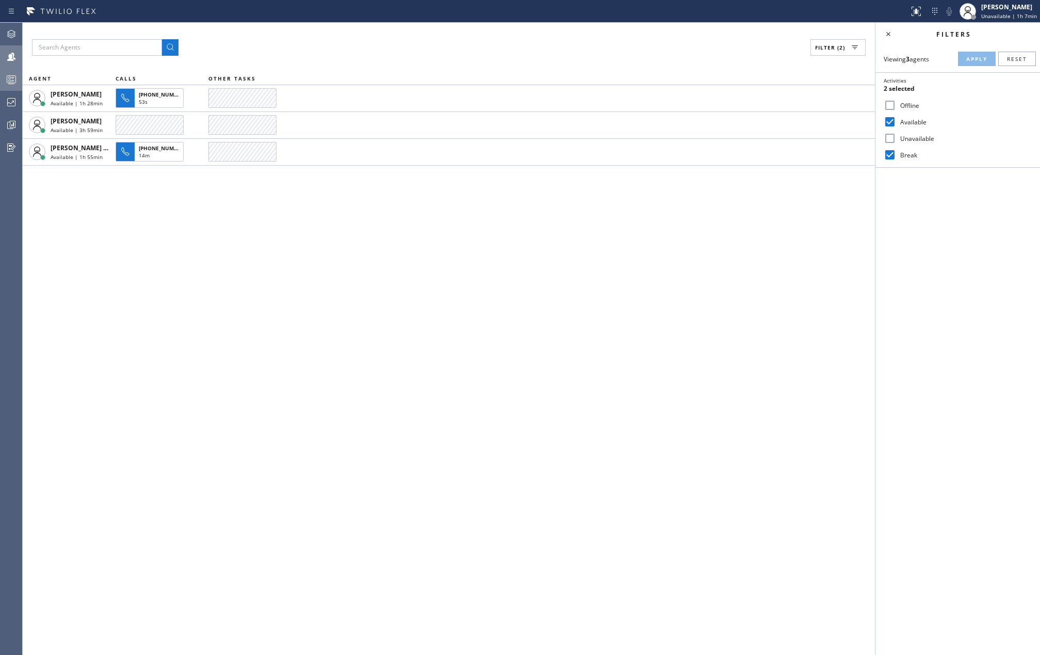
click at [11, 73] on icon at bounding box center [11, 79] width 12 height 12
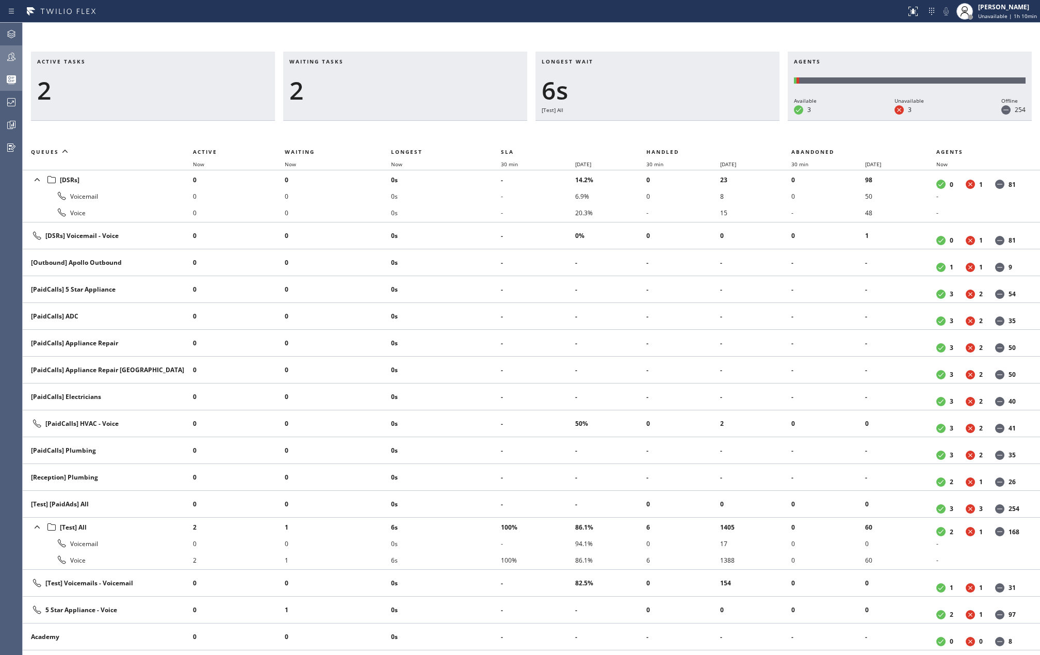
click at [389, 73] on div "Waiting tasks 2" at bounding box center [405, 86] width 244 height 69
click at [1016, 11] on div "[PERSON_NAME] Unavailable | 1h 10min" at bounding box center [1008, 11] width 64 height 18
click at [979, 50] on button "Available" at bounding box center [988, 54] width 103 height 13
click at [974, 30] on span "accept" at bounding box center [970, 31] width 24 height 9
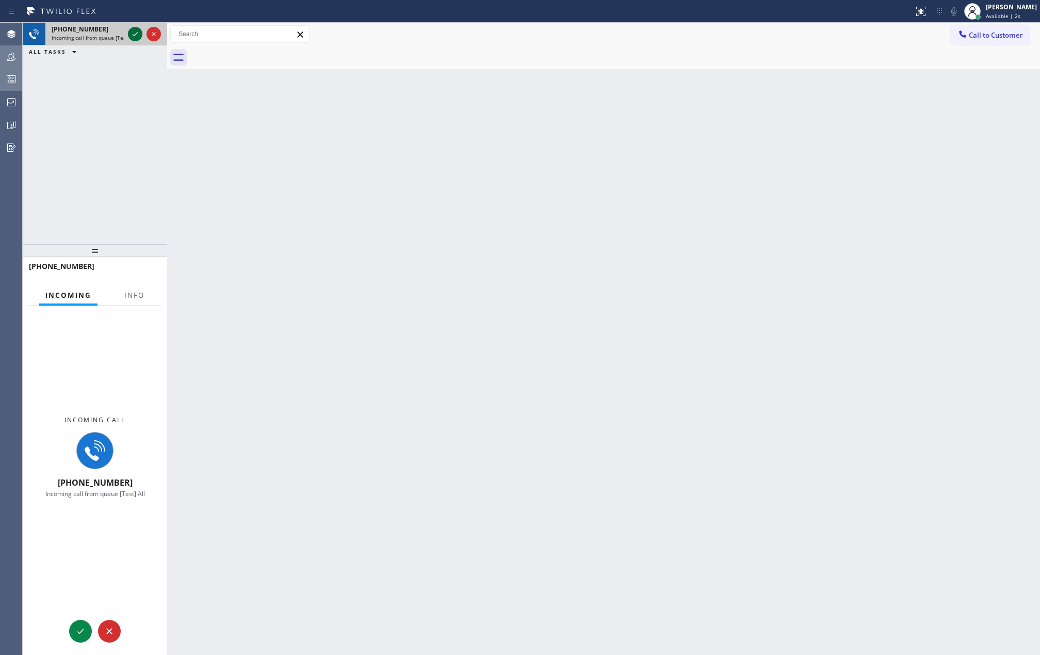
click at [134, 31] on icon at bounding box center [135, 34] width 12 height 12
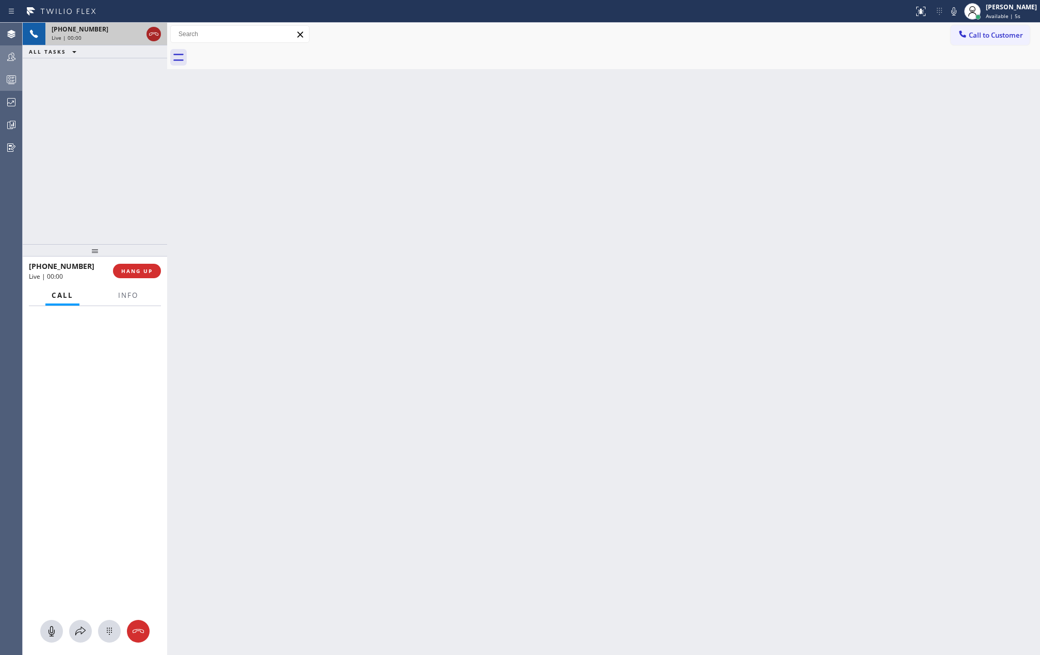
click at [153, 36] on icon at bounding box center [154, 34] width 12 height 12
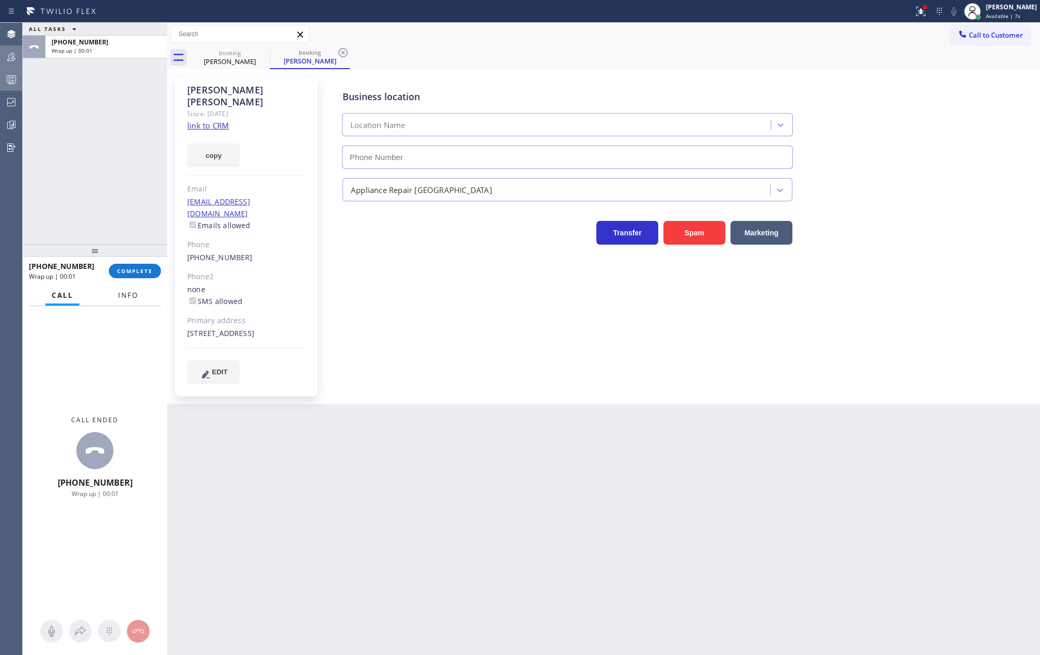
type input "[PHONE_NUMBER]"
click at [128, 298] on span "Info" at bounding box center [128, 294] width 20 height 9
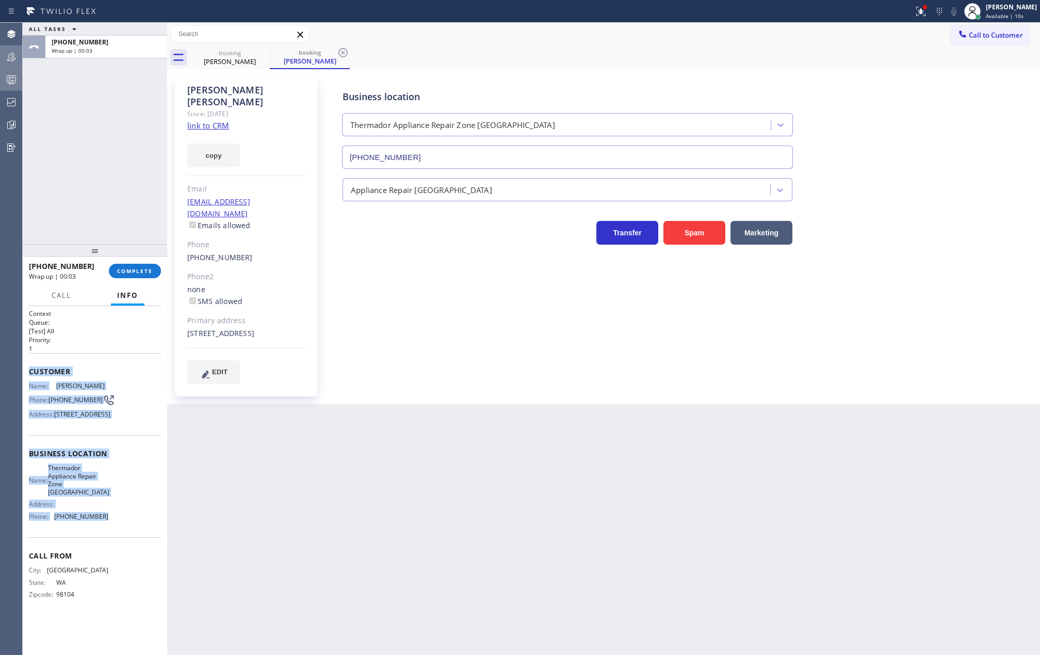
drag, startPoint x: 27, startPoint y: 372, endPoint x: 120, endPoint y: 524, distance: 177.8
click at [120, 524] on div "Context Queue: [Test] All Priority: 1 Customer Name: [PERSON_NAME] Phone: [PHON…" at bounding box center [95, 480] width 144 height 349
copy div "Customer Name: [PERSON_NAME] Phone: [PHONE_NUMBER] Address: [STREET_ADDRESS] Bu…"
click at [133, 267] on span "COMPLETE" at bounding box center [135, 270] width 36 height 7
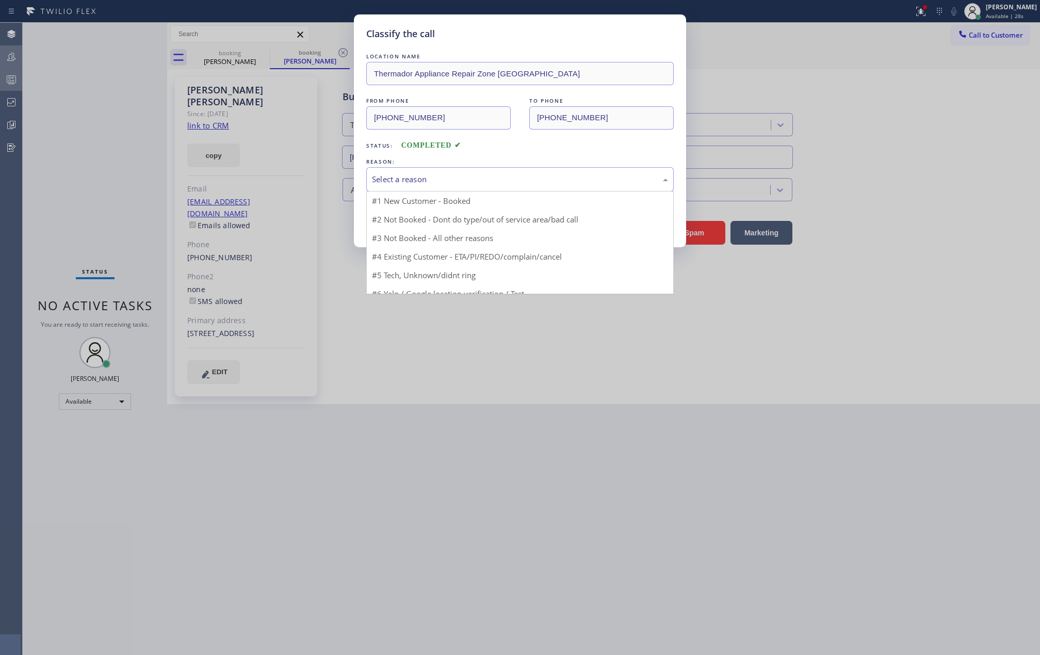
click at [535, 180] on div "Select a reason" at bounding box center [520, 179] width 296 height 12
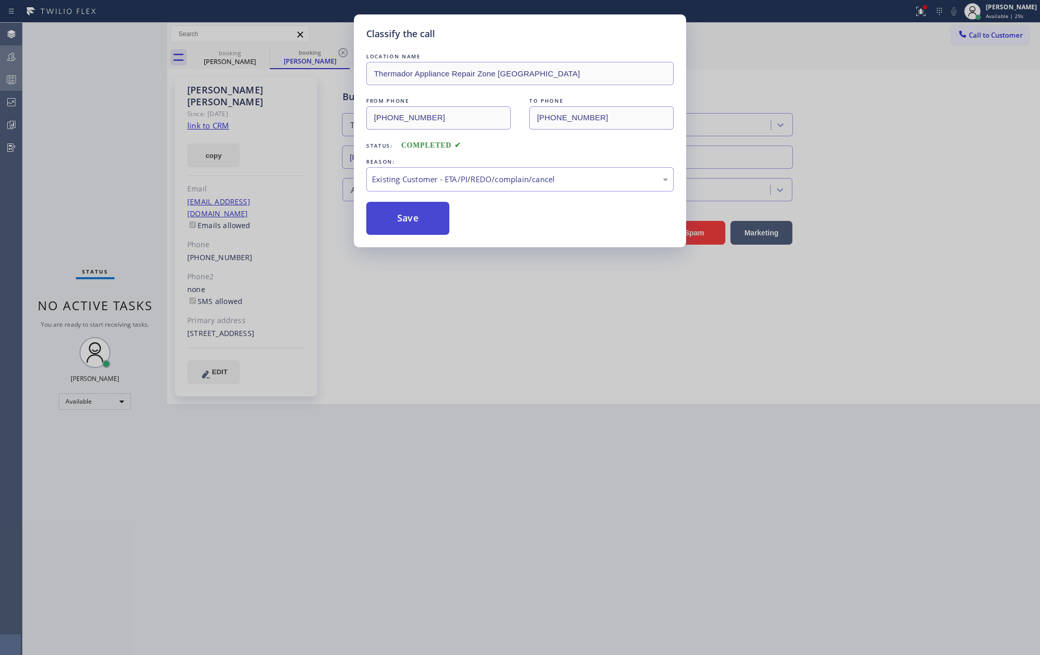
click at [416, 218] on button "Save" at bounding box center [407, 218] width 83 height 33
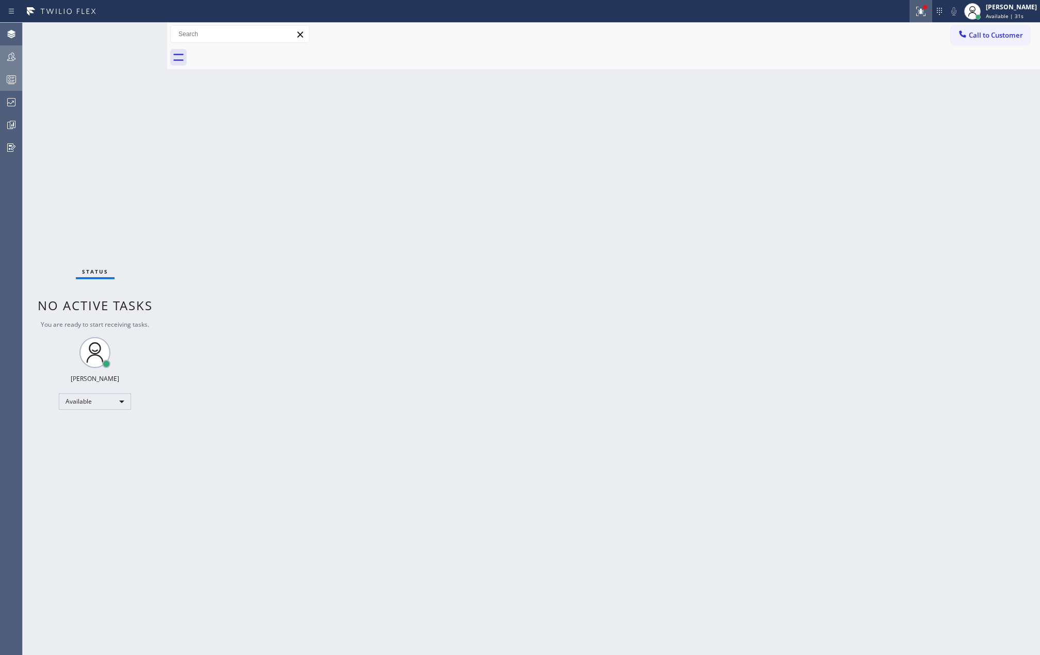
click at [924, 9] on icon at bounding box center [921, 10] width 6 height 4
click at [891, 133] on span "Clear issue" at bounding box center [877, 135] width 44 height 7
click at [17, 74] on icon at bounding box center [11, 79] width 12 height 12
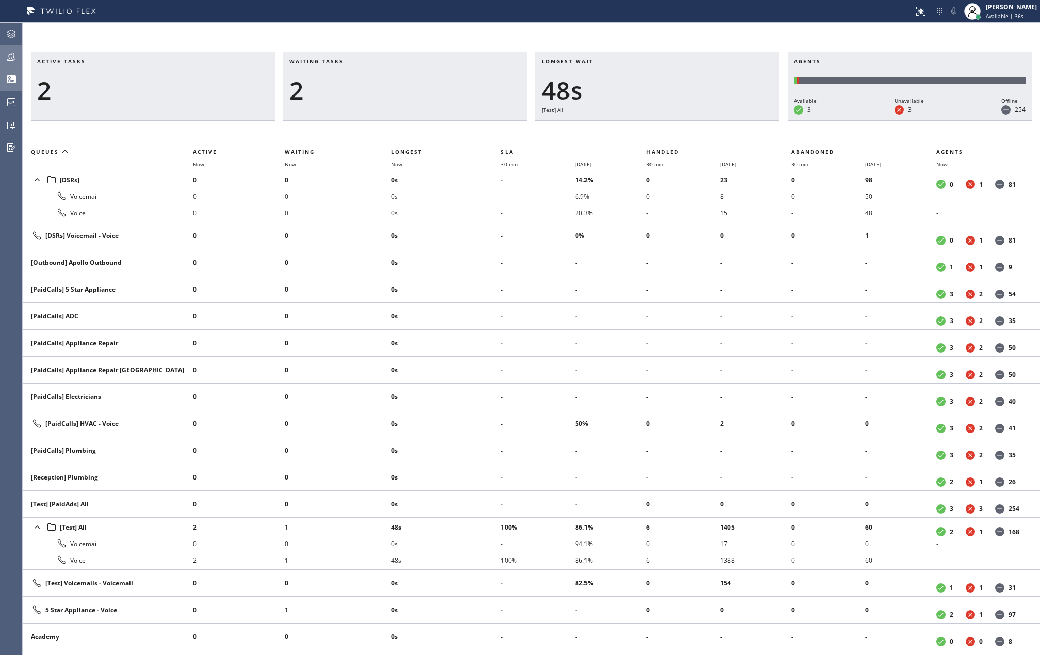
click at [397, 164] on span "Now" at bounding box center [396, 163] width 11 height 7
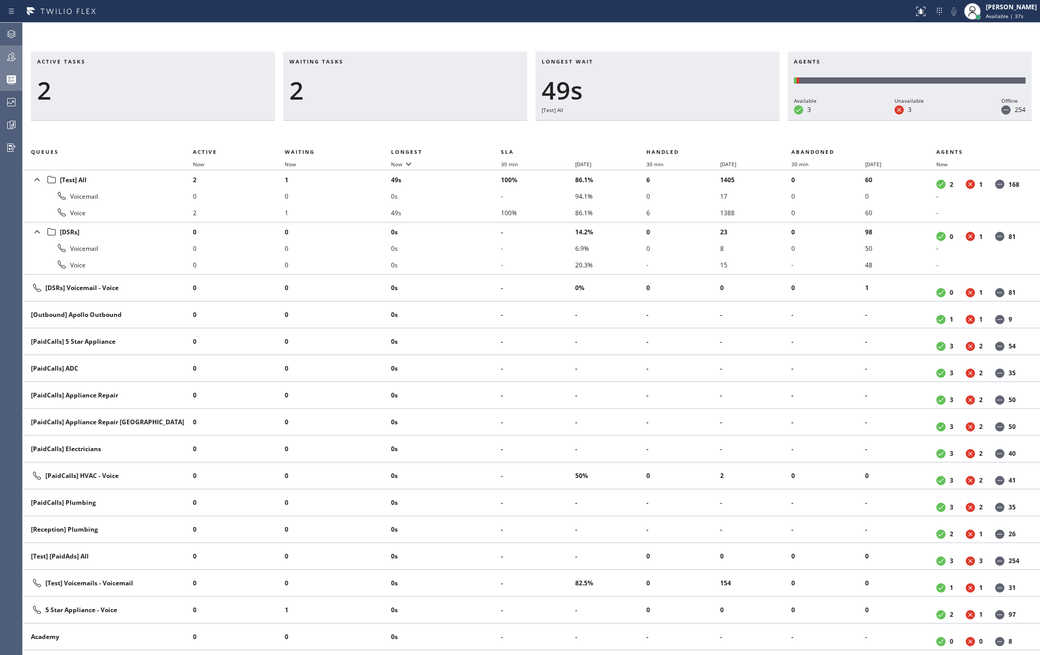
click at [12, 58] on icon at bounding box center [11, 57] width 12 height 12
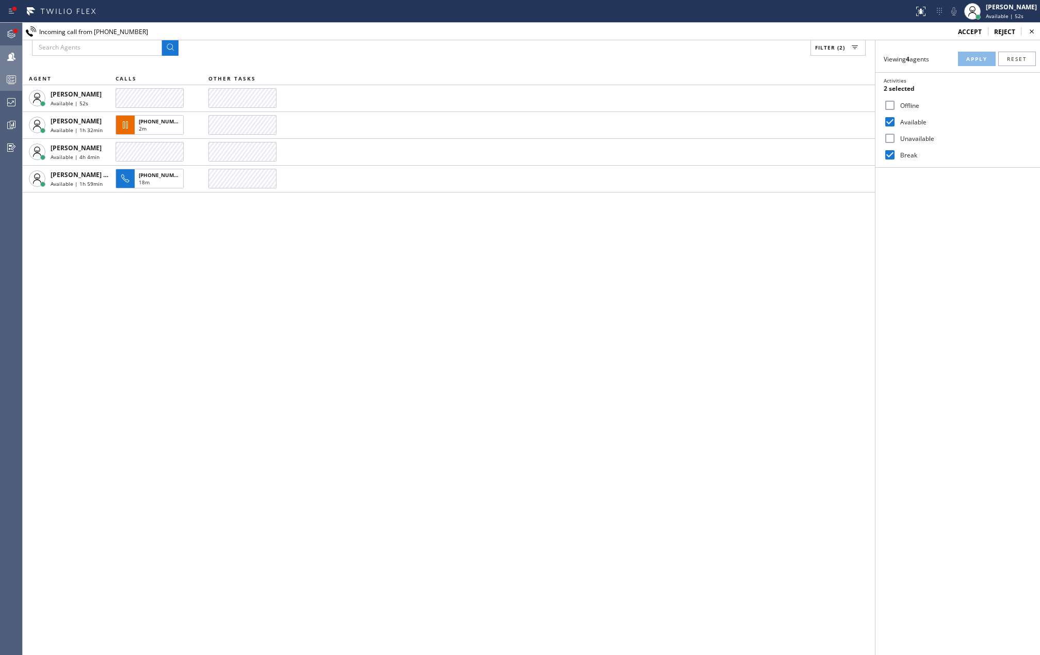
click at [963, 32] on span "accept" at bounding box center [970, 31] width 24 height 9
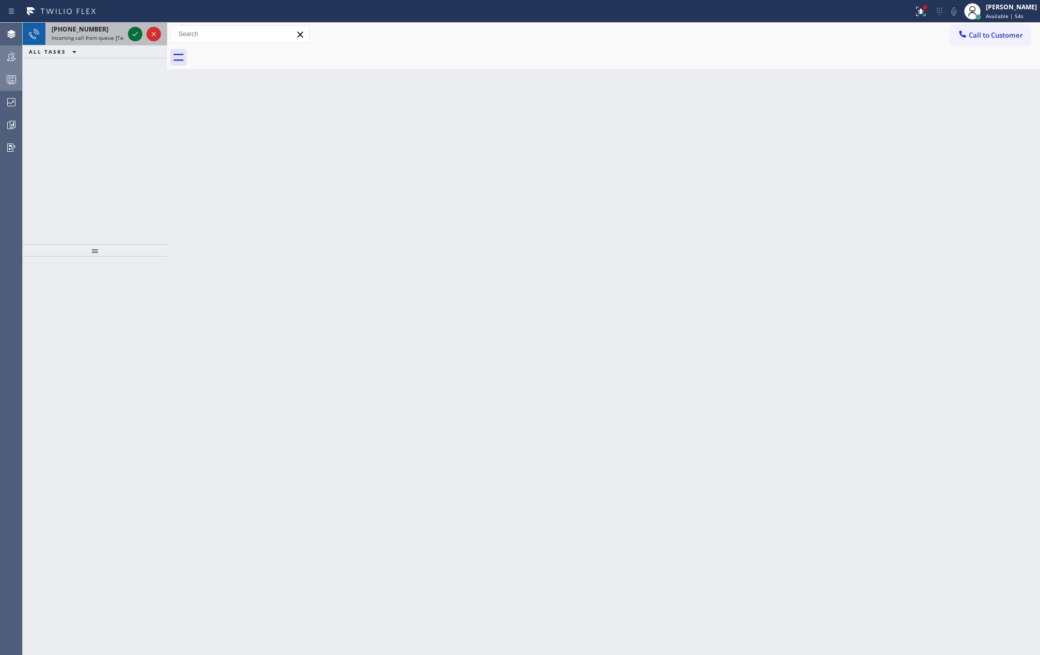
click at [131, 34] on icon at bounding box center [135, 34] width 12 height 12
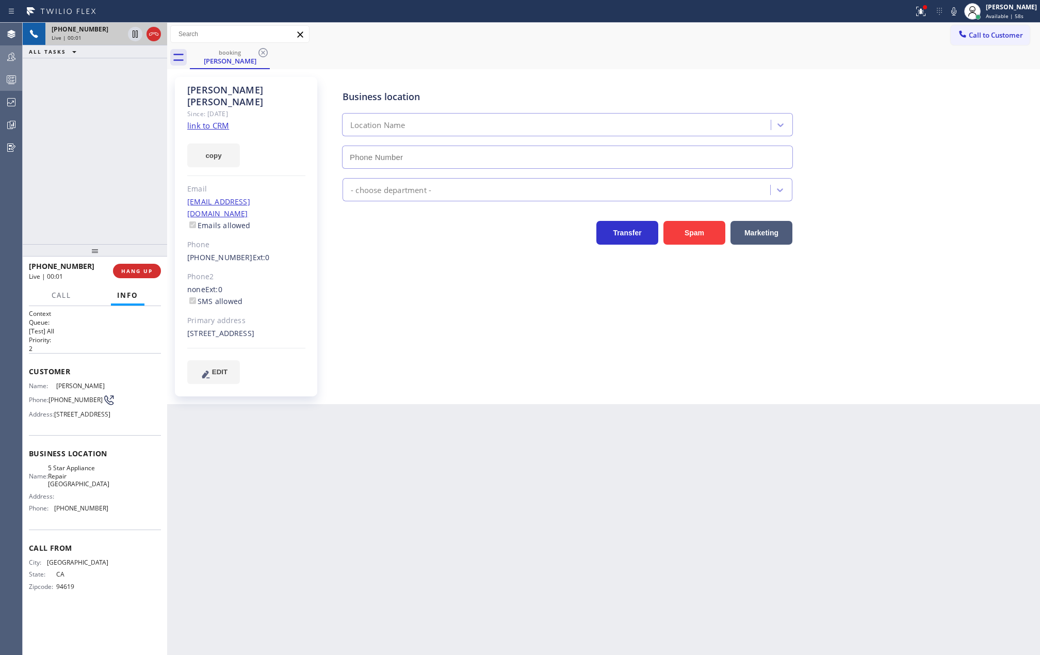
type input "[PHONE_NUMBER]"
click at [197, 120] on link "link to CRM" at bounding box center [208, 125] width 42 height 10
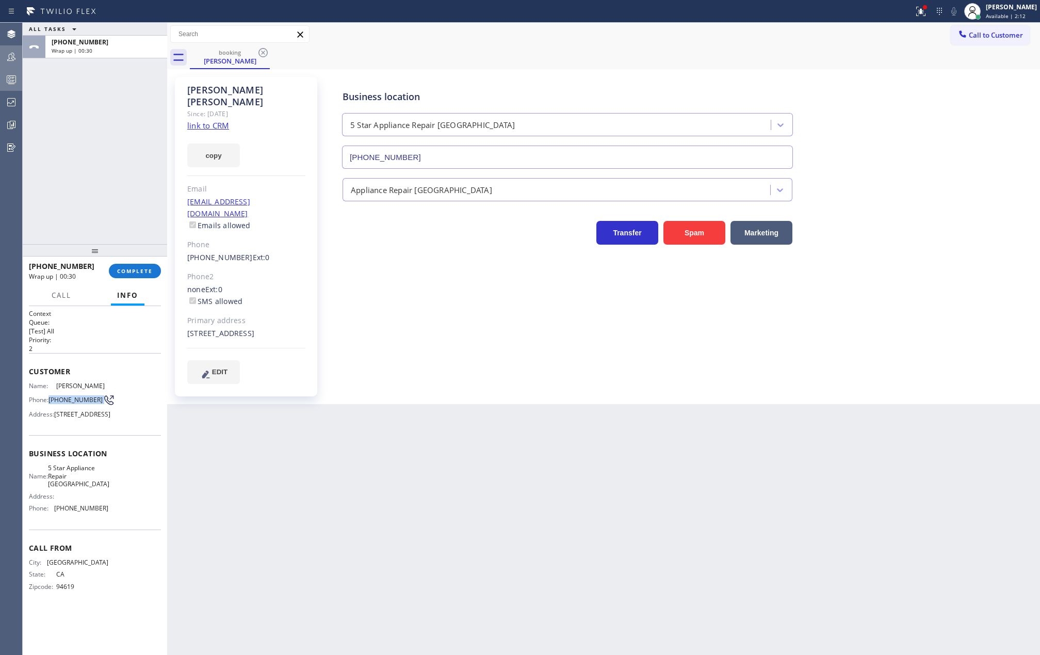
drag, startPoint x: 52, startPoint y: 401, endPoint x: 95, endPoint y: 408, distance: 44.4
click at [95, 408] on div "Name: [PERSON_NAME] Phone: [PHONE_NUMBER] Address: [STREET_ADDRESS]" at bounding box center [68, 402] width 79 height 41
copy div "[PHONE_NUMBER]"
click at [126, 269] on span "COMPLETE" at bounding box center [135, 270] width 36 height 7
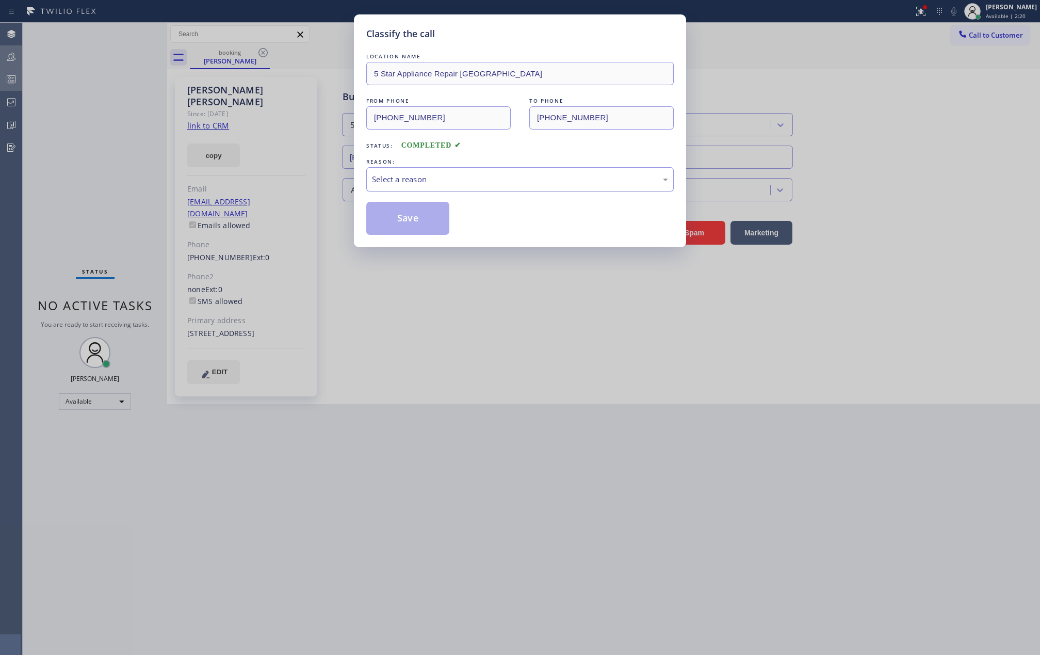
click at [502, 176] on div "Select a reason" at bounding box center [520, 179] width 296 height 12
click at [423, 221] on button "Save" at bounding box center [407, 218] width 83 height 33
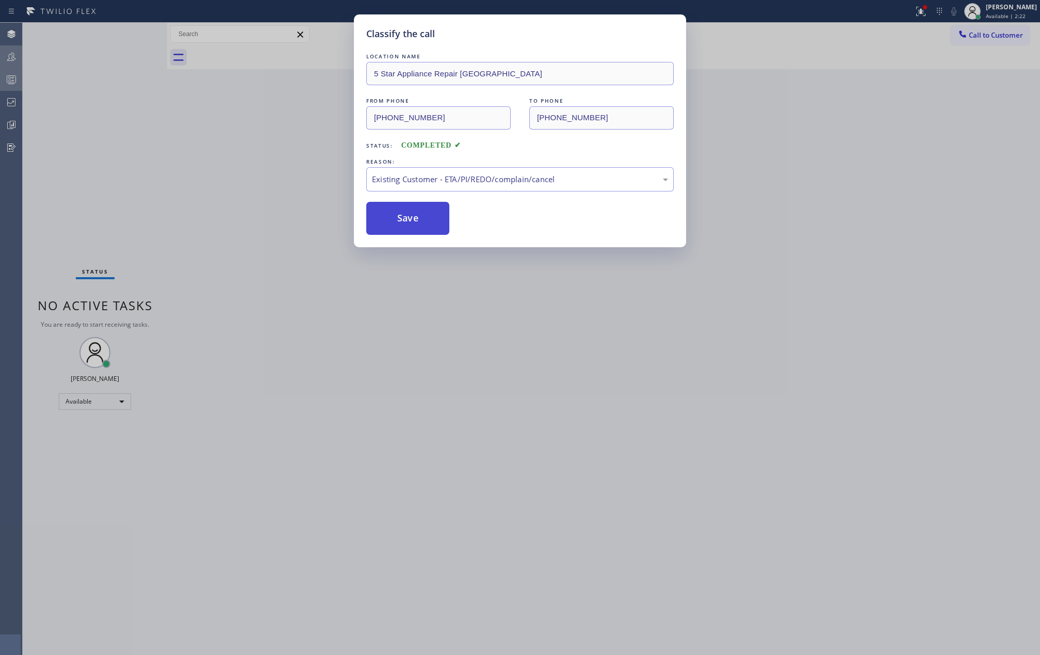
click at [423, 220] on button "Save" at bounding box center [407, 218] width 83 height 33
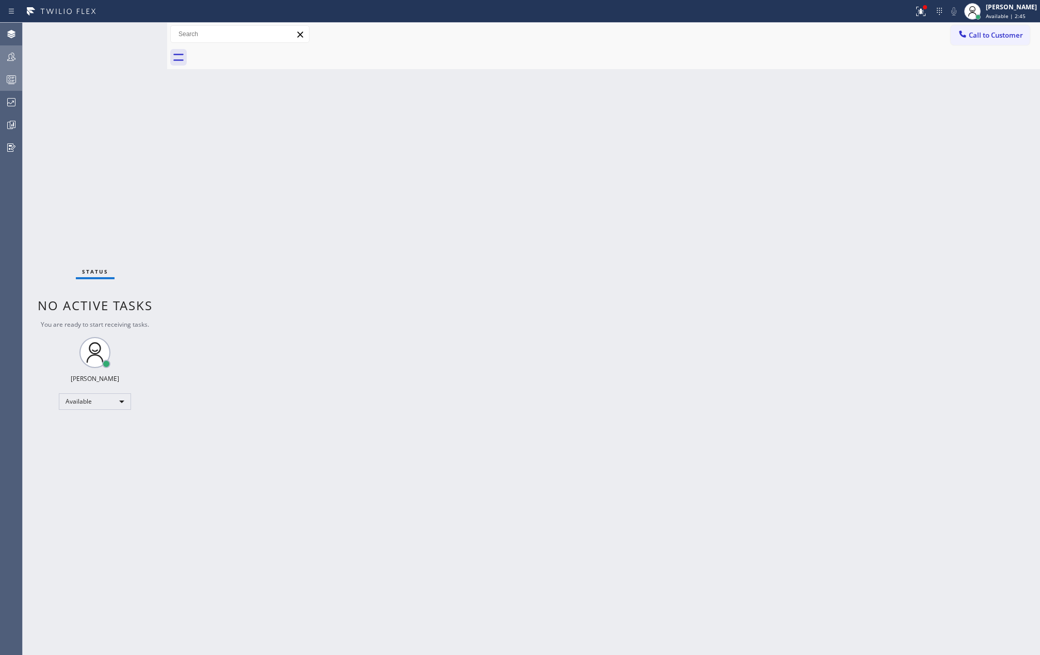
click at [11, 59] on icon at bounding box center [11, 57] width 12 height 12
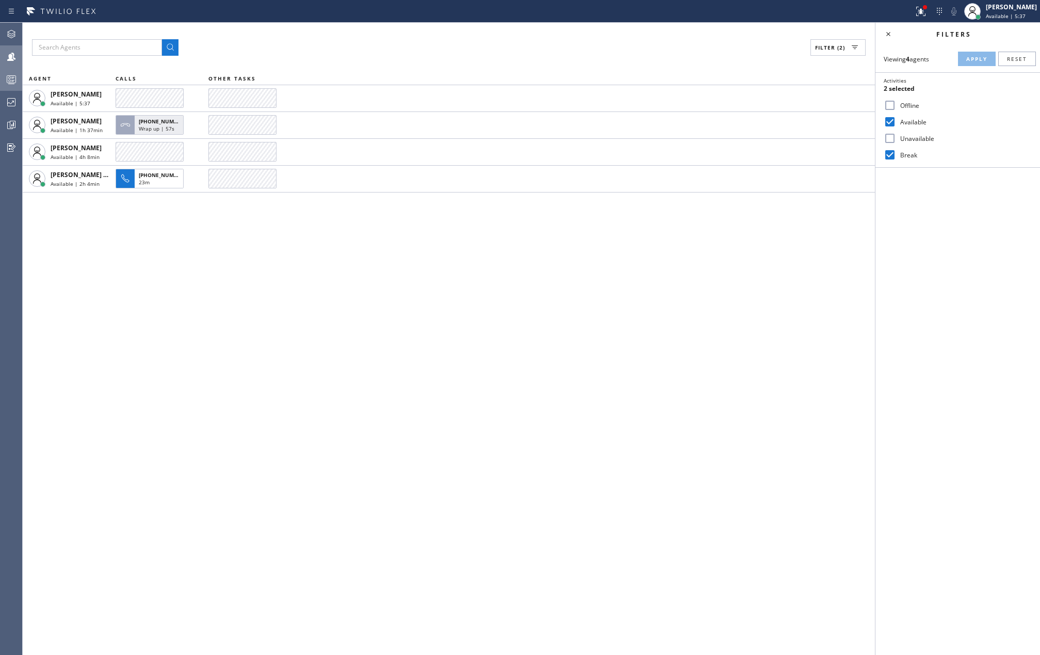
click at [438, 40] on div "Filter (2)" at bounding box center [449, 47] width 834 height 17
click at [1009, 11] on div "[PERSON_NAME]" at bounding box center [1011, 7] width 51 height 9
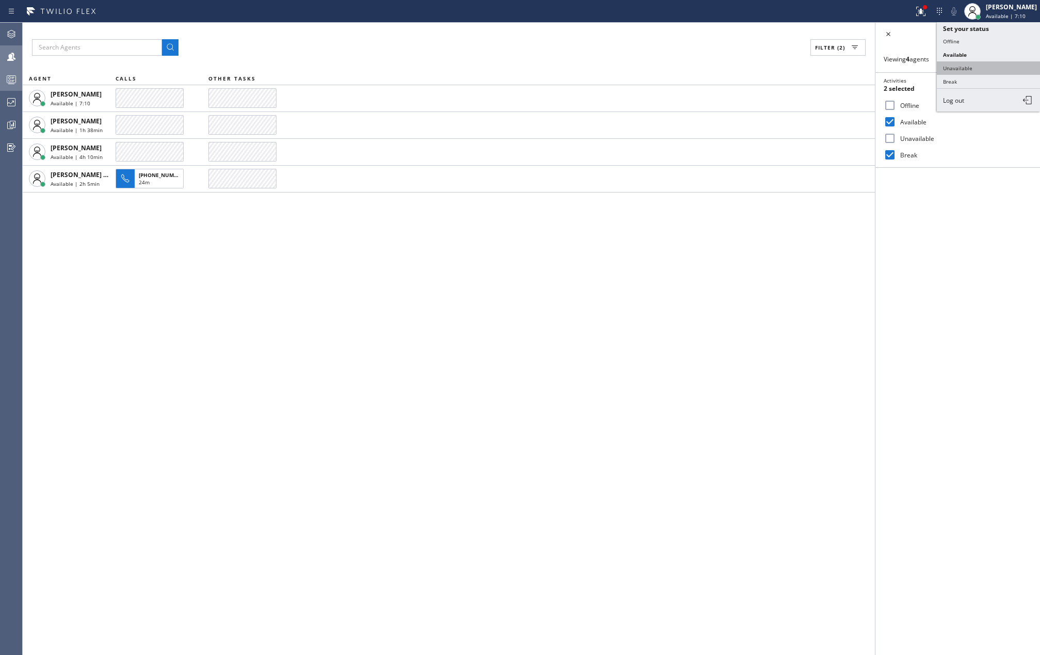
click at [964, 64] on button "Unavailable" at bounding box center [988, 67] width 103 height 13
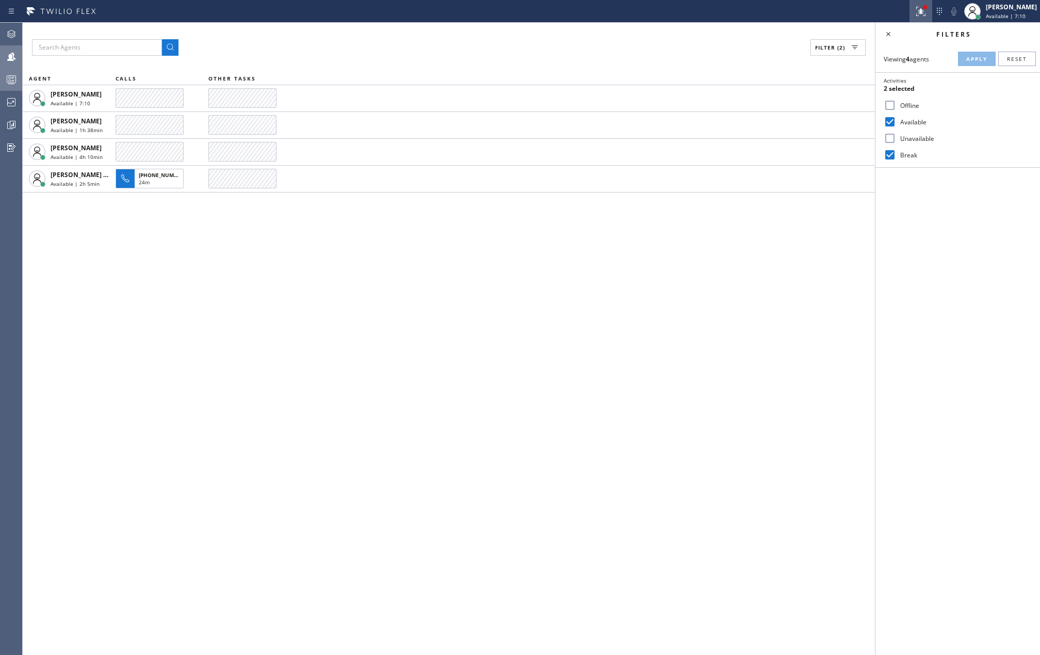
click at [925, 10] on icon at bounding box center [920, 11] width 9 height 9
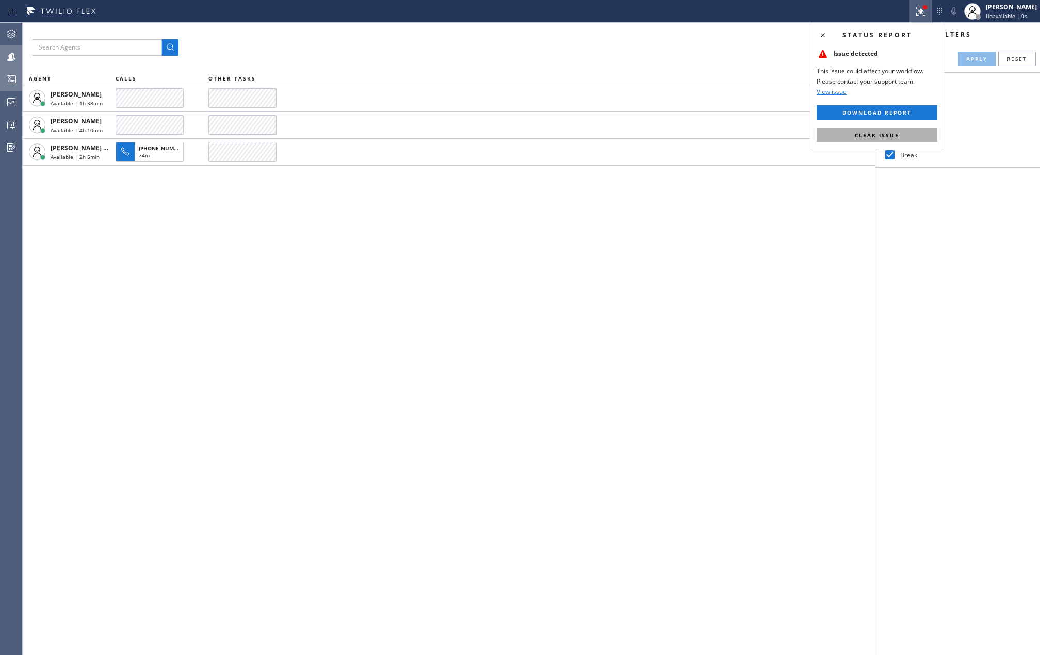
click at [911, 135] on button "Clear issue" at bounding box center [877, 135] width 121 height 14
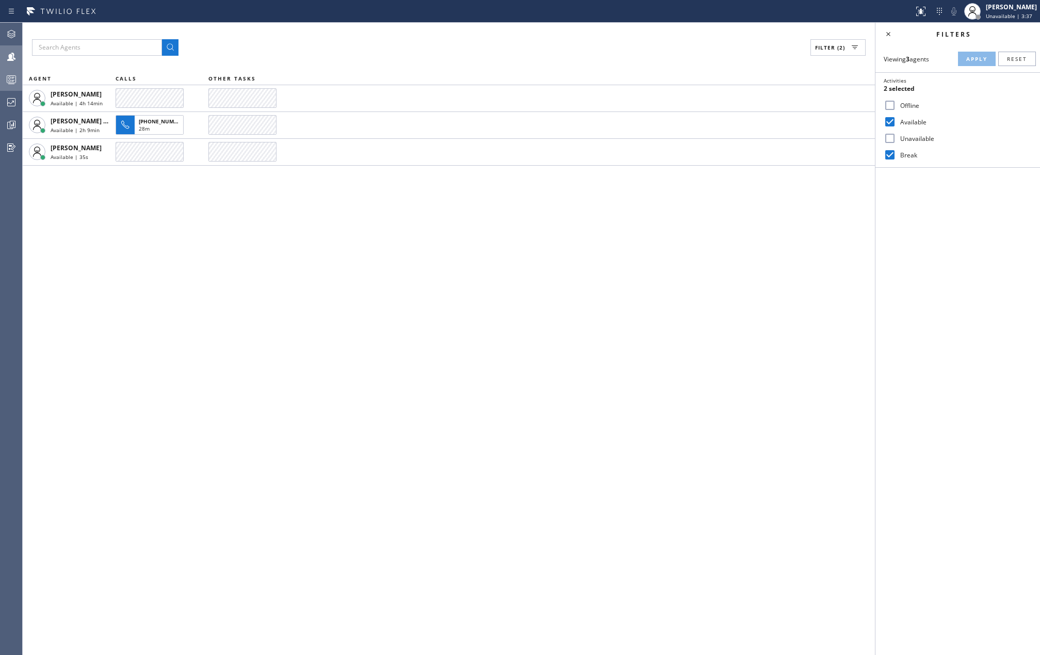
click at [12, 80] on icon at bounding box center [12, 80] width 6 height 7
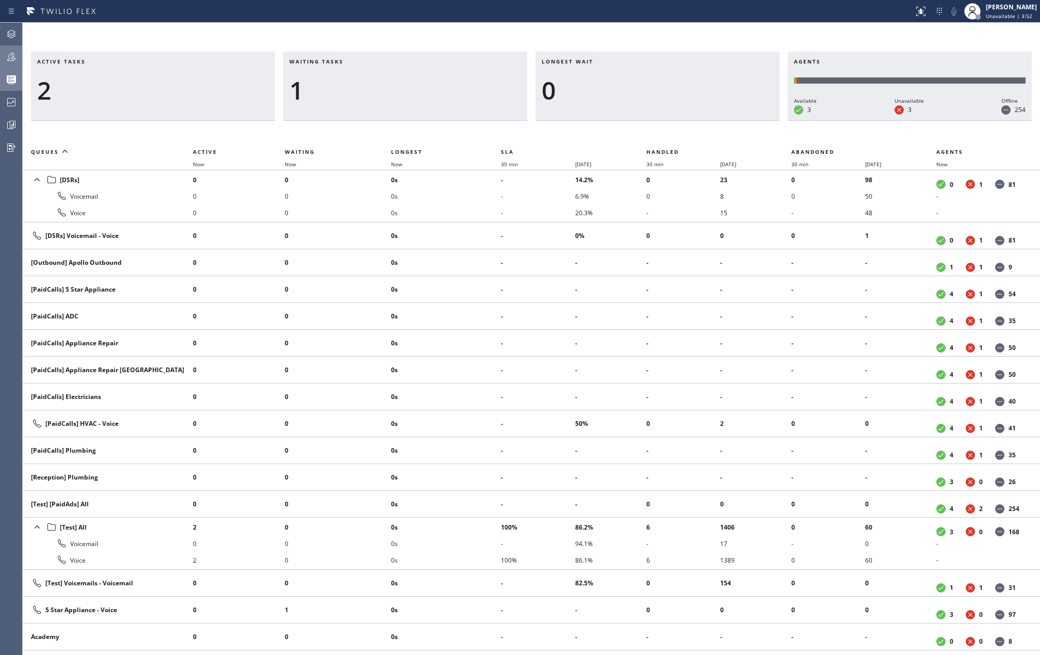
click at [941, 31] on div "Active tasks 2 Waiting tasks 1 Longest wait 0 Agents Available 3 Unavailable 3 …" at bounding box center [531, 339] width 1017 height 632
click at [15, 57] on icon at bounding box center [11, 57] width 12 height 12
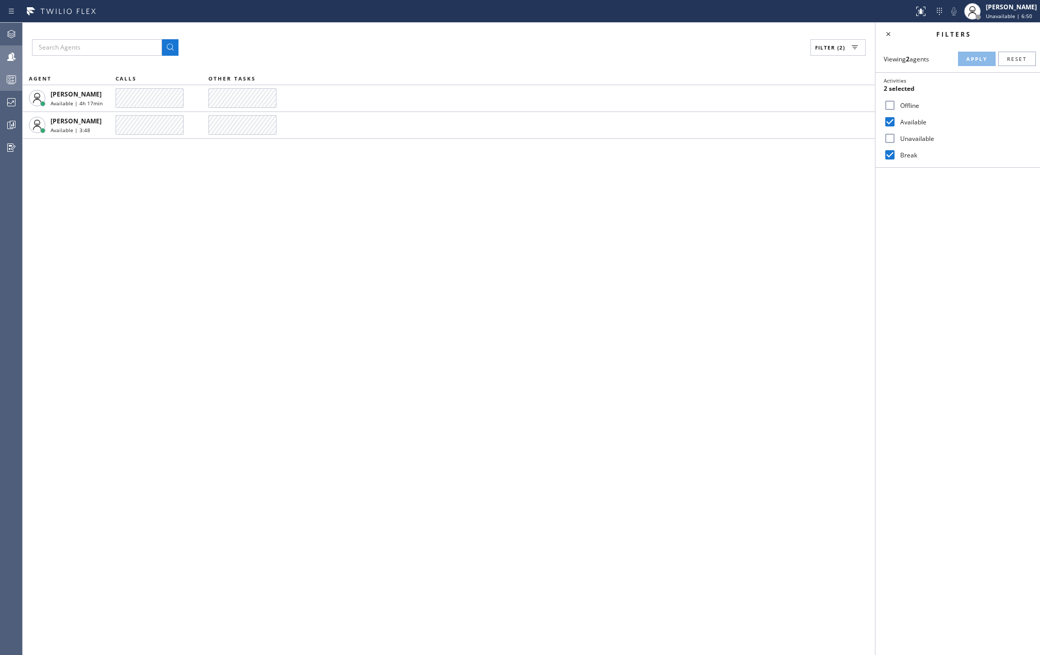
click at [402, 351] on div "Filter (2) AGENT CALLS OTHER TASKS [PERSON_NAME] Available | 4h 17min [PERSON_N…" at bounding box center [449, 339] width 852 height 632
click at [998, 13] on span "Unavailable | 6:58" at bounding box center [1009, 15] width 46 height 7
click at [979, 43] on button "Offline" at bounding box center [988, 41] width 103 height 13
click at [1011, 15] on span "Offline | 5:52" at bounding box center [1003, 15] width 34 height 7
click at [976, 99] on button "Log out" at bounding box center [988, 100] width 103 height 23
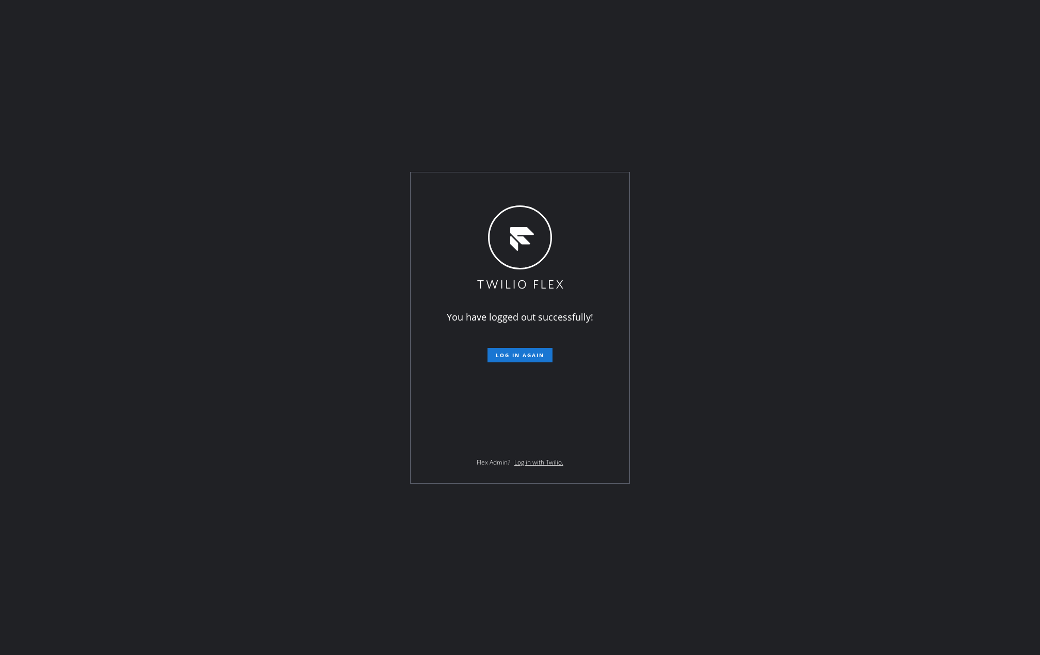
click at [393, 97] on div "You have logged out successfully! Log in again Flex Admin? Log in with Twilio." at bounding box center [520, 327] width 1040 height 655
